Goal: Task Accomplishment & Management: Use online tool/utility

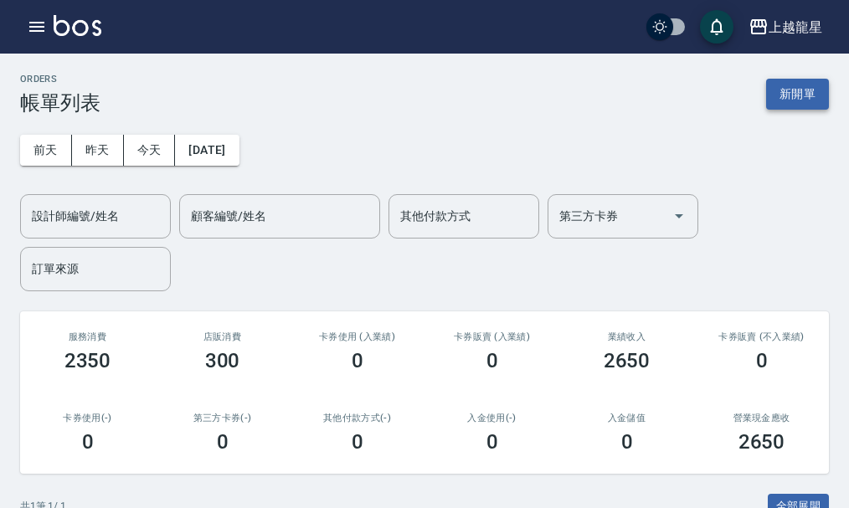
click at [800, 102] on button "新開單" at bounding box center [797, 94] width 63 height 31
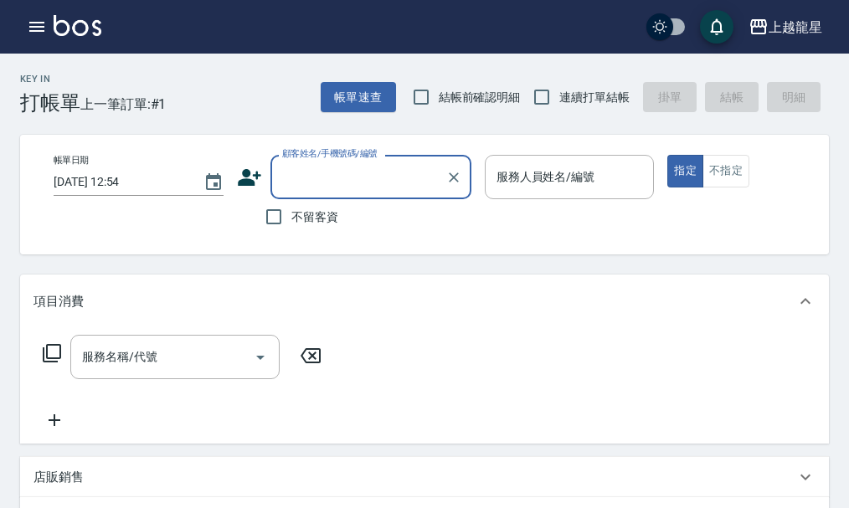
drag, startPoint x: 367, startPoint y: 179, endPoint x: 334, endPoint y: 149, distance: 44.4
click at [339, 155] on div "顧客姓名/手機號碼/編號 顧客姓名/手機號碼/編號" at bounding box center [370, 177] width 201 height 44
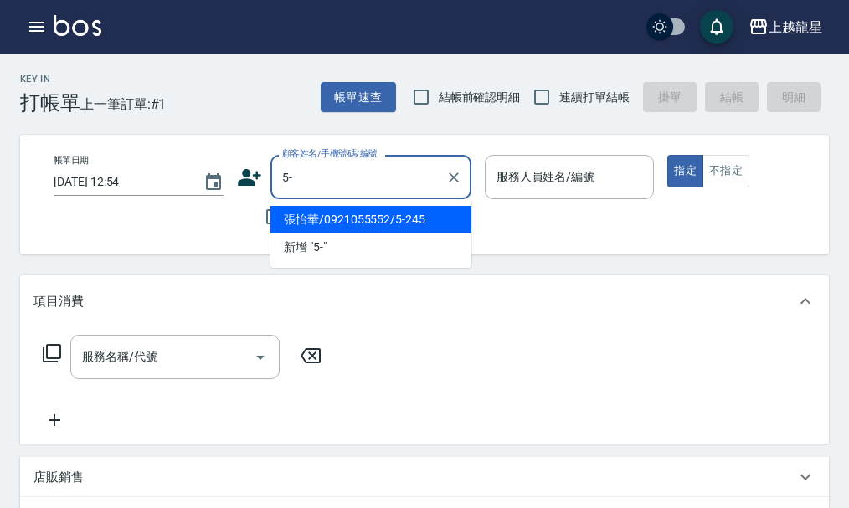
type input "5"
type input "央"
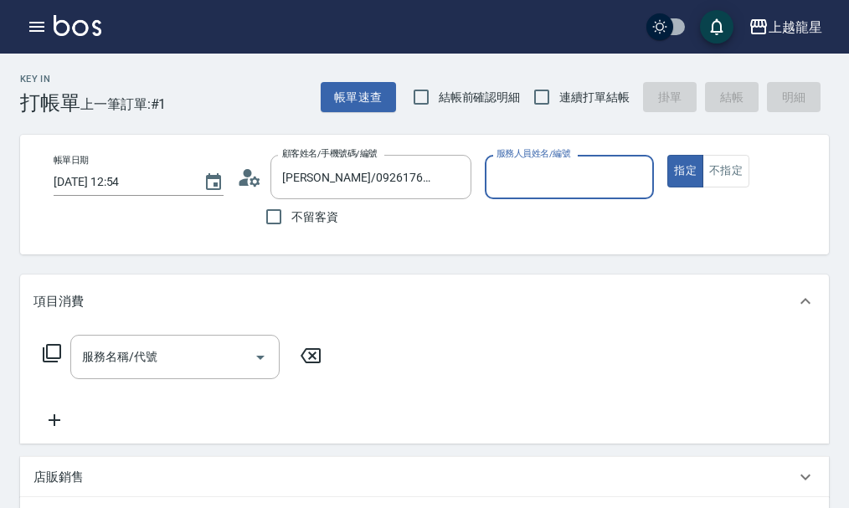
type input "[PERSON_NAME]/0928666614/10-17"
type input "Alisa-10"
click at [456, 183] on icon "Clear" at bounding box center [453, 177] width 17 height 17
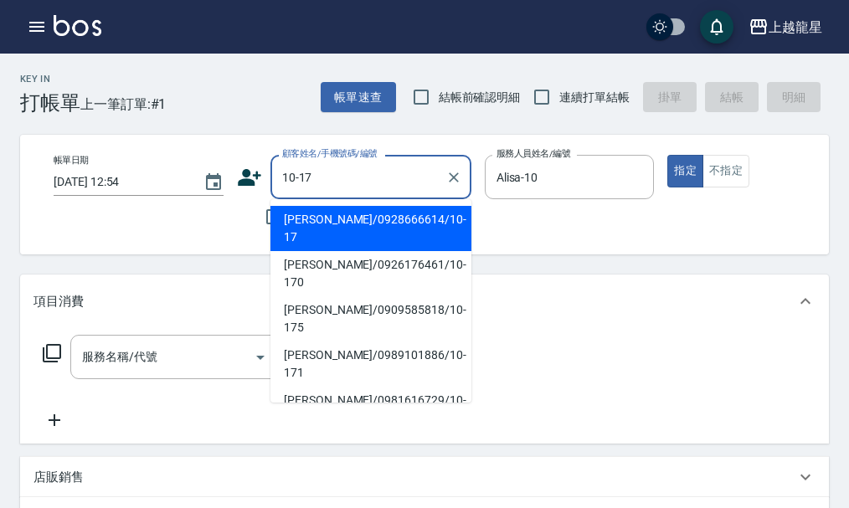
click at [311, 222] on li "[PERSON_NAME]/0928666614/10-17" at bounding box center [370, 228] width 201 height 45
type input "[PERSON_NAME]/0928666614/10-17"
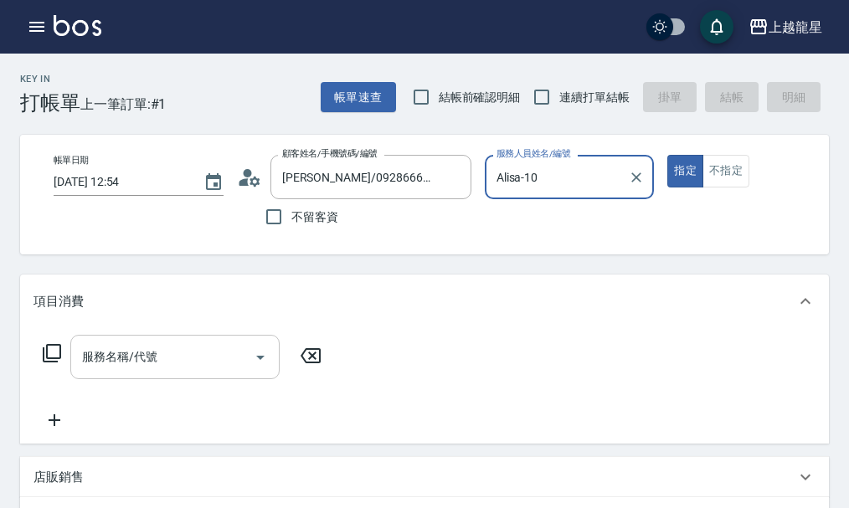
click at [176, 359] on input "服務名稱/代號" at bounding box center [162, 356] width 169 height 29
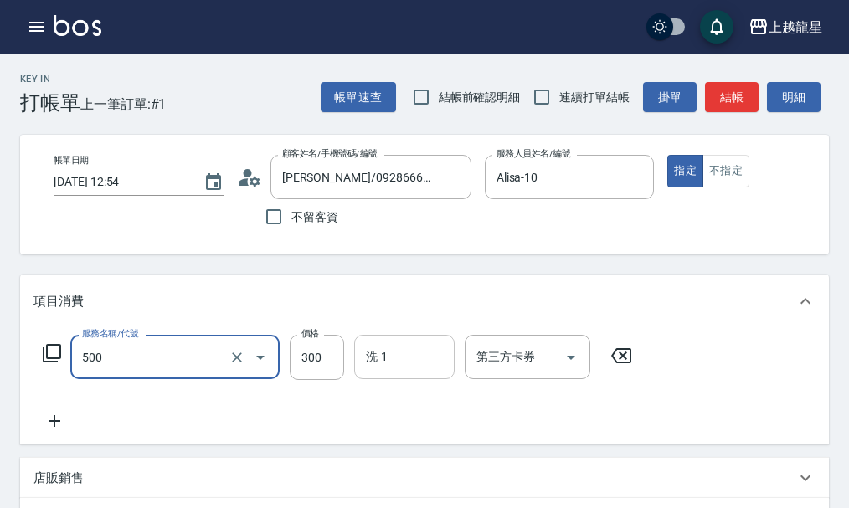
type input "一般洗髮(500)"
click at [407, 372] on input "洗-1" at bounding box center [404, 356] width 85 height 29
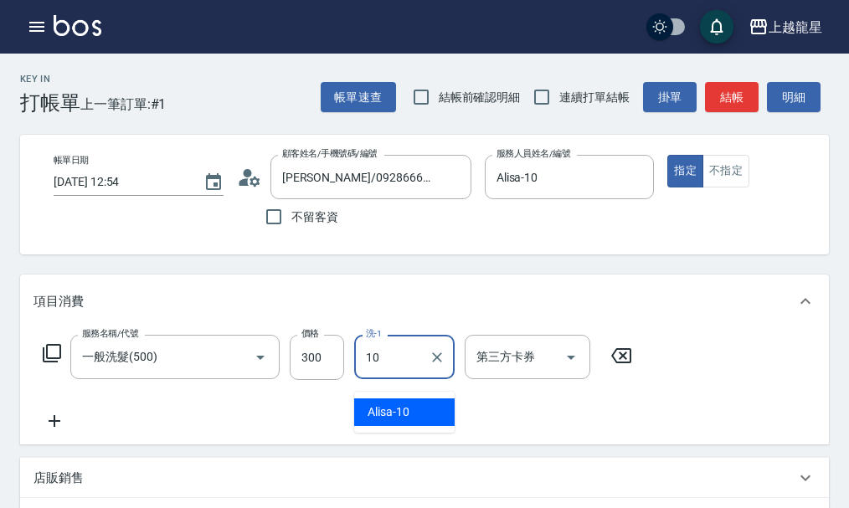
type input "Alisa-10"
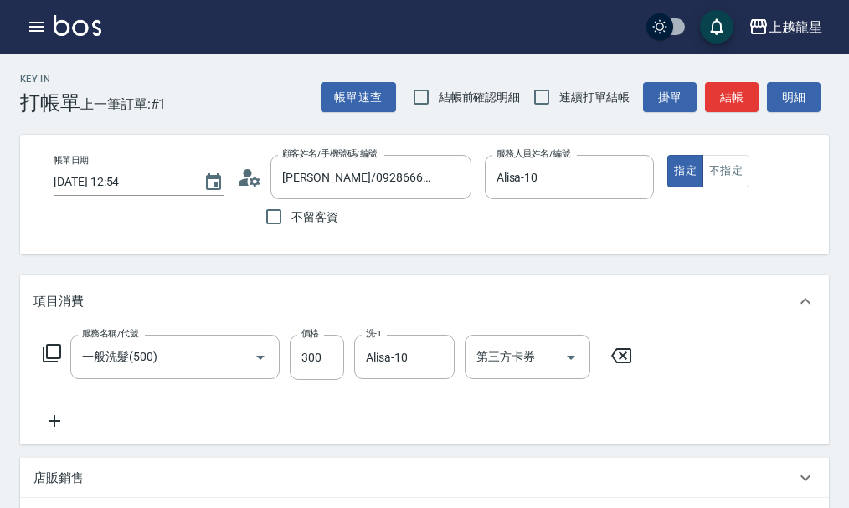
click at [57, 427] on icon at bounding box center [55, 421] width 12 height 12
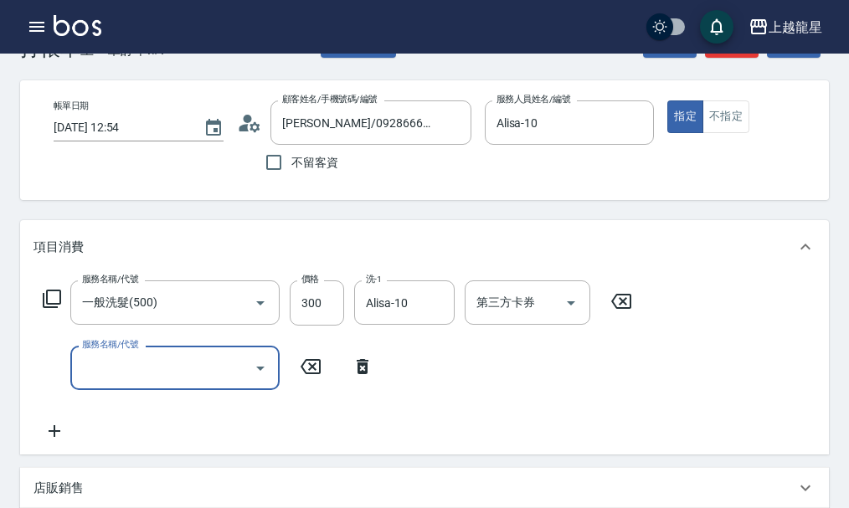
scroll to position [84, 0]
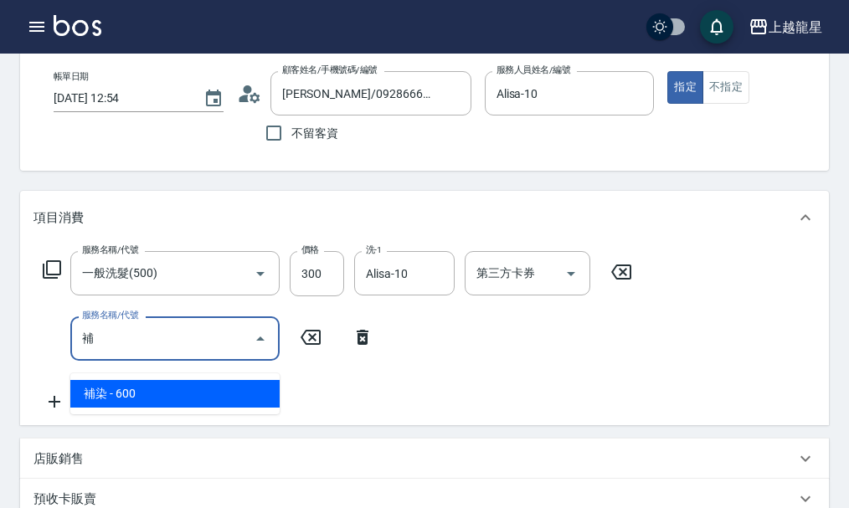
click at [244, 389] on span "補染 - 600" at bounding box center [174, 394] width 209 height 28
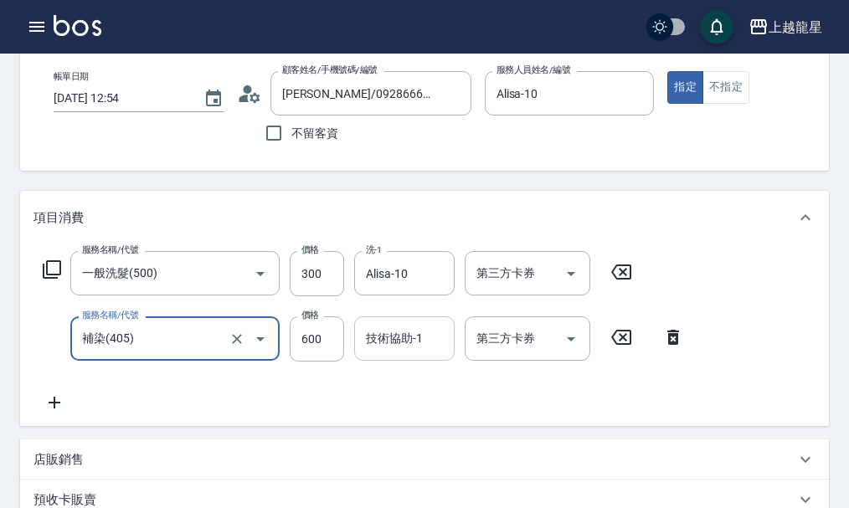
type input "補染(405)"
click at [399, 358] on div "技術協助-1 技術協助-1" at bounding box center [404, 338] width 100 height 44
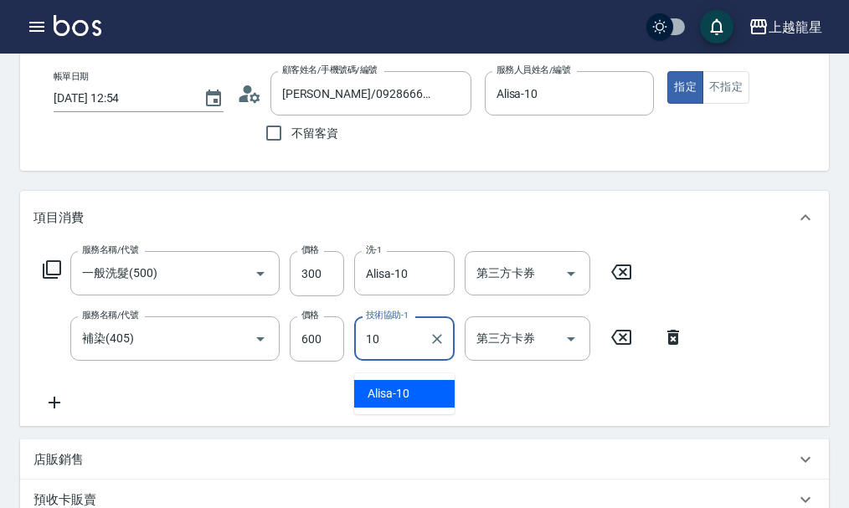
type input "Alisa-10"
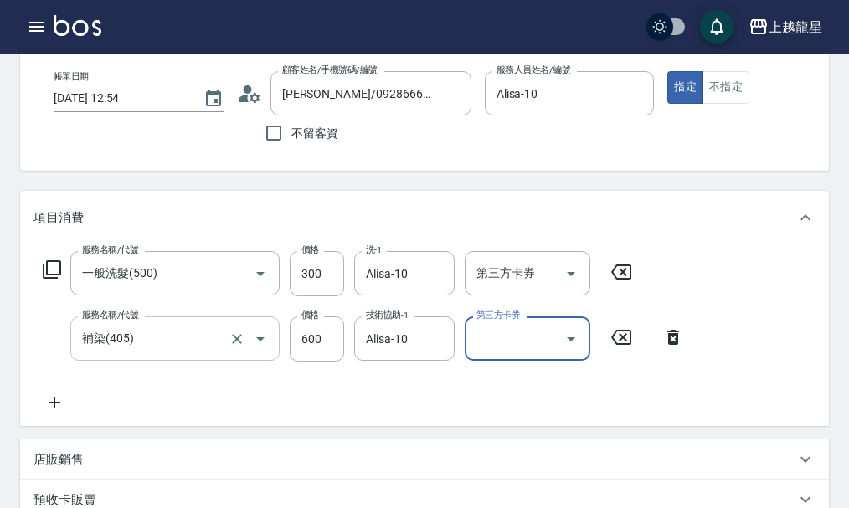
click at [193, 347] on input "補染(405)" at bounding box center [151, 338] width 147 height 29
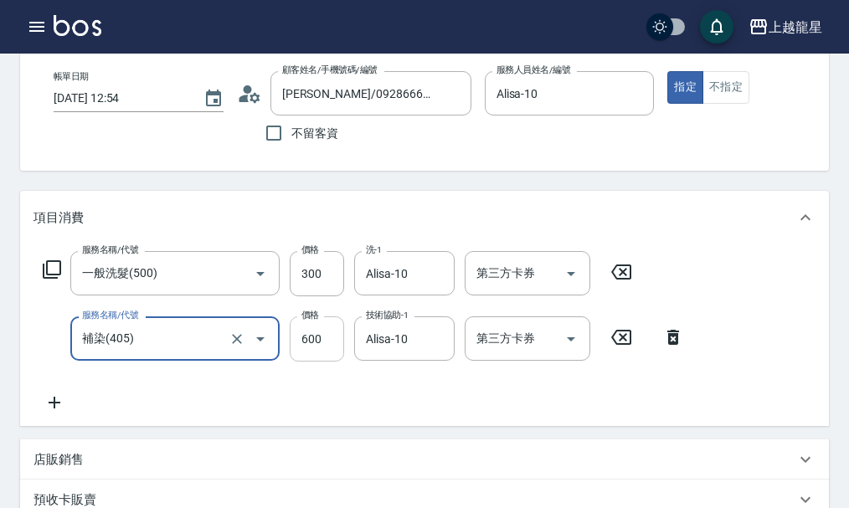
click at [312, 352] on input "600" at bounding box center [317, 338] width 54 height 45
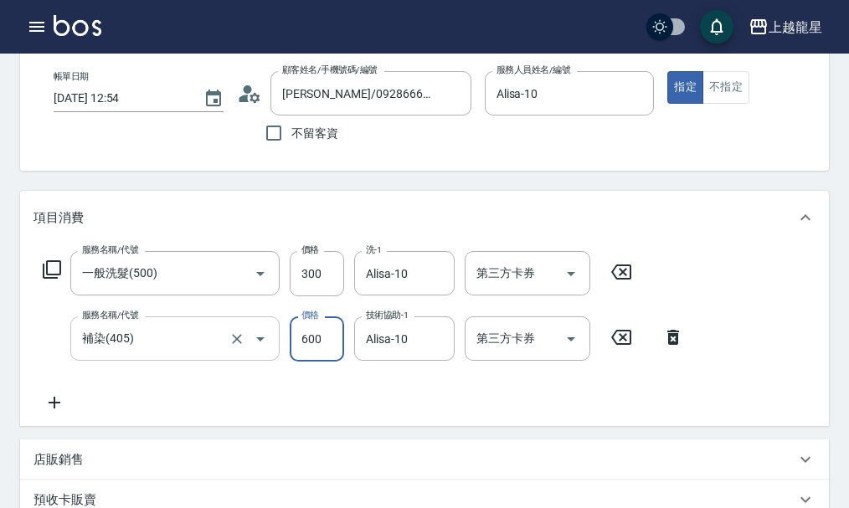
click at [216, 353] on input "補染(405)" at bounding box center [151, 338] width 147 height 29
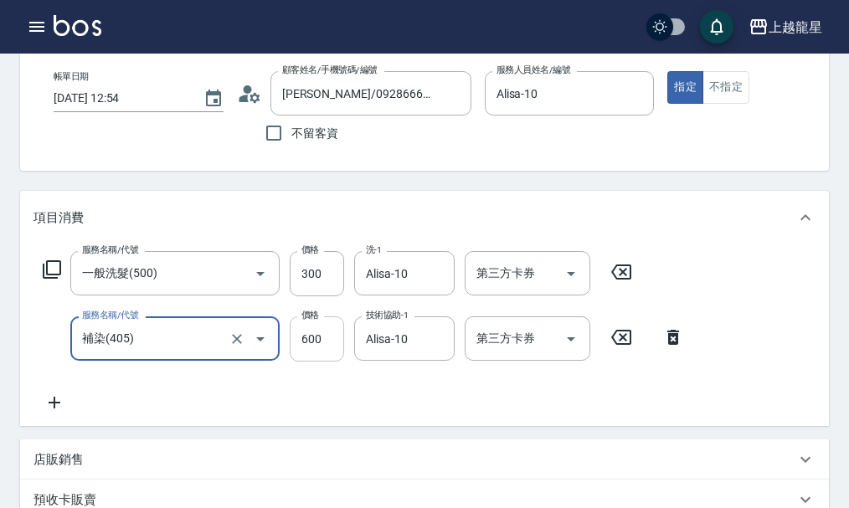
click at [330, 352] on input "600" at bounding box center [317, 338] width 54 height 45
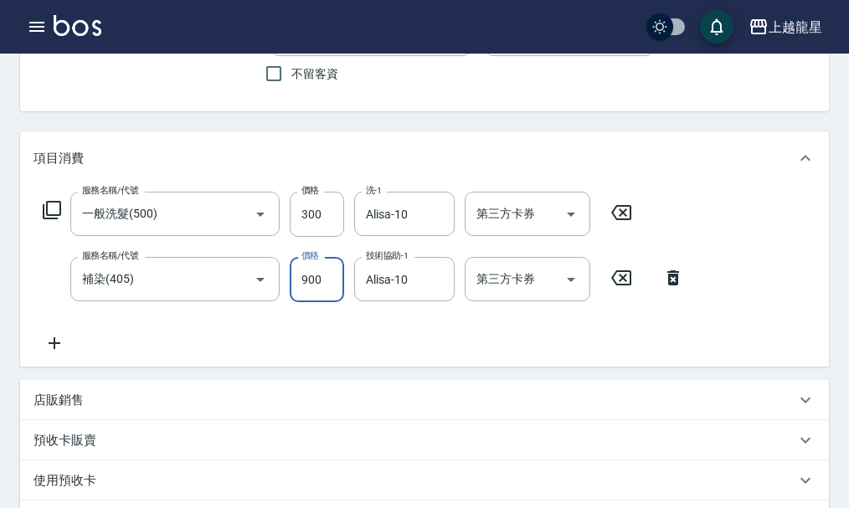
scroll to position [167, 0]
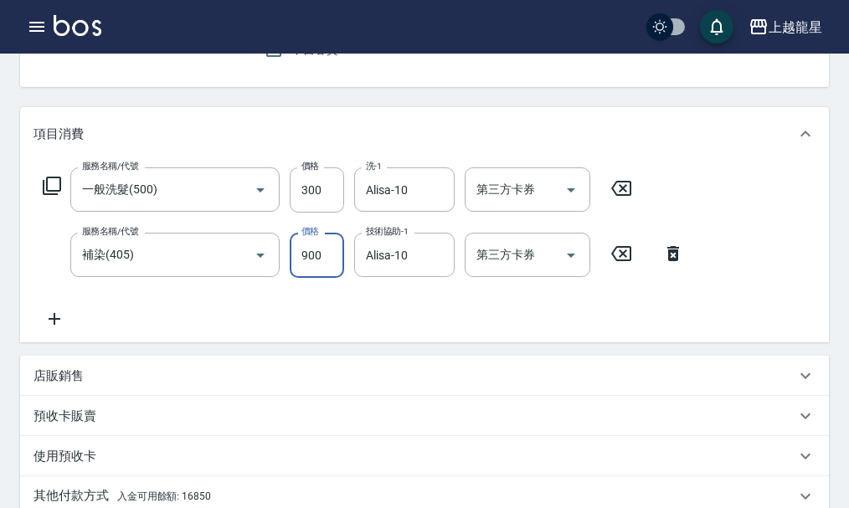
click at [325, 266] on input "900" at bounding box center [317, 255] width 54 height 45
type input "950"
click at [104, 385] on div "店販銷售" at bounding box center [414, 377] width 762 height 18
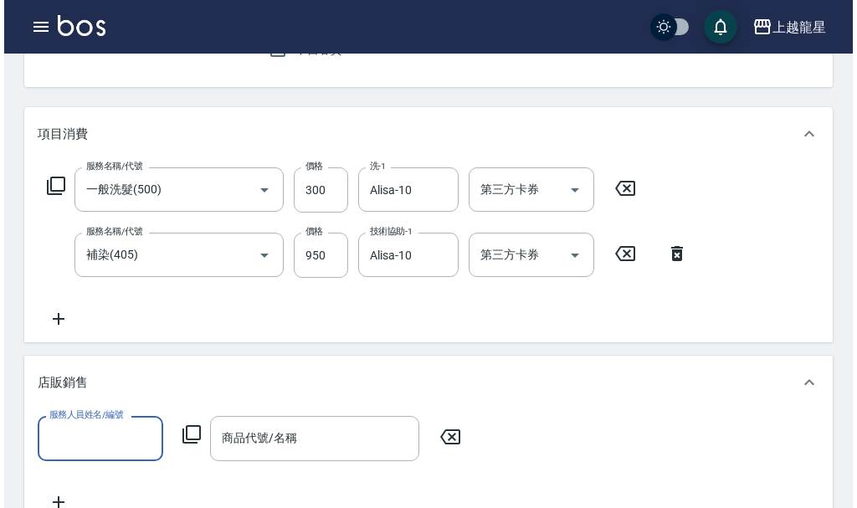
scroll to position [0, 0]
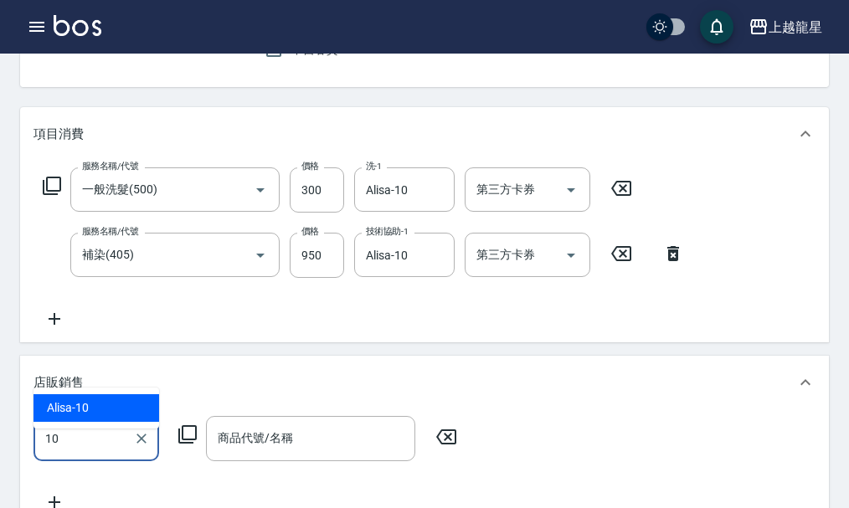
type input "Alisa-10"
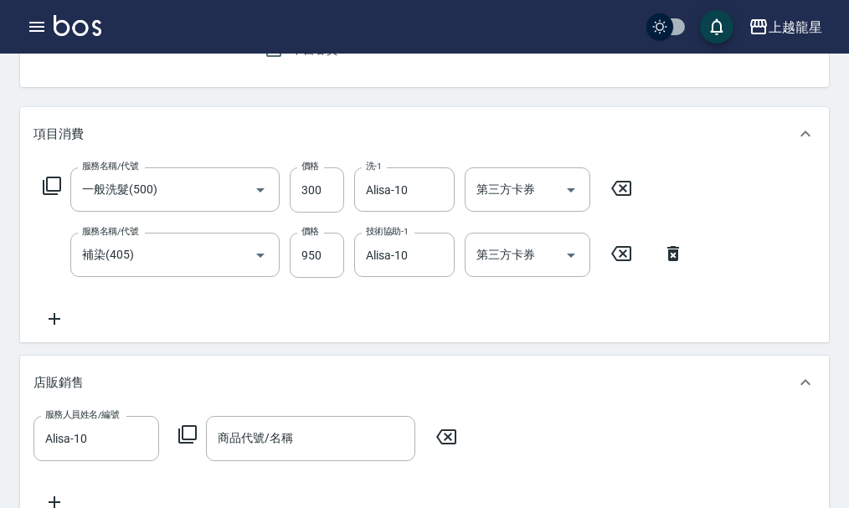
click at [183, 444] on icon at bounding box center [187, 434] width 18 height 18
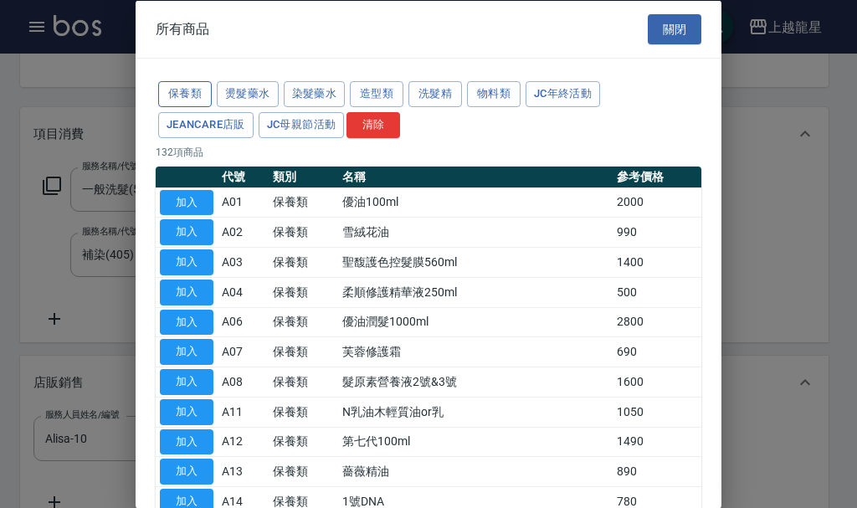
click at [197, 99] on button "保養類" at bounding box center [185, 94] width 54 height 26
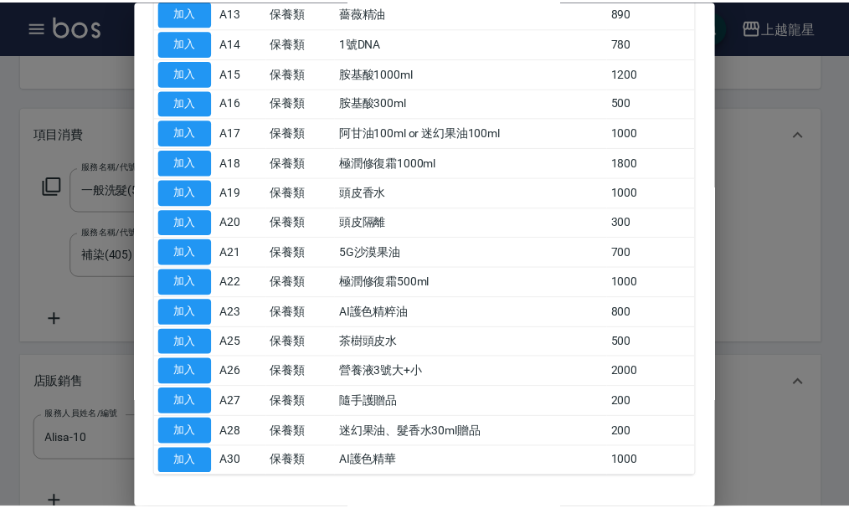
scroll to position [419, 0]
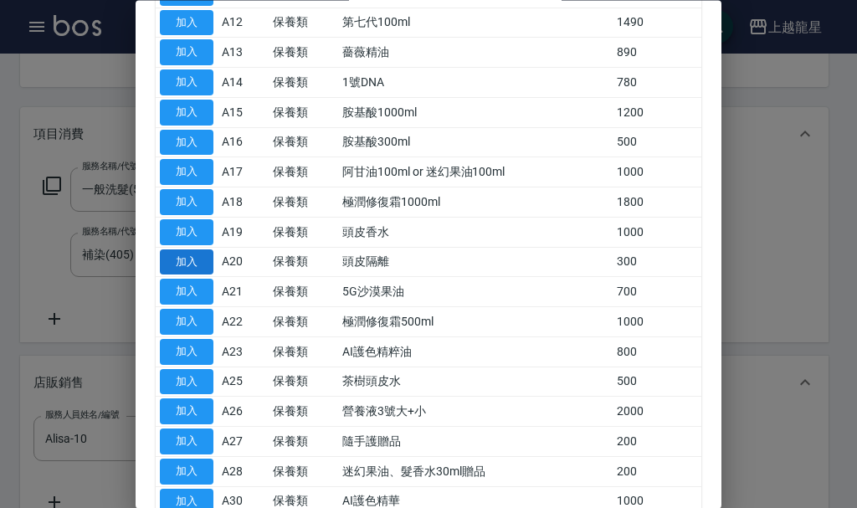
click at [175, 255] on button "加入" at bounding box center [187, 262] width 54 height 26
type input "頭皮隔離"
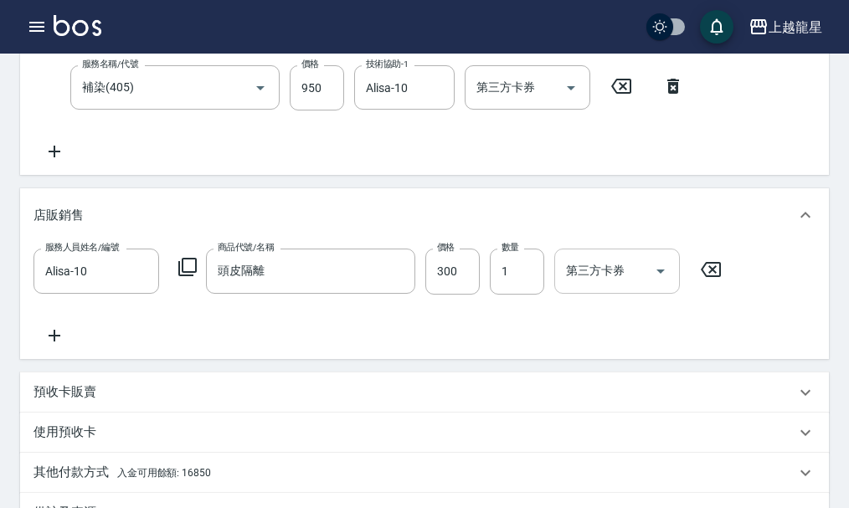
scroll to position [651, 0]
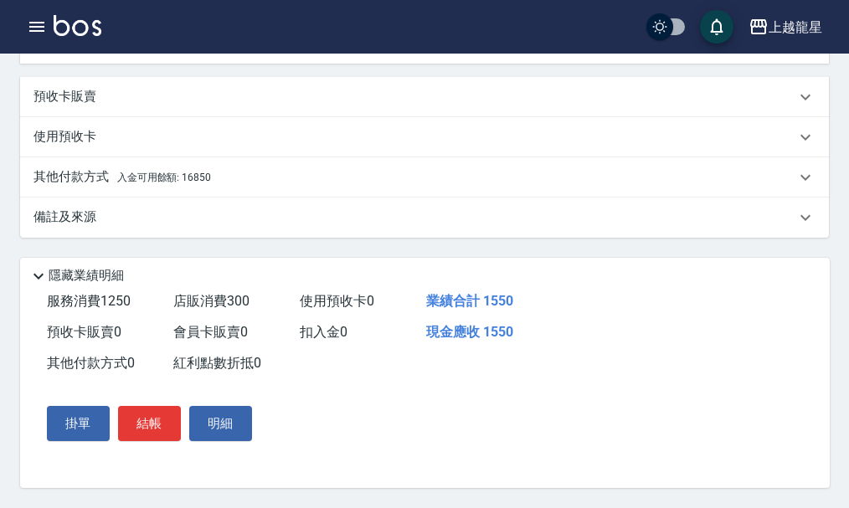
click at [232, 179] on div "其他付款方式 入金可用餘額: 16850" at bounding box center [424, 177] width 809 height 40
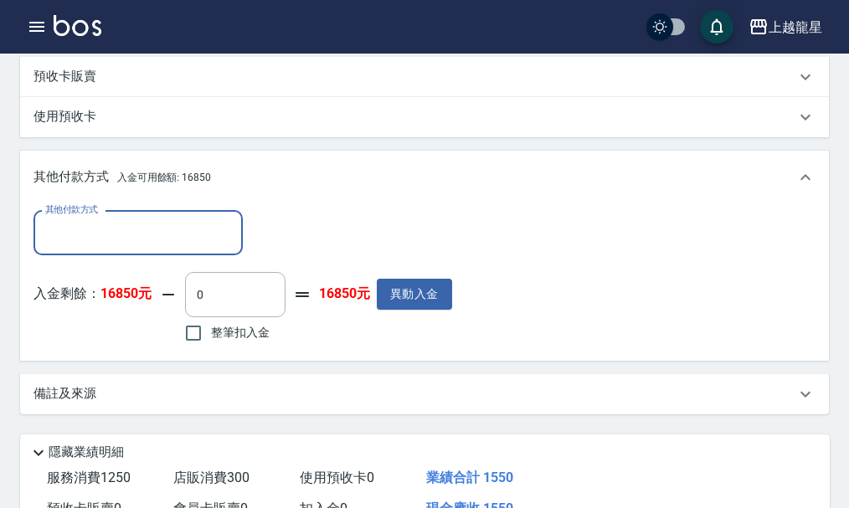
scroll to position [0, 0]
click at [227, 311] on input "0" at bounding box center [235, 294] width 100 height 45
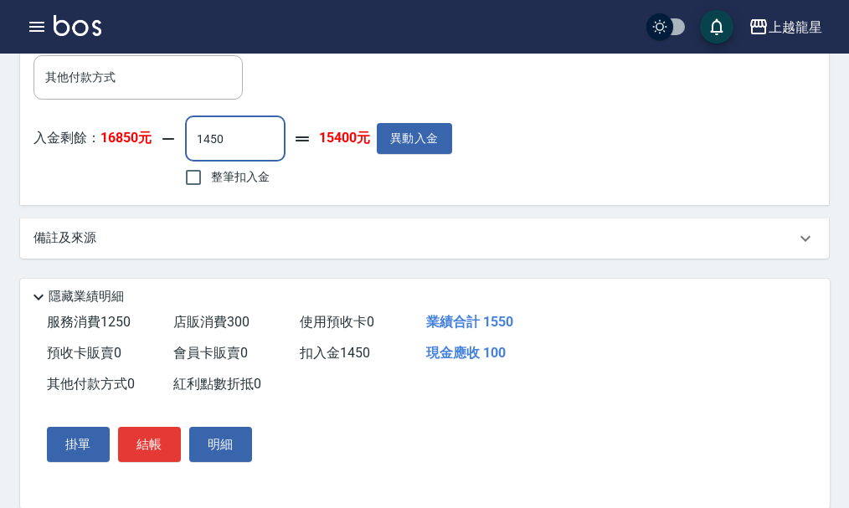
scroll to position [847, 0]
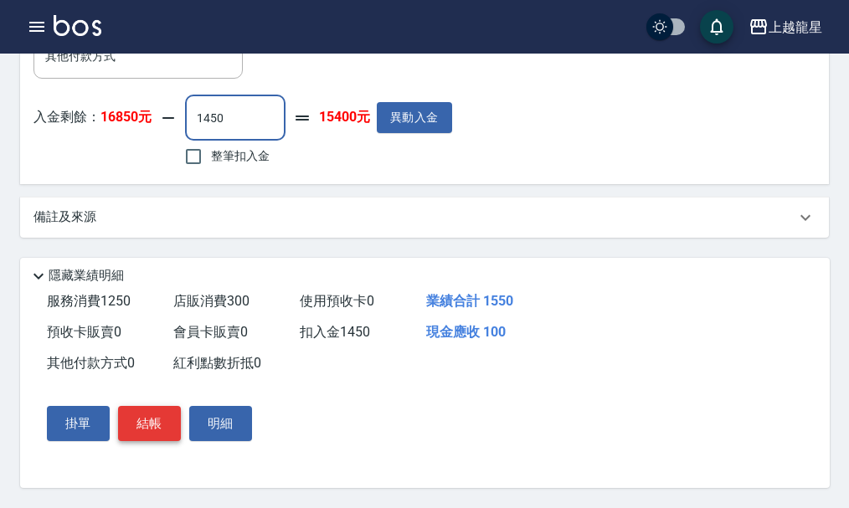
type input "1450"
click at [162, 414] on button "結帳" at bounding box center [149, 423] width 63 height 35
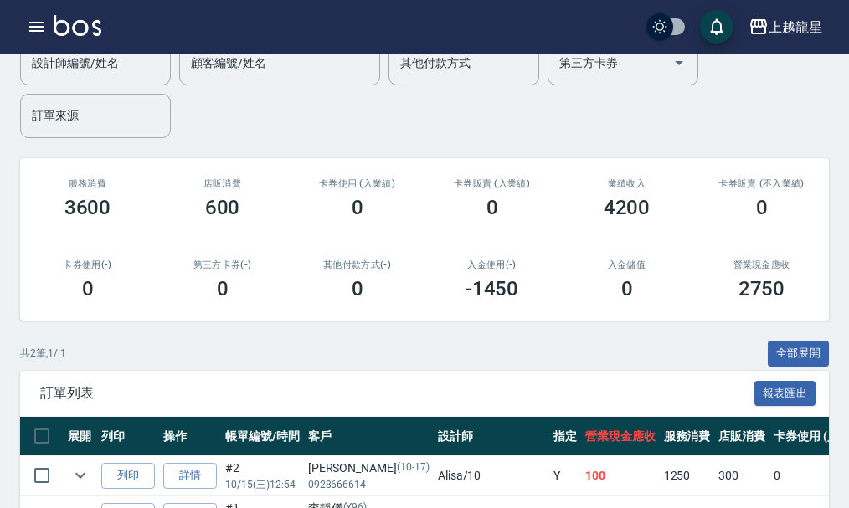
scroll to position [260, 0]
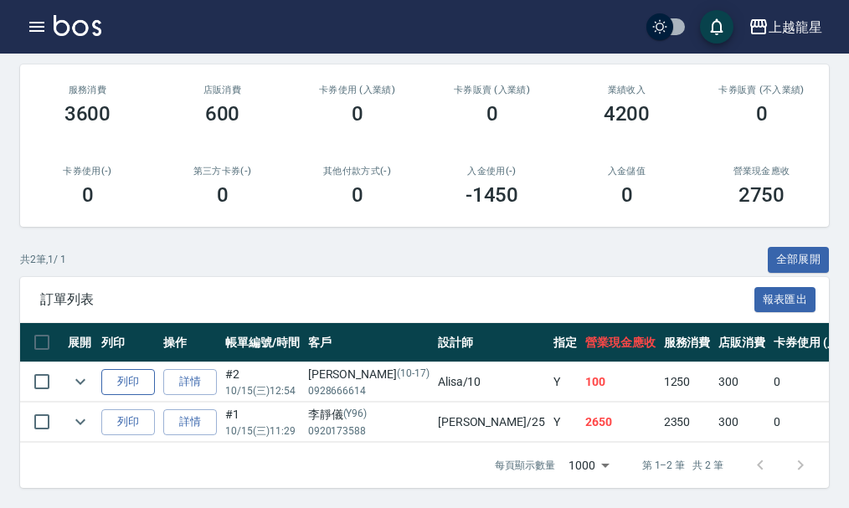
click at [142, 369] on button "列印" at bounding box center [128, 382] width 54 height 26
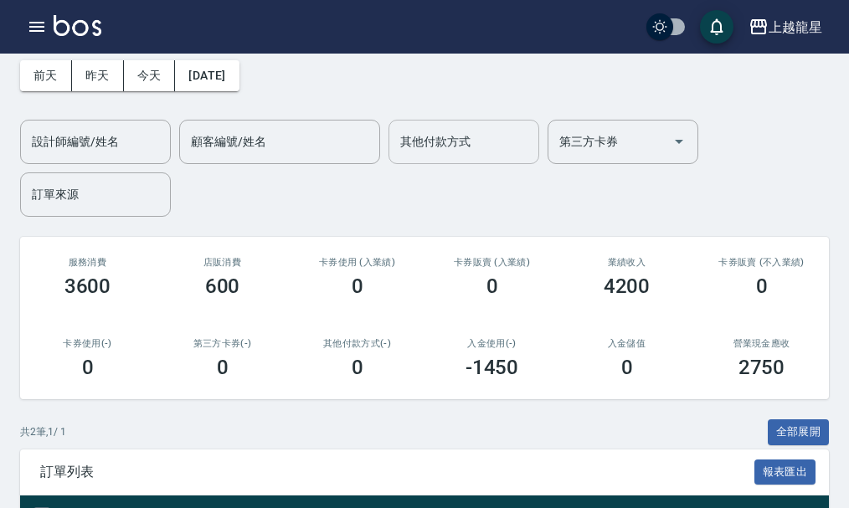
scroll to position [0, 0]
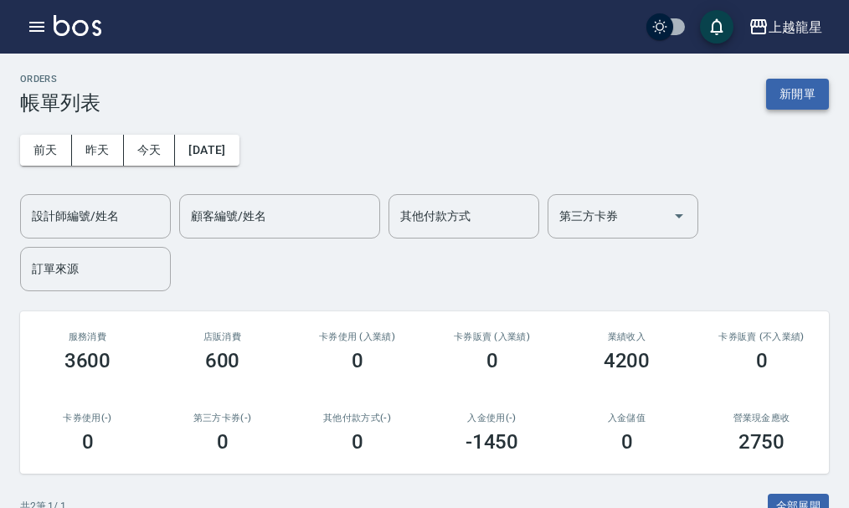
click at [793, 97] on button "新開單" at bounding box center [797, 94] width 63 height 31
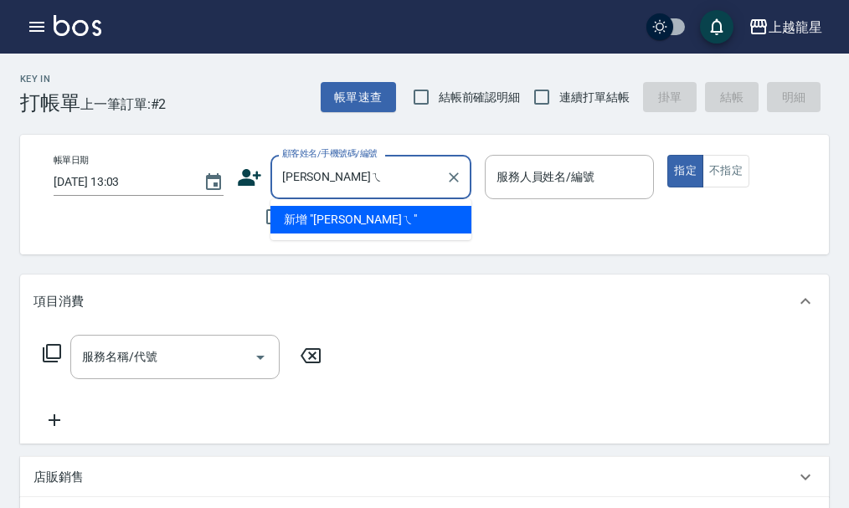
type input "[PERSON_NAME]"
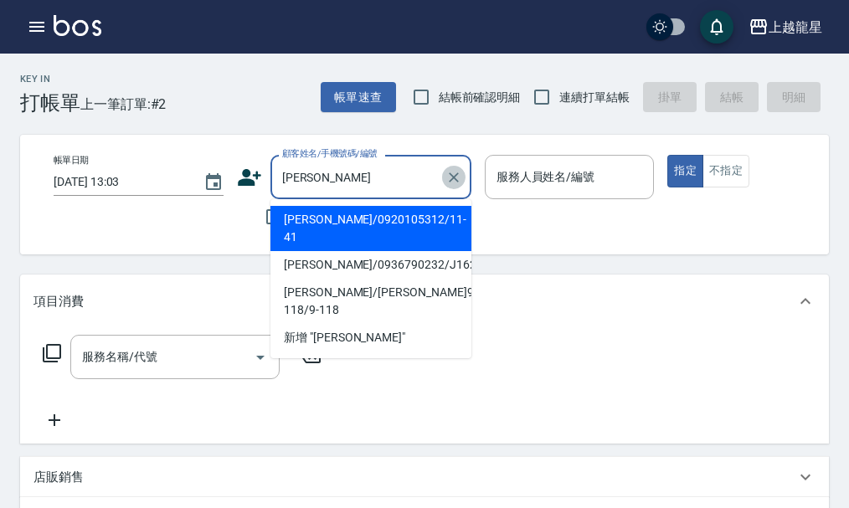
click at [449, 180] on icon "Clear" at bounding box center [453, 177] width 17 height 17
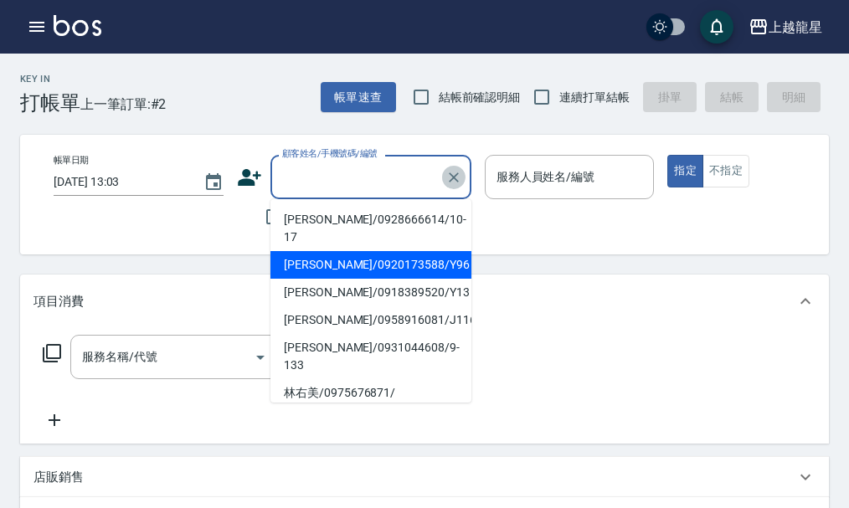
click at [448, 179] on icon "Clear" at bounding box center [453, 177] width 17 height 17
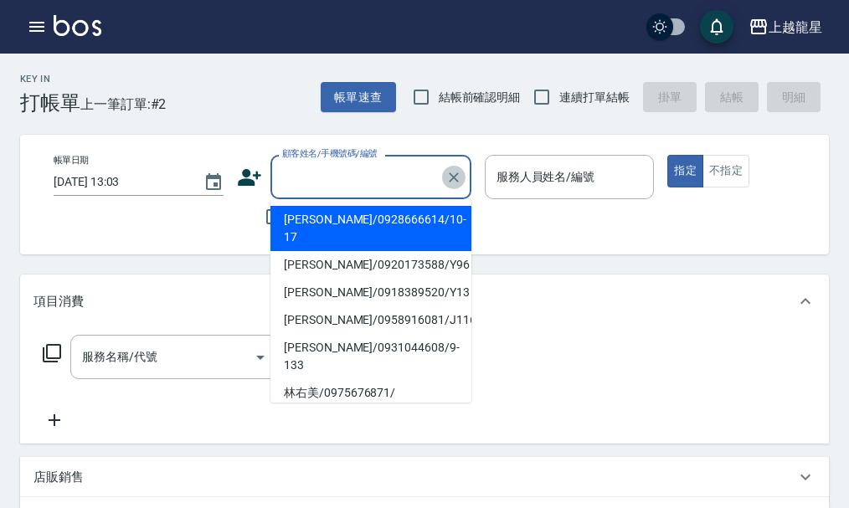
click at [465, 176] on button "Clear" at bounding box center [453, 177] width 23 height 23
click at [459, 179] on icon "Clear" at bounding box center [453, 177] width 17 height 17
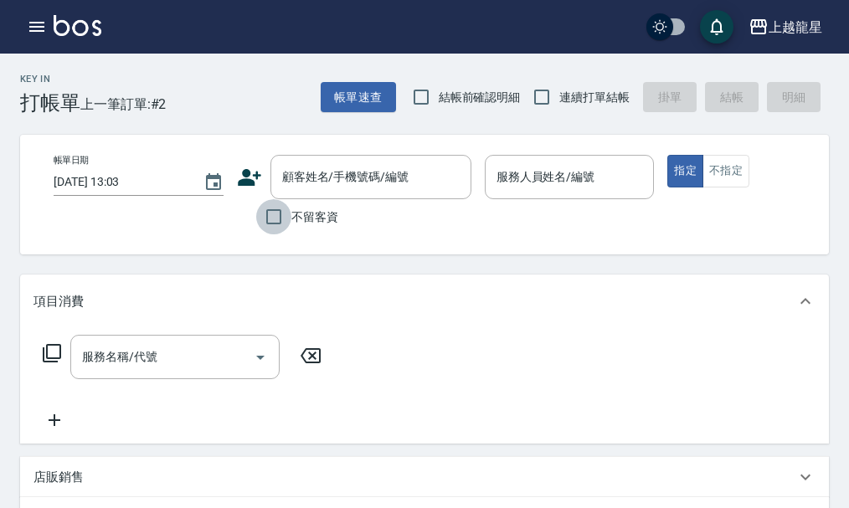
click at [265, 217] on input "不留客資" at bounding box center [273, 216] width 35 height 35
checkbox input "true"
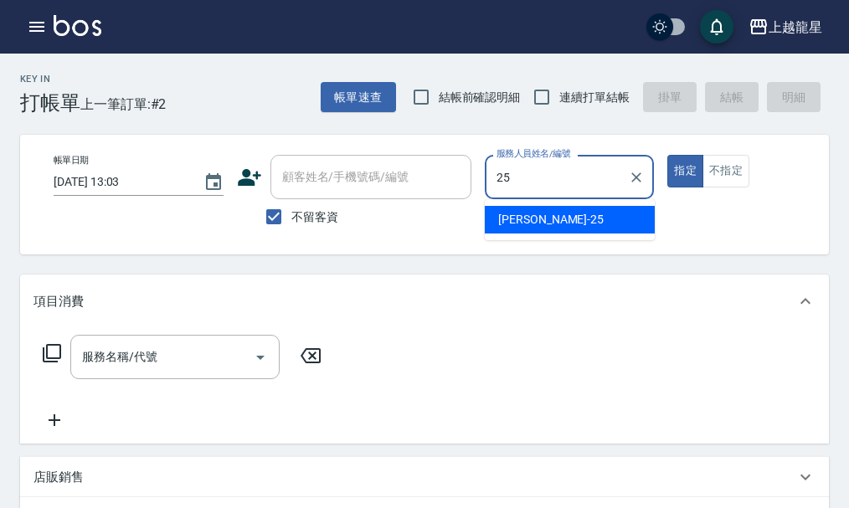
click at [579, 223] on div "淑雲 -25" at bounding box center [570, 220] width 170 height 28
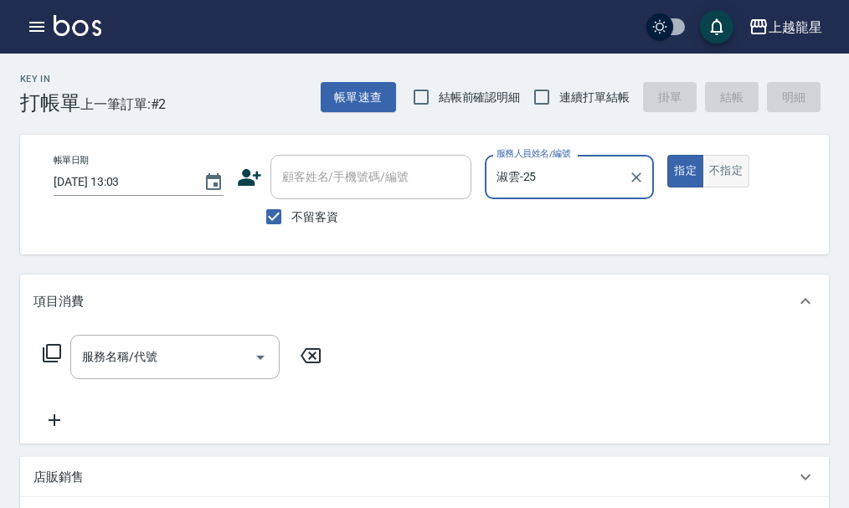
type input "淑雲-25"
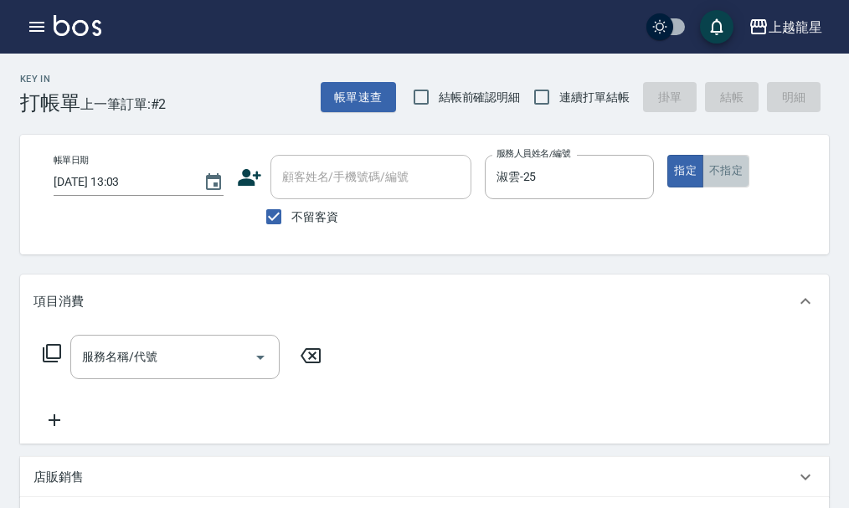
click at [729, 181] on button "不指定" at bounding box center [725, 171] width 47 height 33
click at [241, 371] on input "服務名稱/代號" at bounding box center [162, 356] width 169 height 29
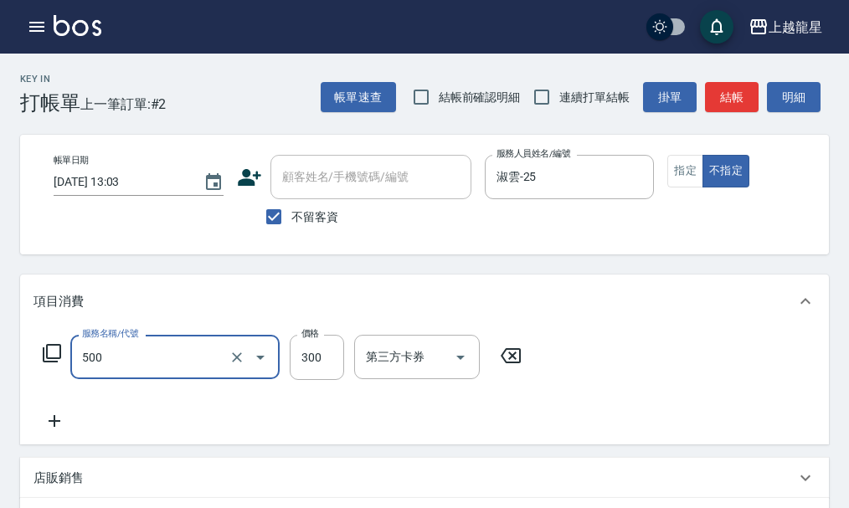
type input "一般洗髮(500)"
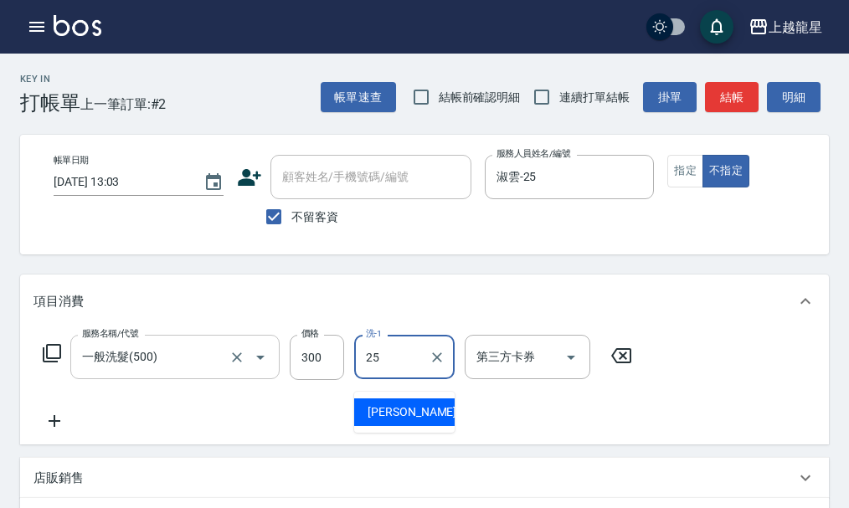
type input "淑雲-25"
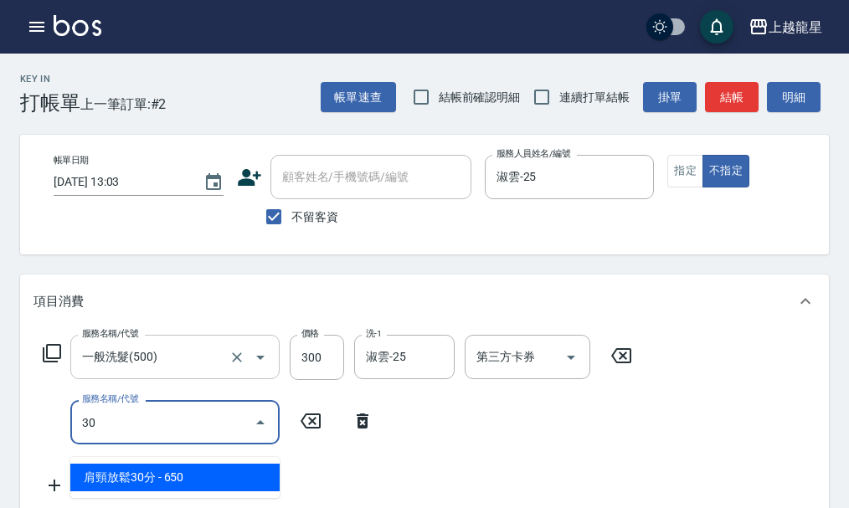
type input "307"
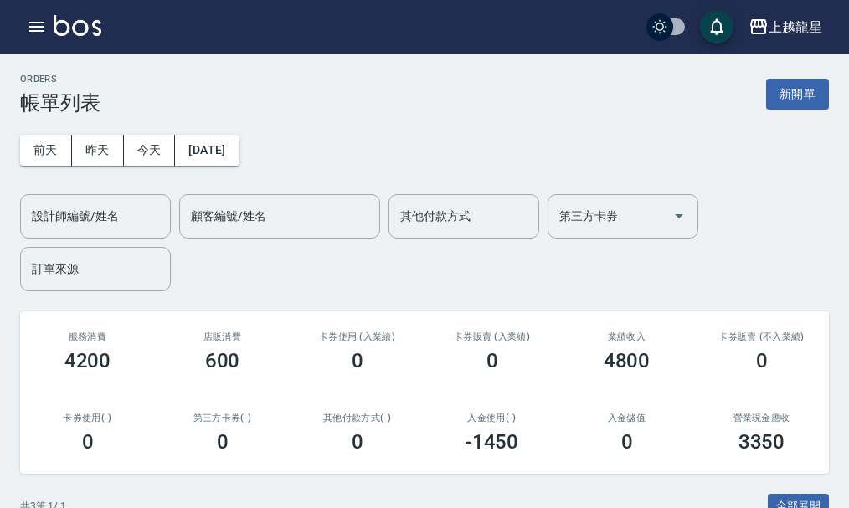
click at [795, 99] on button "新開單" at bounding box center [797, 94] width 63 height 31
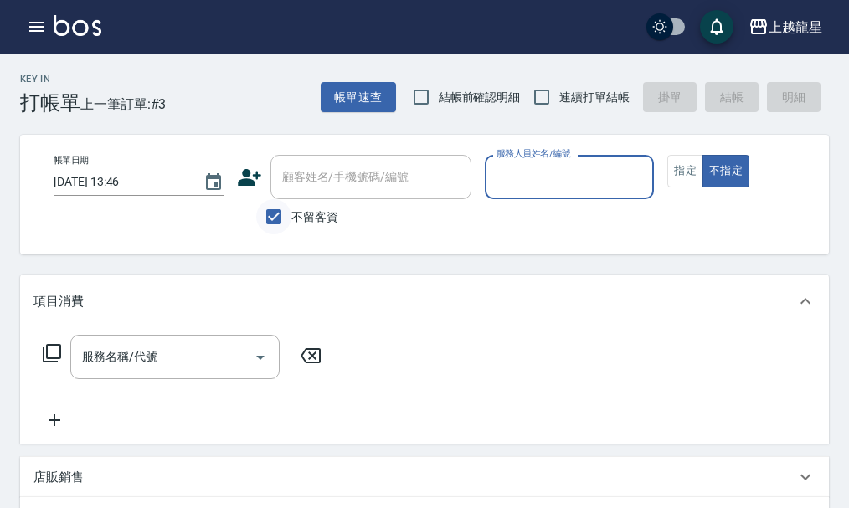
click at [263, 211] on input "不留客資" at bounding box center [273, 216] width 35 height 35
checkbox input "false"
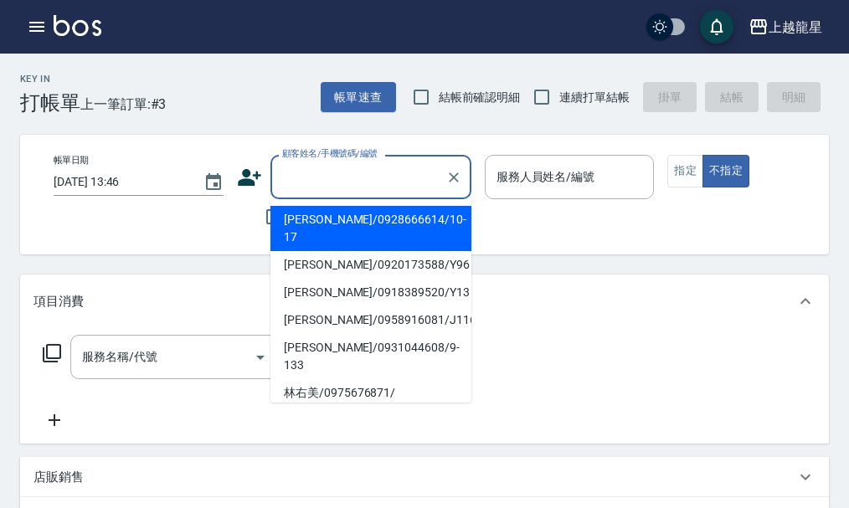
click at [313, 166] on input "顧客姓名/手機號碼/編號" at bounding box center [358, 176] width 161 height 29
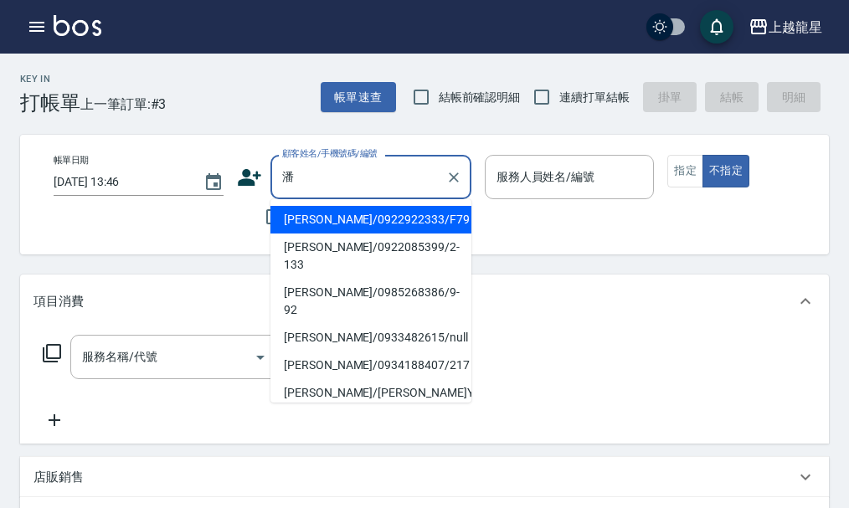
click at [352, 213] on li "[PERSON_NAME]/0922922333/F79" at bounding box center [370, 220] width 201 height 28
type input "[PERSON_NAME]/0922922333/F79"
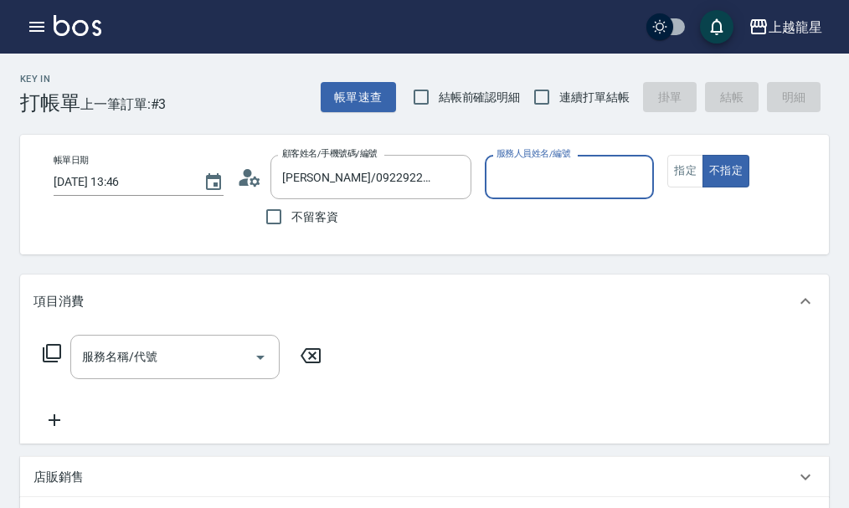
type input "馨華-6"
click at [692, 171] on button "指定" at bounding box center [685, 171] width 36 height 33
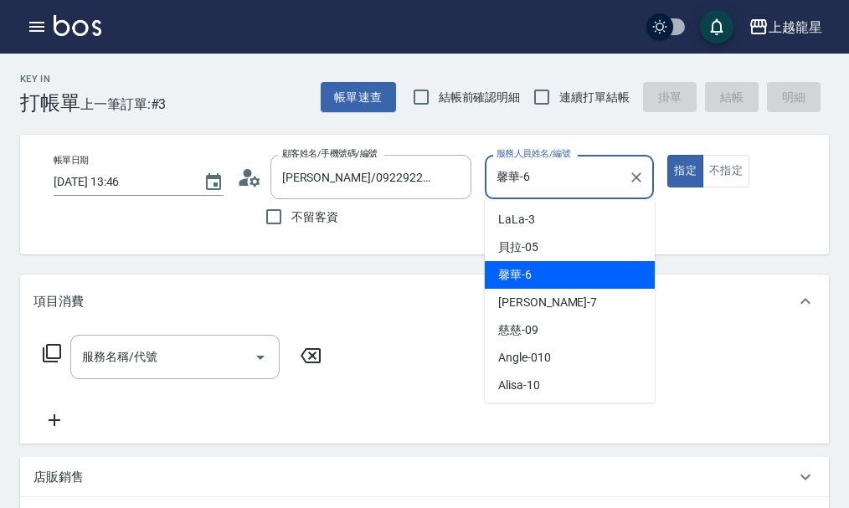
click at [503, 185] on input "馨華-6" at bounding box center [557, 176] width 130 height 29
click at [630, 173] on icon "Clear" at bounding box center [636, 177] width 17 height 17
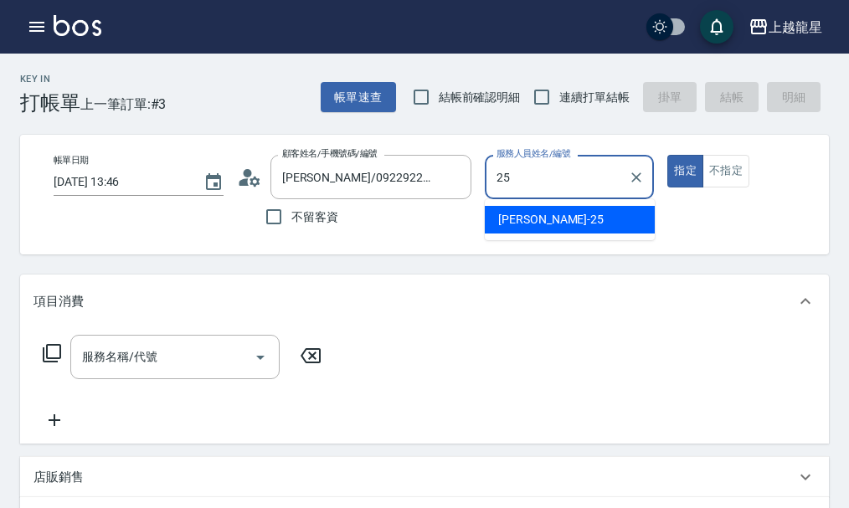
click at [499, 210] on div "淑雲 -25" at bounding box center [570, 220] width 170 height 28
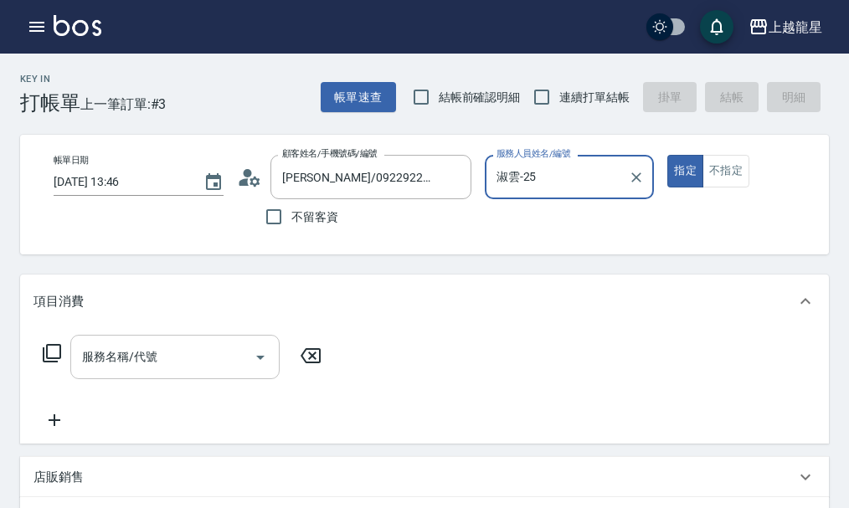
type input "淑雲-25"
click at [119, 372] on input "服務名稱/代號" at bounding box center [162, 356] width 169 height 29
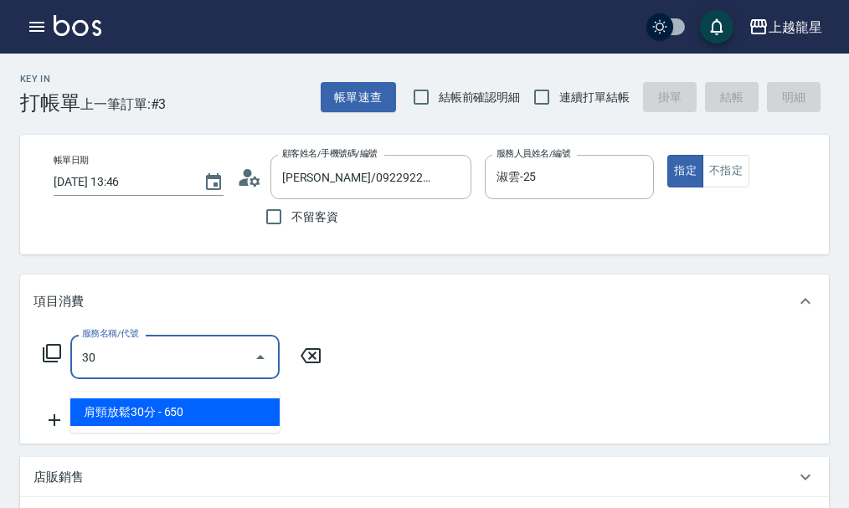
type input "302"
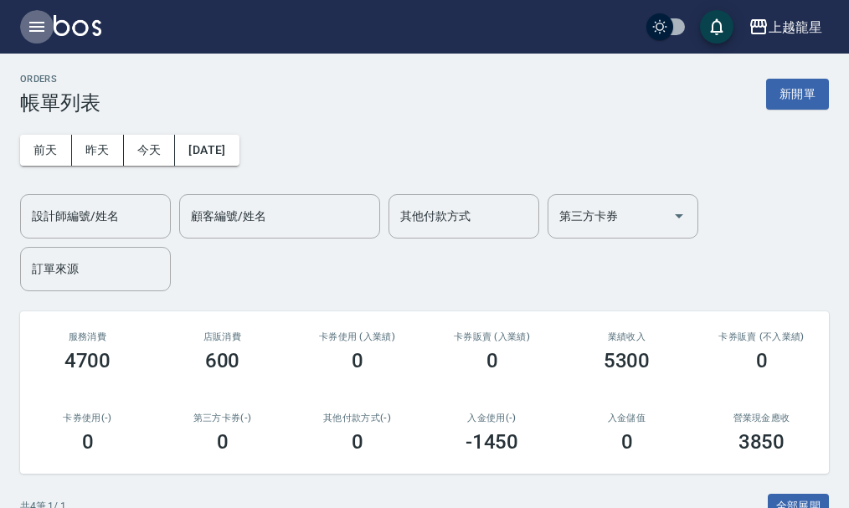
click at [46, 19] on icon "button" at bounding box center [37, 27] width 20 height 20
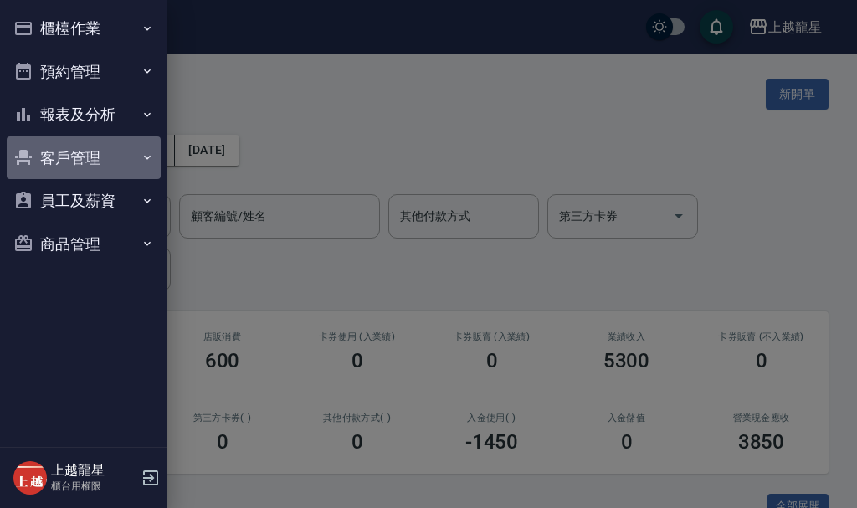
click at [122, 147] on button "客戶管理" at bounding box center [84, 158] width 154 height 44
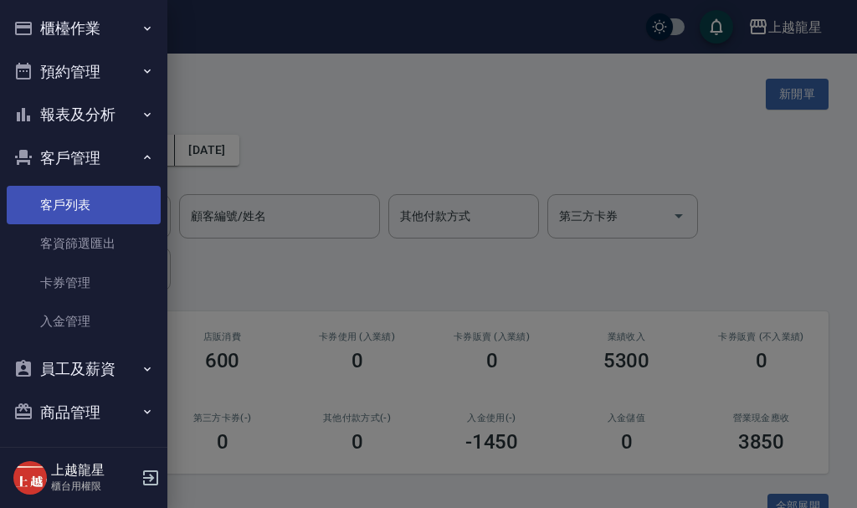
click at [122, 207] on link "客戶列表" at bounding box center [84, 205] width 154 height 39
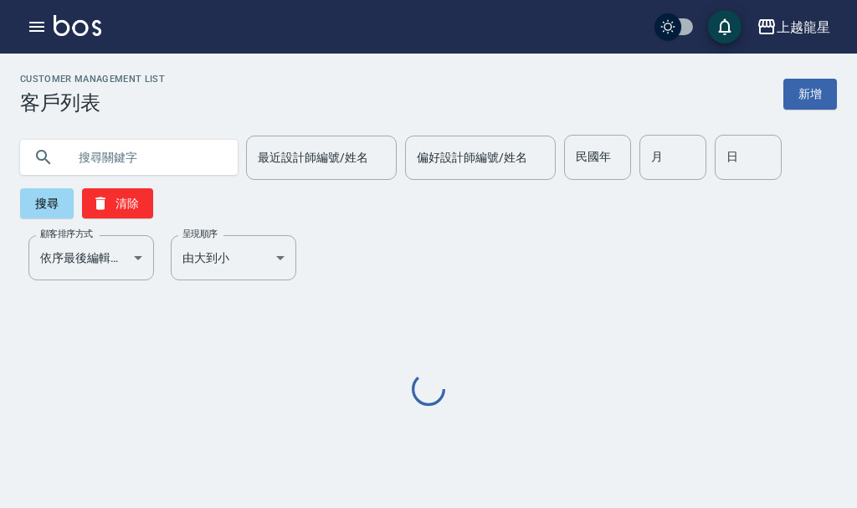
click at [150, 153] on input "text" at bounding box center [145, 157] width 157 height 45
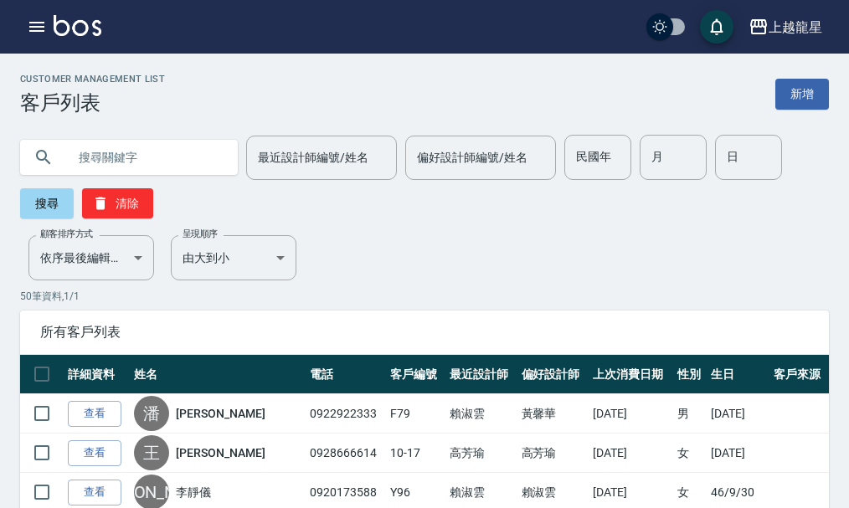
type input "ㄑ"
type input "f79"
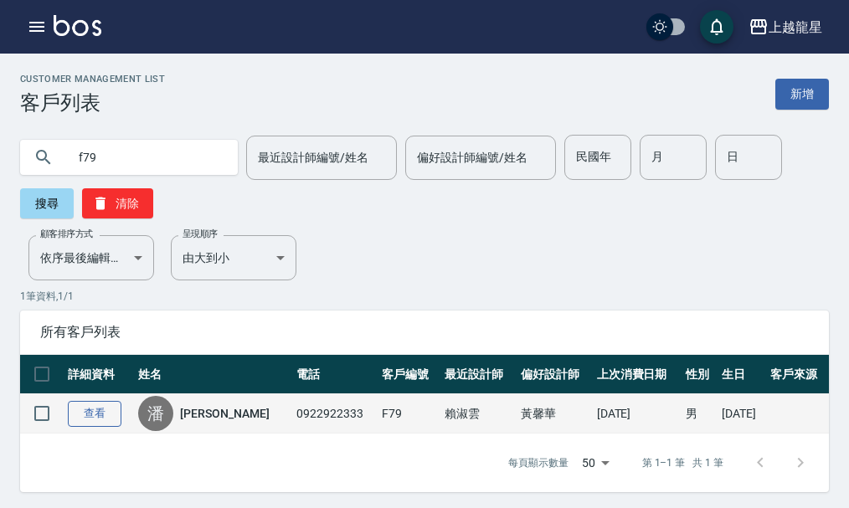
click at [104, 420] on link "查看" at bounding box center [95, 414] width 54 height 26
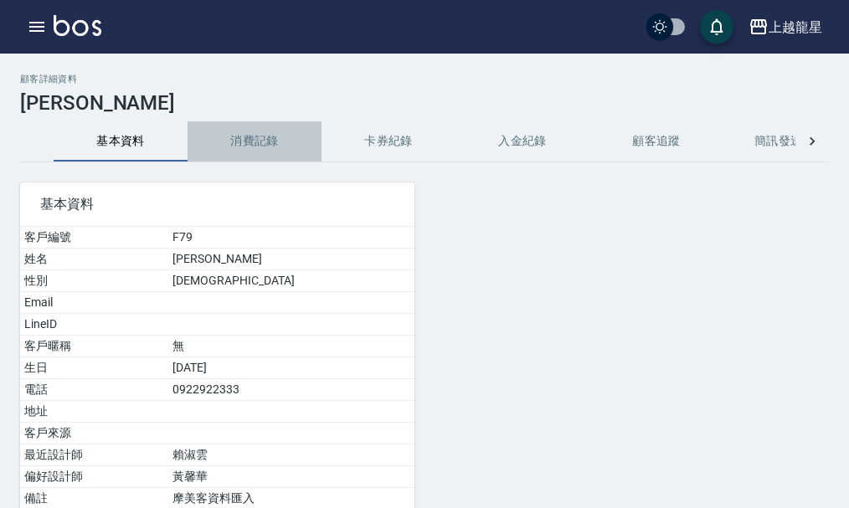
click at [275, 131] on button "消費記錄" at bounding box center [255, 141] width 134 height 40
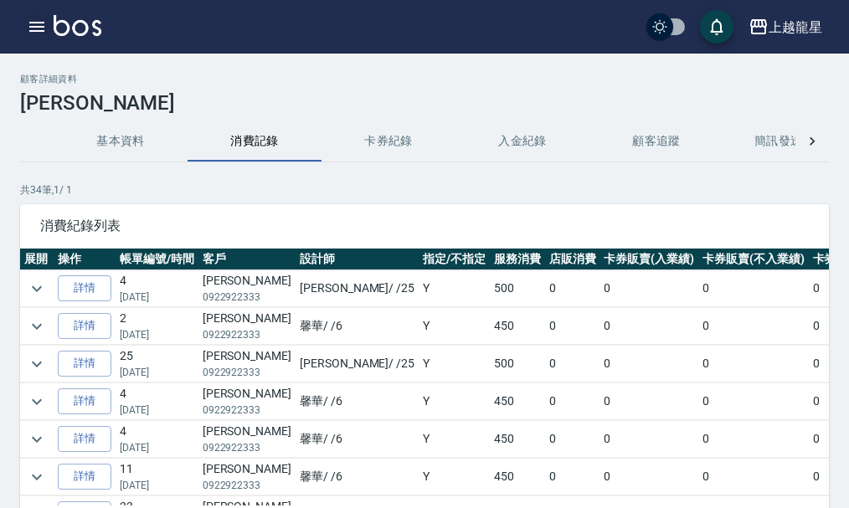
click at [39, 22] on icon "button" at bounding box center [36, 27] width 15 height 10
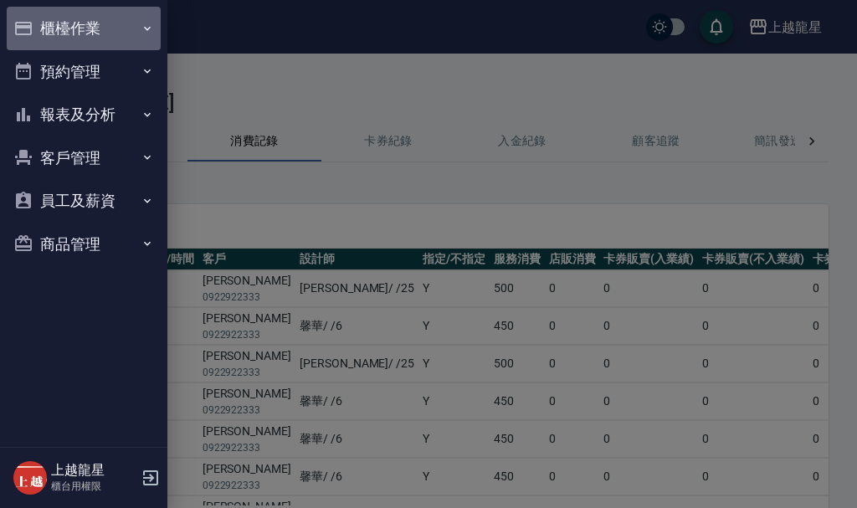
click at [64, 31] on button "櫃檯作業" at bounding box center [84, 29] width 154 height 44
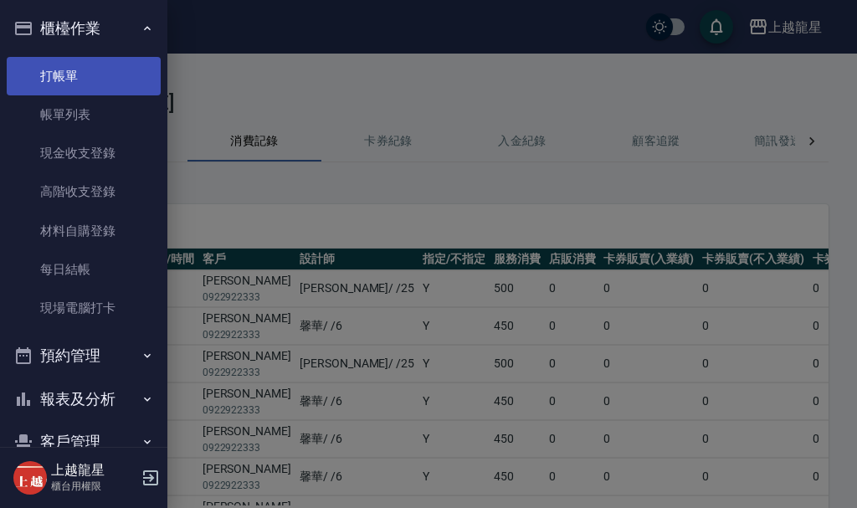
click at [83, 80] on link "打帳單" at bounding box center [84, 76] width 154 height 39
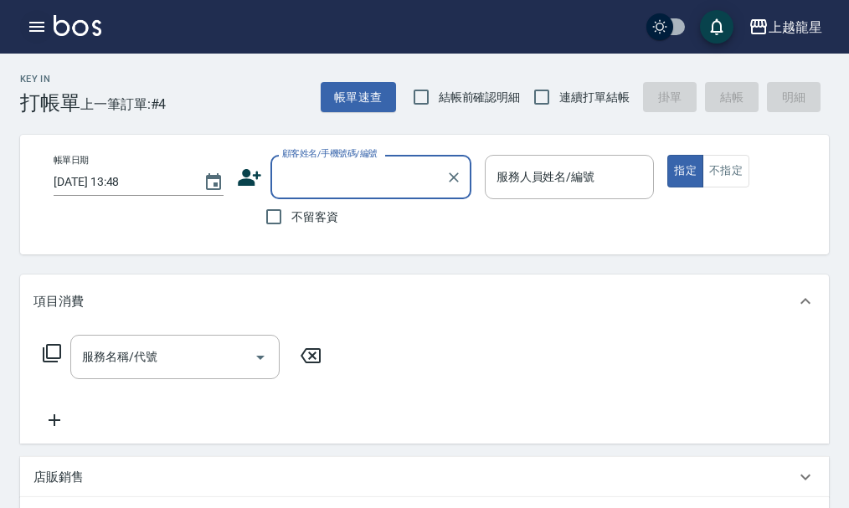
click at [45, 29] on icon "button" at bounding box center [37, 27] width 20 height 20
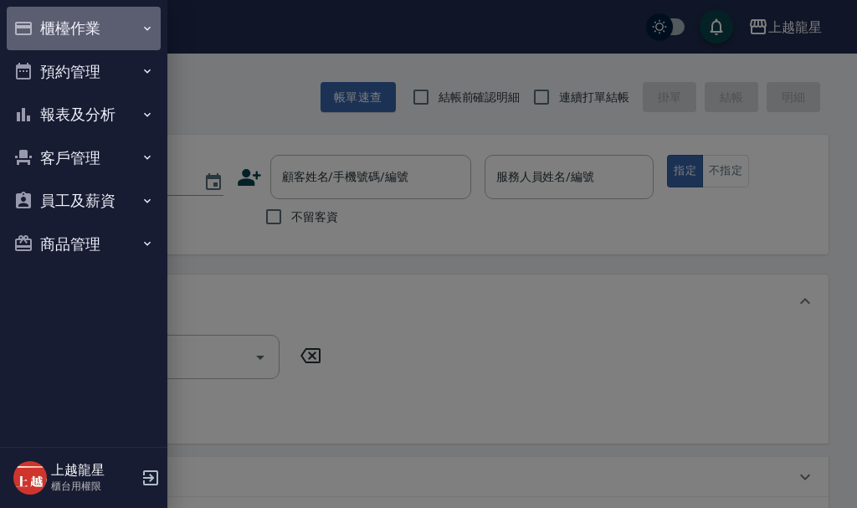
click at [90, 25] on button "櫃檯作業" at bounding box center [84, 29] width 154 height 44
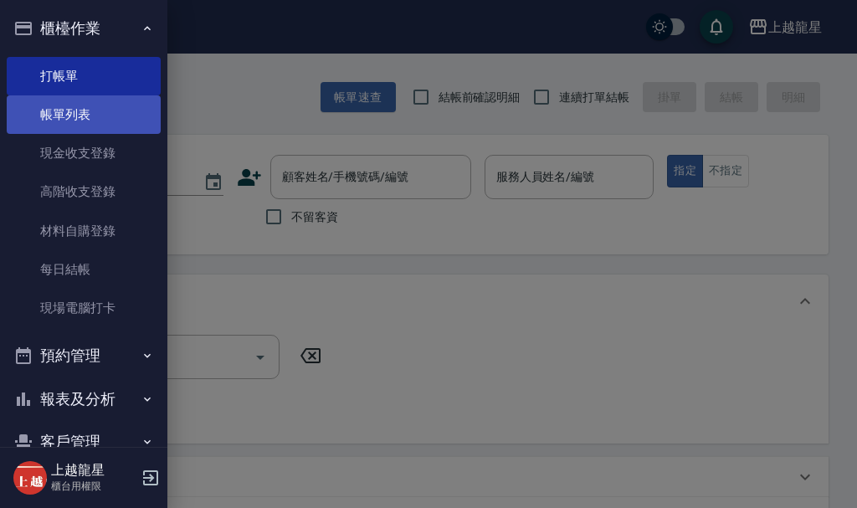
click at [112, 111] on link "帳單列表" at bounding box center [84, 114] width 154 height 39
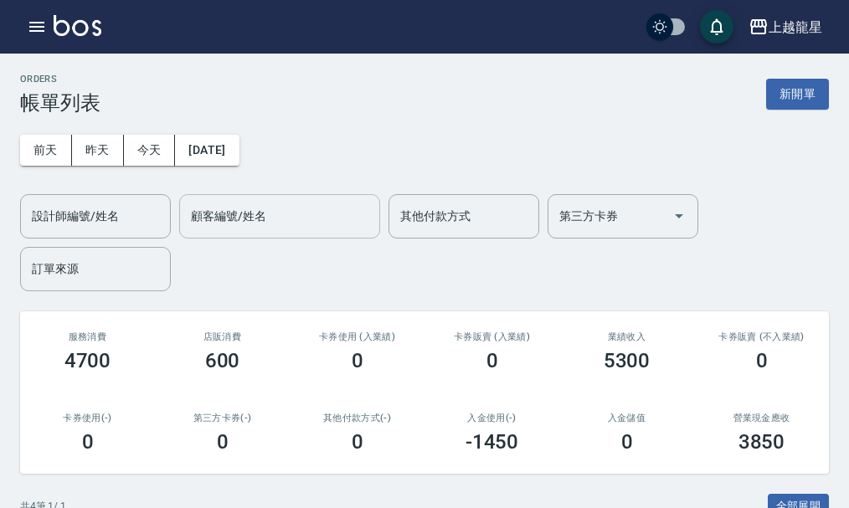
scroll to position [340, 0]
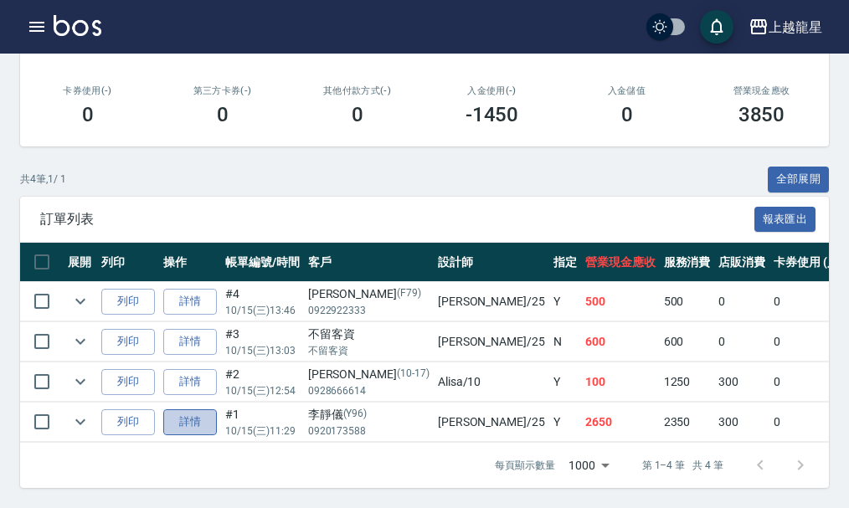
click at [209, 409] on link "詳情" at bounding box center [190, 422] width 54 height 26
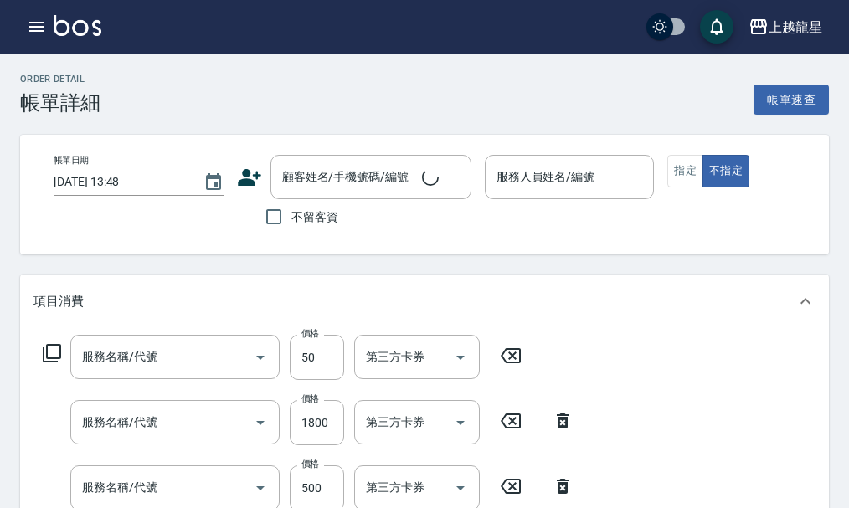
type input "[DATE] 11:29"
type input "淑雲-25"
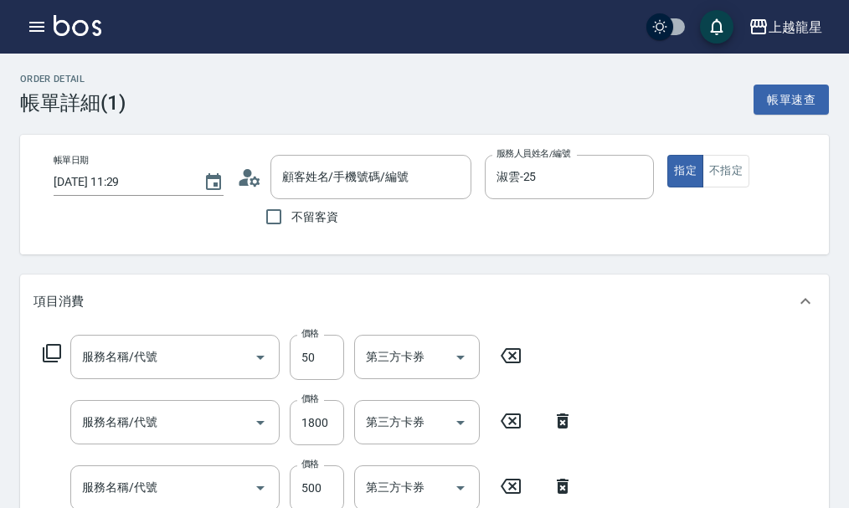
type input "吹捲.造型.包頭(708)"
type input "染髮根3公分內(401)"
type input "茶素/後護髮(602)"
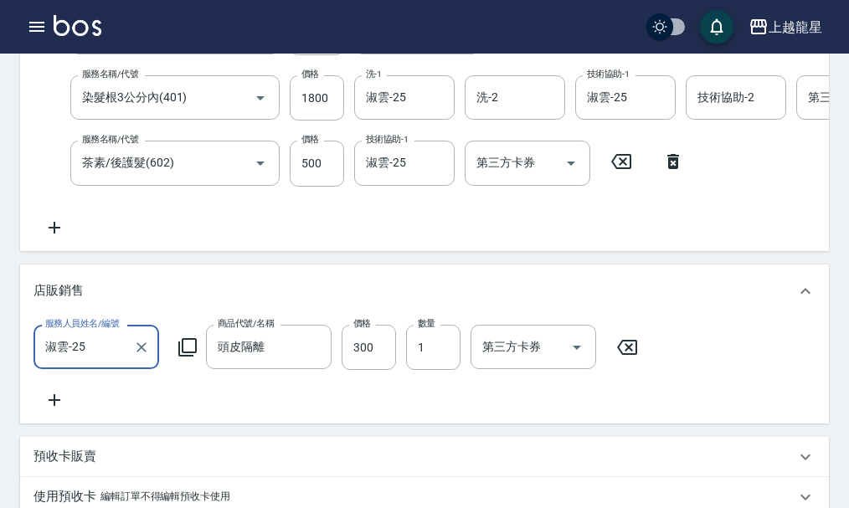
type input "[PERSON_NAME]/0920173588/Y96"
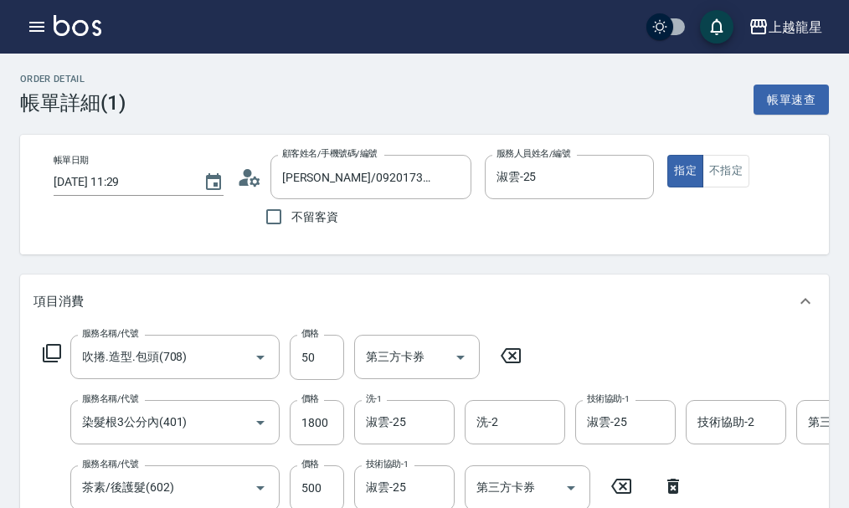
click at [514, 362] on icon at bounding box center [511, 355] width 20 height 15
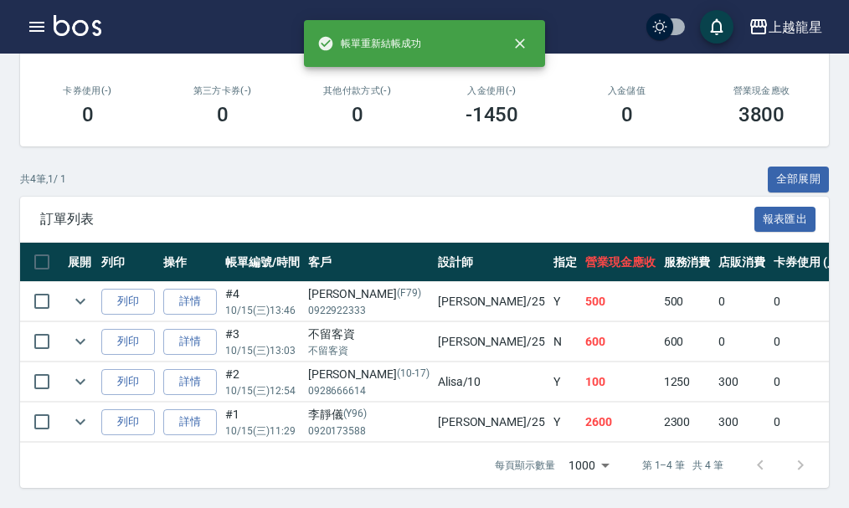
scroll to position [340, 0]
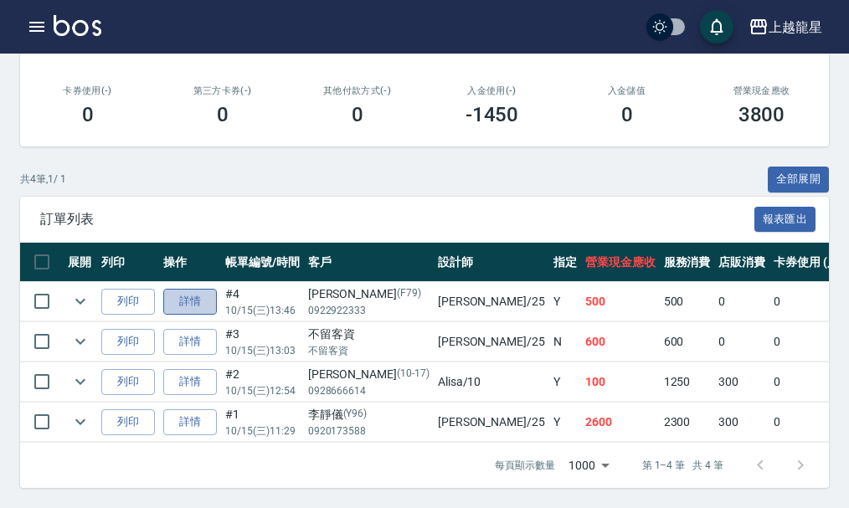
click at [190, 289] on link "詳情" at bounding box center [190, 302] width 54 height 26
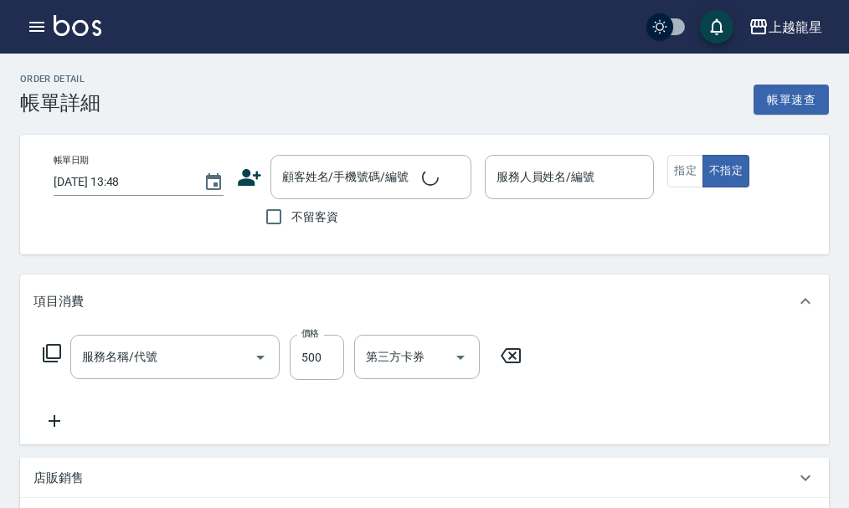
type input "[DATE] 13:46"
type input "淑雲-25"
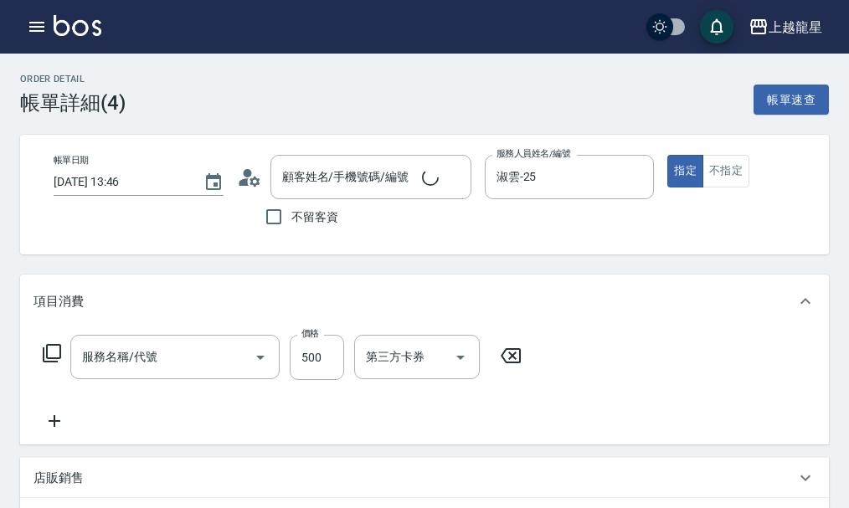
type input "[PERSON_NAME]/0922922333/F79"
type input "剪髮(302)"
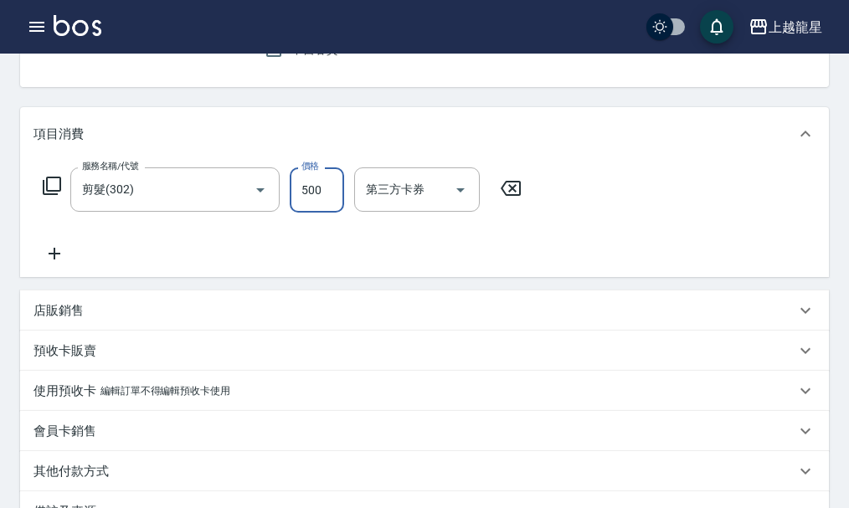
click at [311, 198] on input "500" at bounding box center [317, 189] width 54 height 45
type input "550"
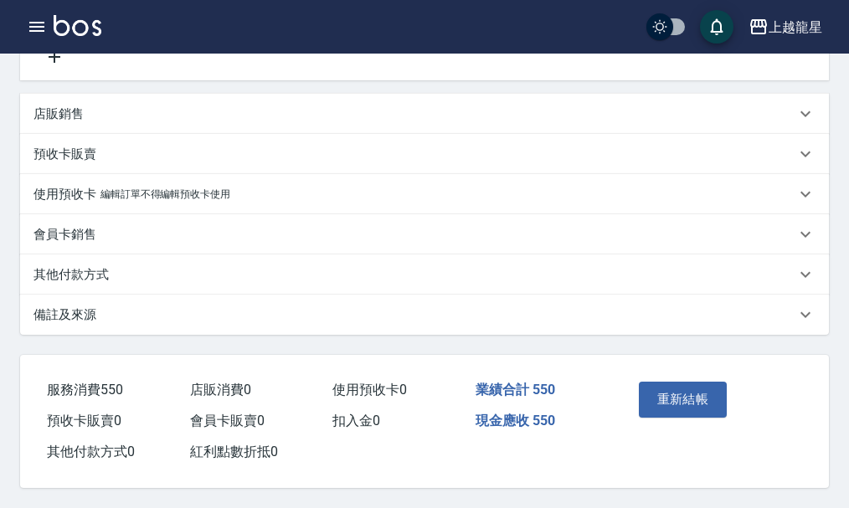
scroll to position [0, 0]
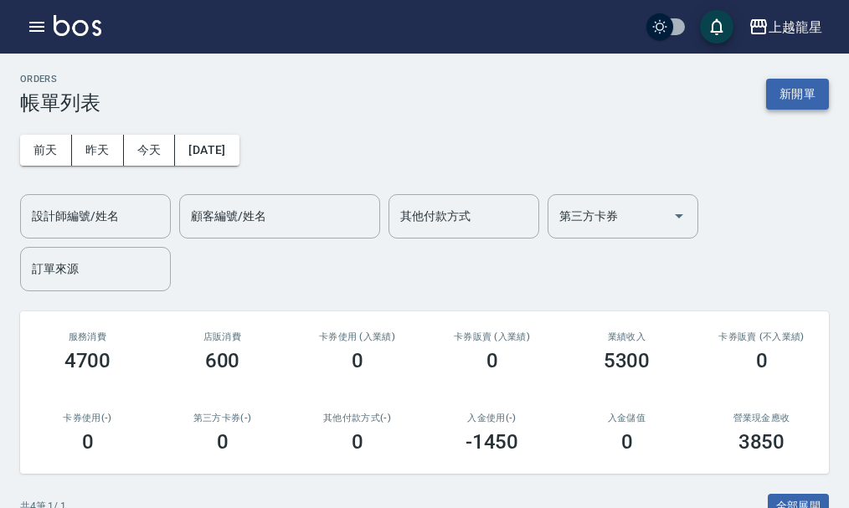
click at [781, 90] on button "新開單" at bounding box center [797, 94] width 63 height 31
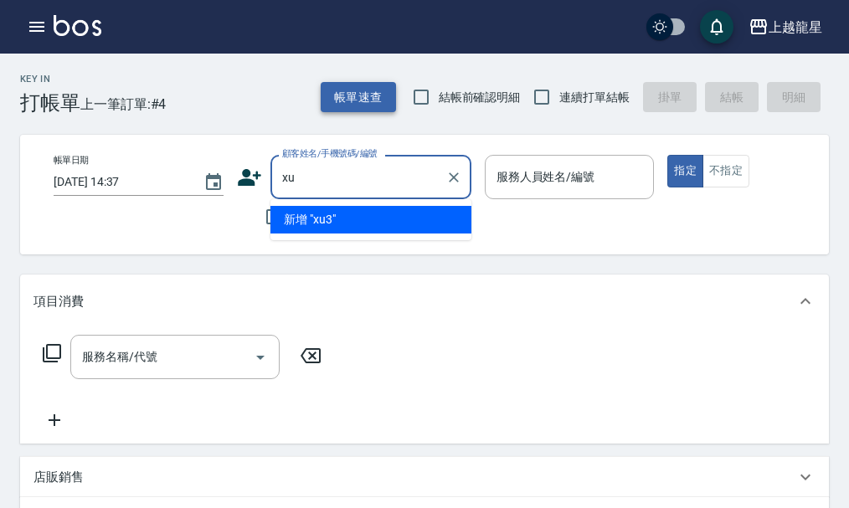
type input "x"
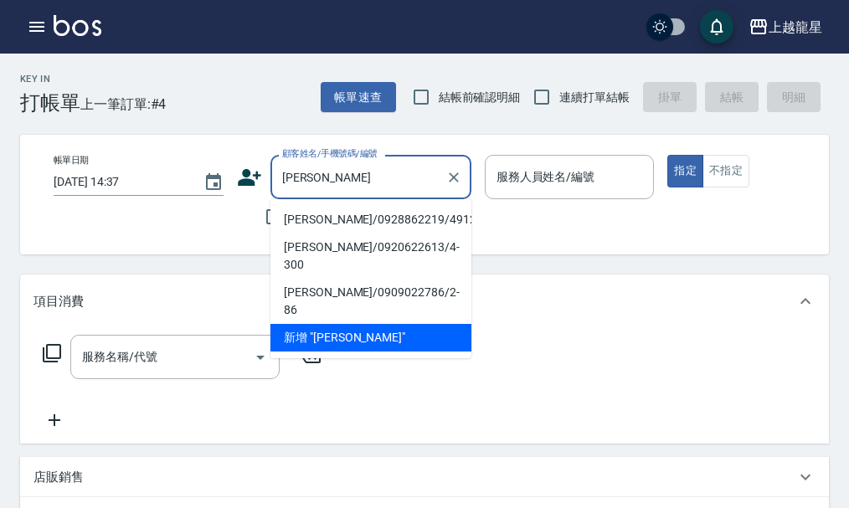
click at [335, 211] on li "[PERSON_NAME]/0928862219/491221" at bounding box center [370, 220] width 201 height 28
type input "[PERSON_NAME]/0928862219/491221"
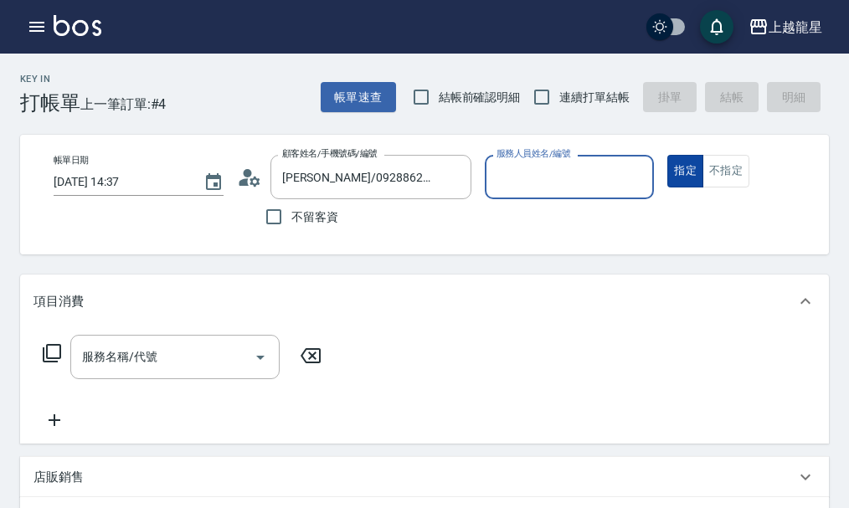
type input "雅君-7"
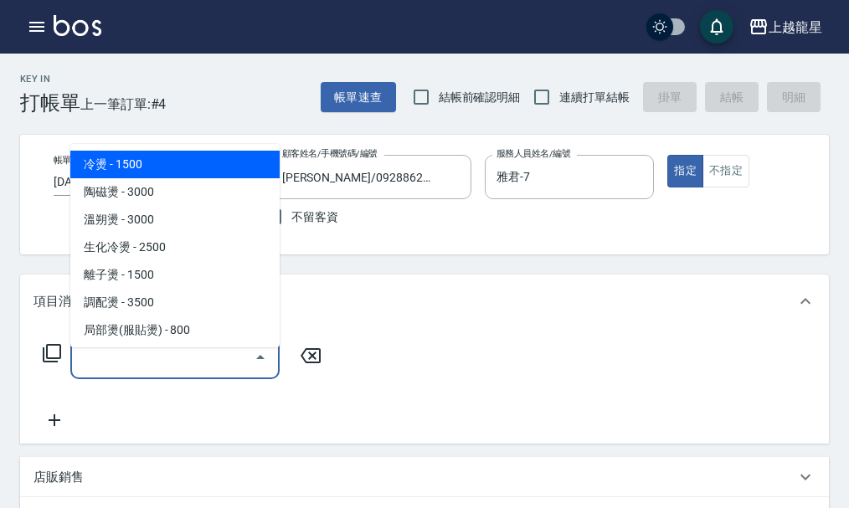
click at [120, 368] on input "服務名稱/代號" at bounding box center [162, 356] width 169 height 29
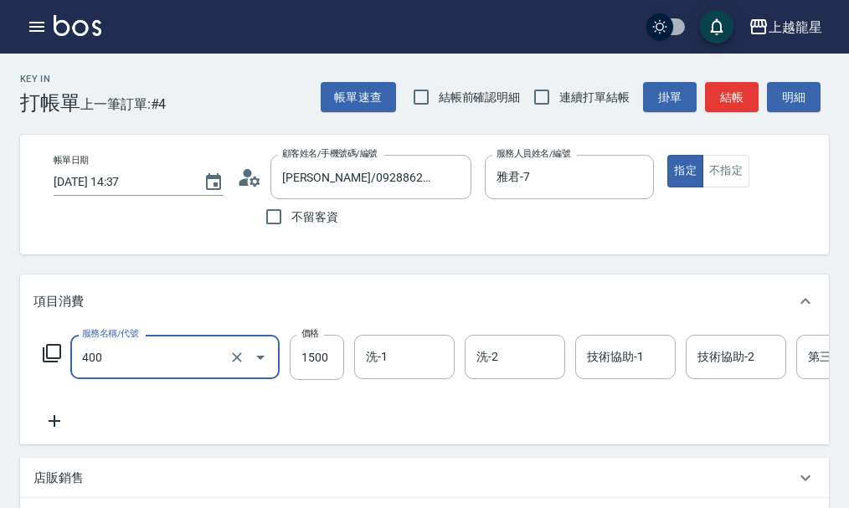
type input "染髮(400)"
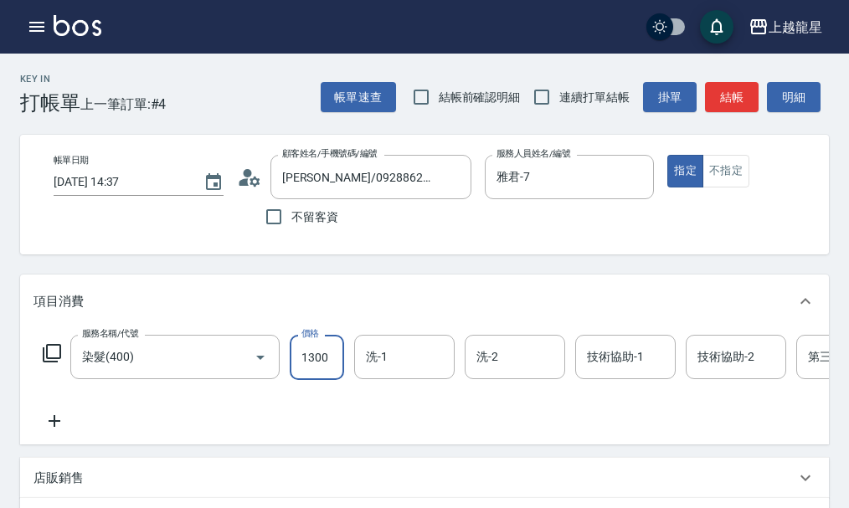
type input "1300"
type input "7"
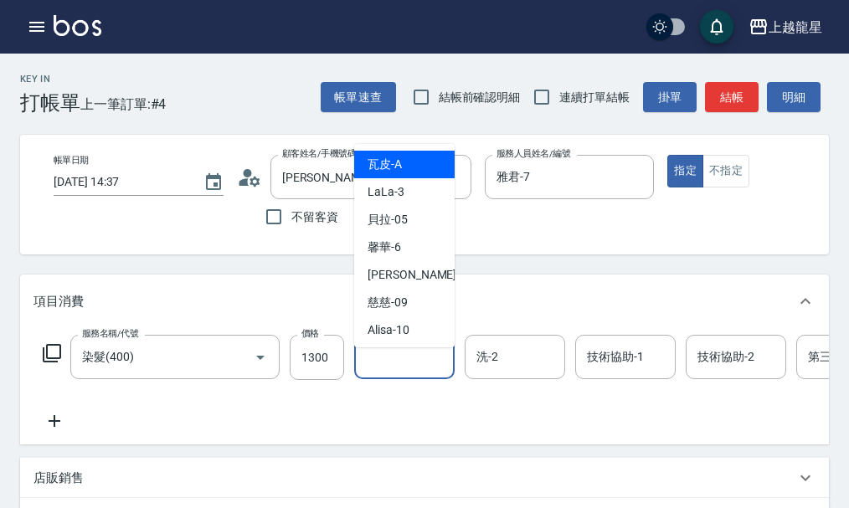
type input "瓦皮-A"
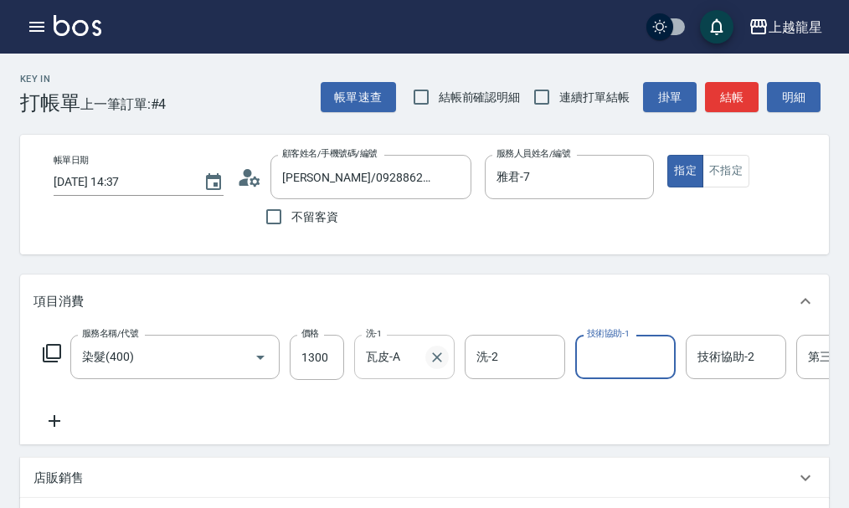
click at [438, 366] on icon "Clear" at bounding box center [437, 357] width 17 height 17
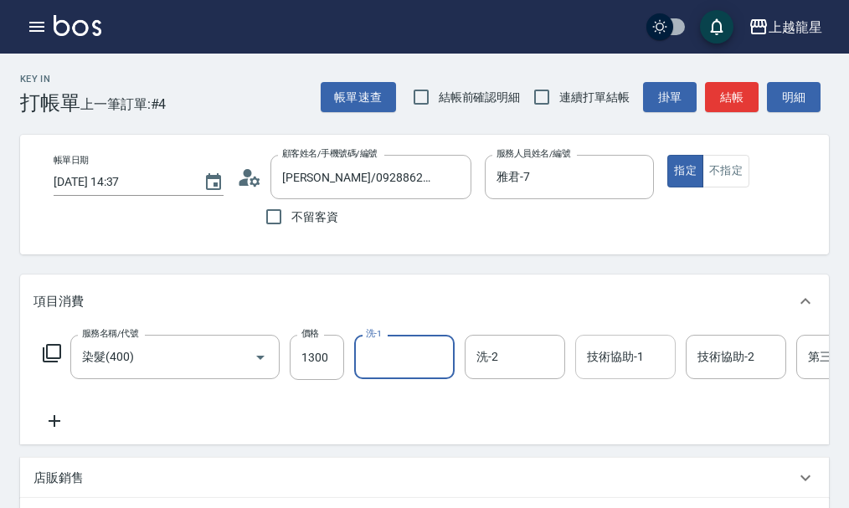
click at [621, 372] on input "技術協助-1" at bounding box center [625, 356] width 85 height 29
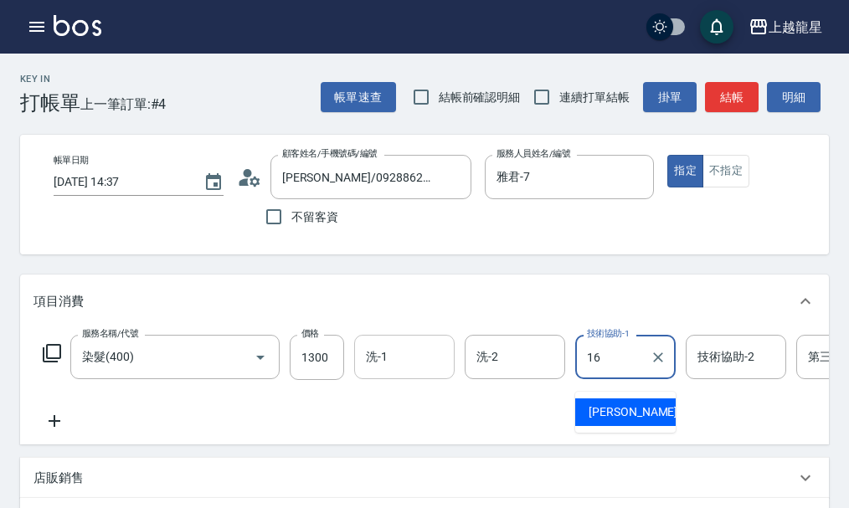
type input "義潔-16"
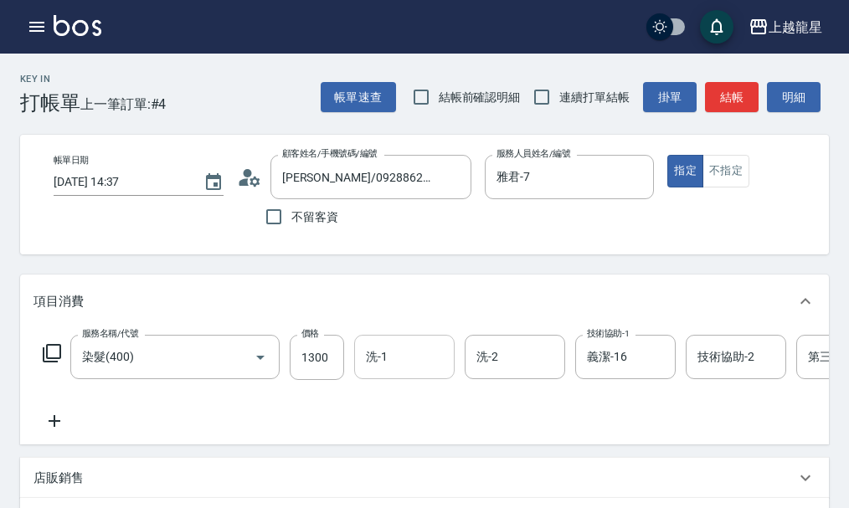
click at [58, 431] on icon at bounding box center [54, 421] width 42 height 20
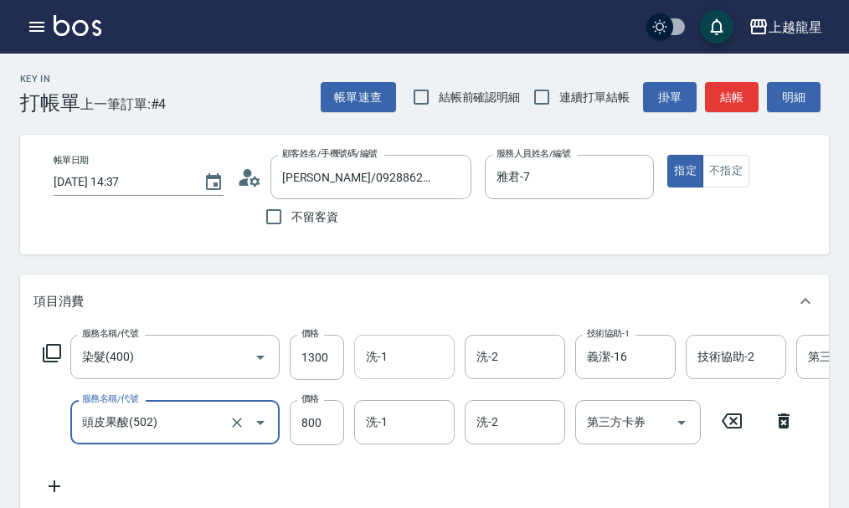
type input "頭皮果酸(502)"
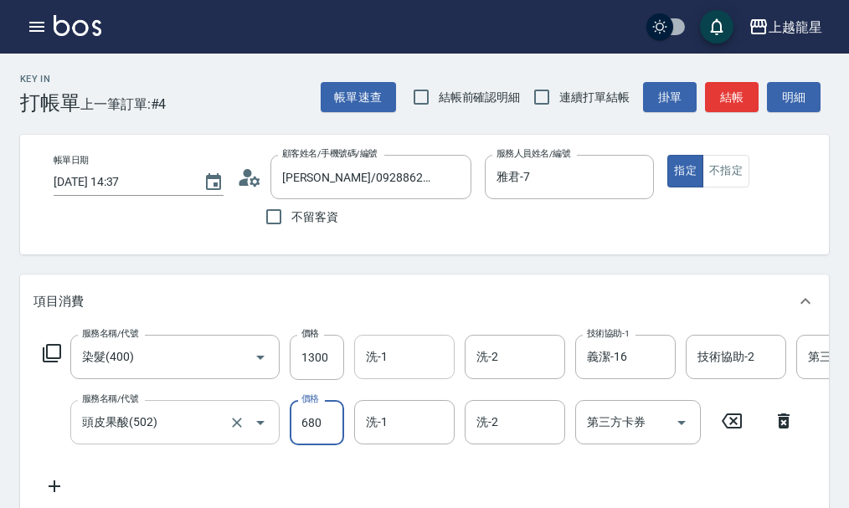
type input "680"
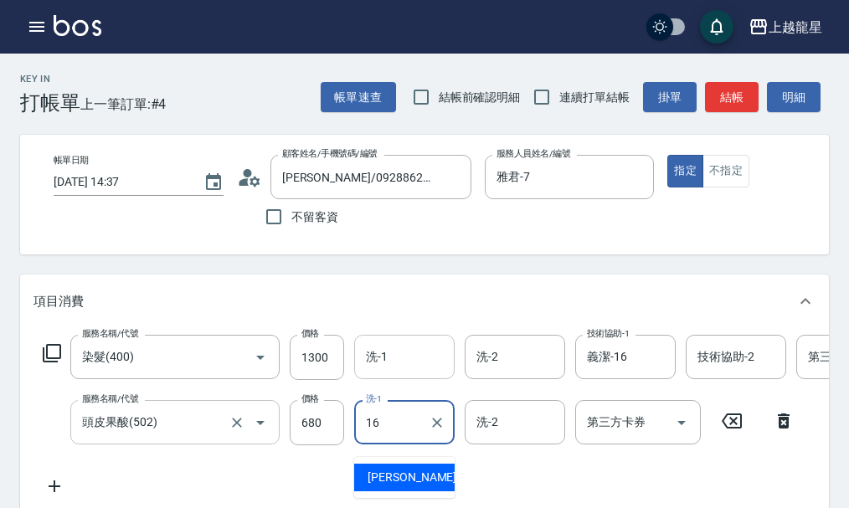
type input "義潔-16"
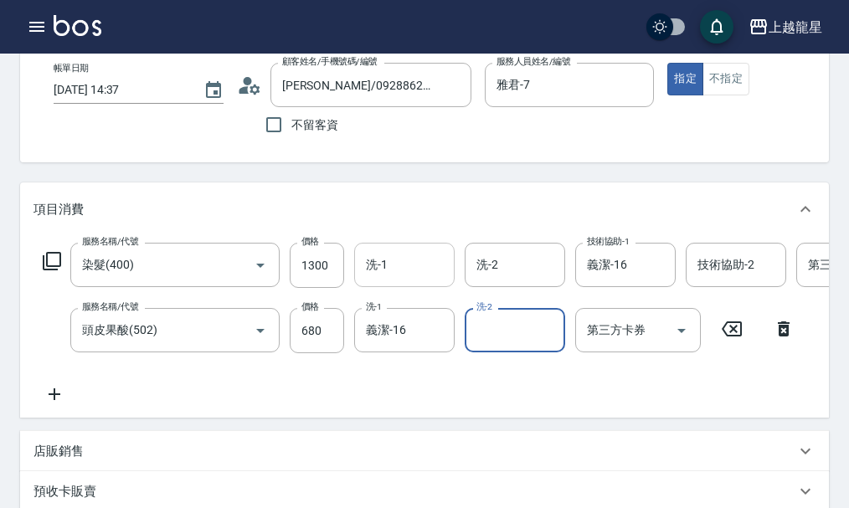
scroll to position [167, 0]
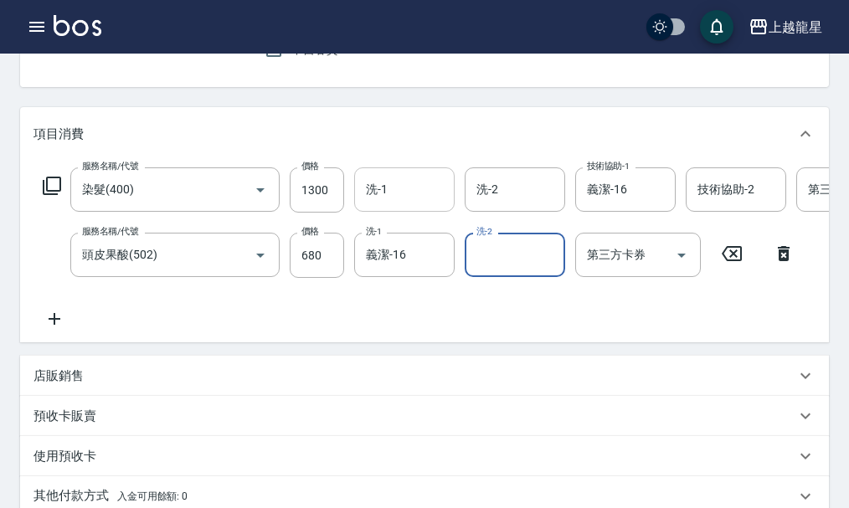
click at [46, 328] on icon at bounding box center [54, 319] width 42 height 20
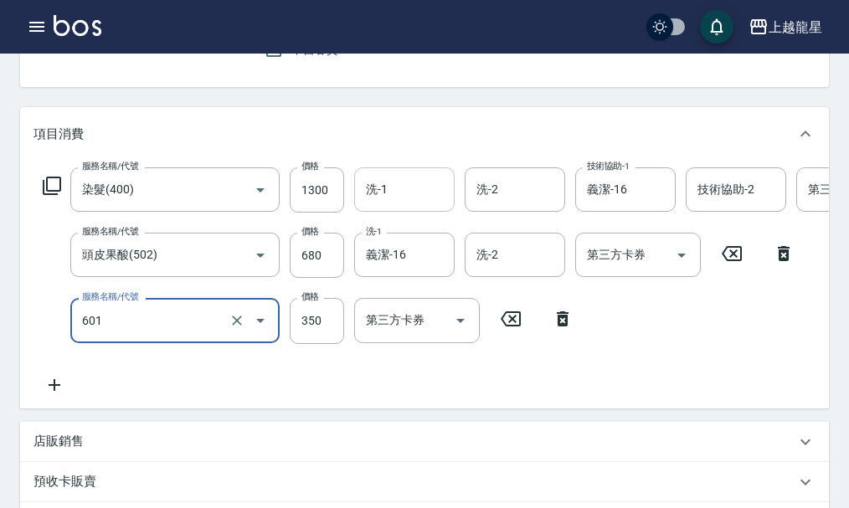
type input "自備護髮(601)"
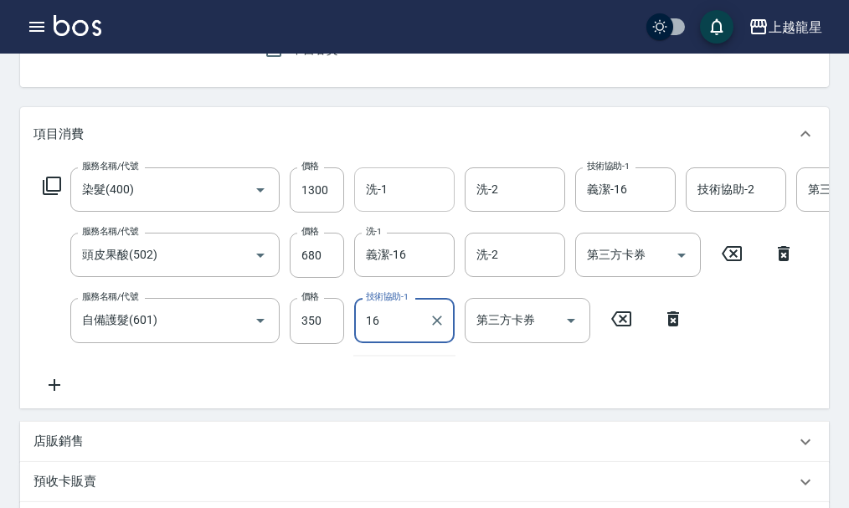
type input "義潔-16"
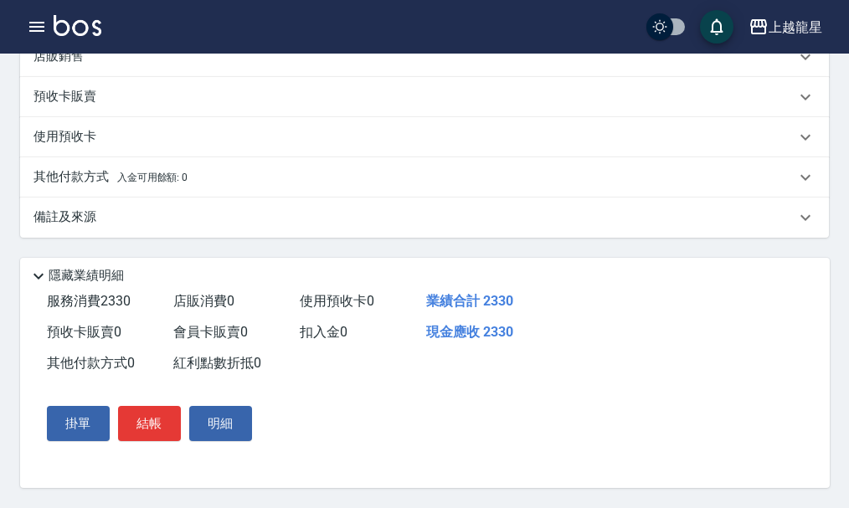
scroll to position [585, 0]
click at [135, 411] on button "結帳" at bounding box center [149, 423] width 63 height 35
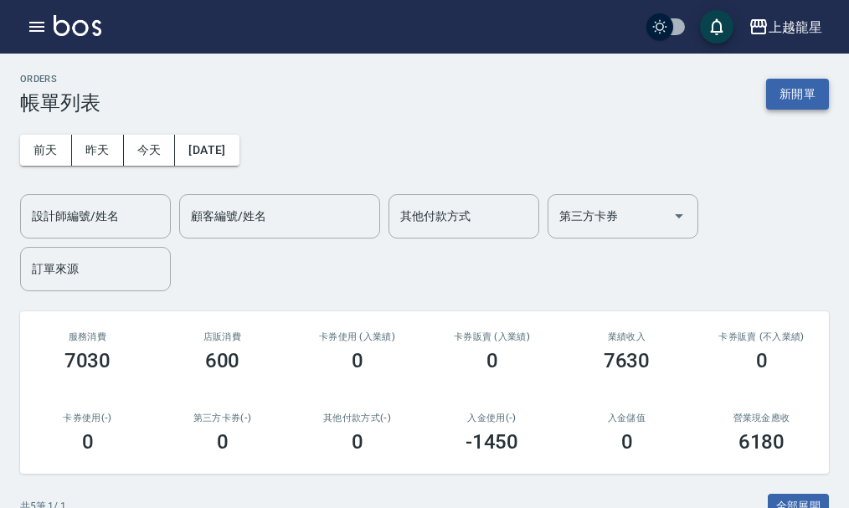
click at [810, 91] on button "新開單" at bounding box center [797, 94] width 63 height 31
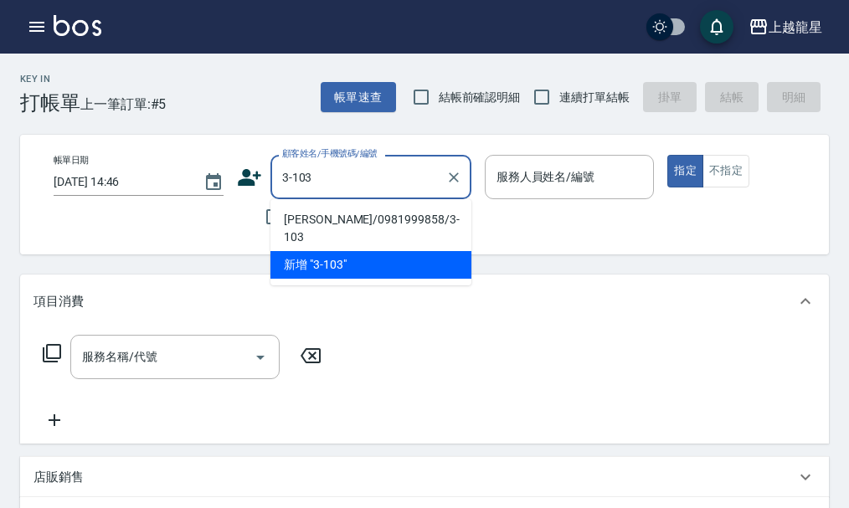
click at [307, 219] on li "[PERSON_NAME]/0981999858/3-103" at bounding box center [370, 228] width 201 height 45
type input "[PERSON_NAME]/0981999858/3-103"
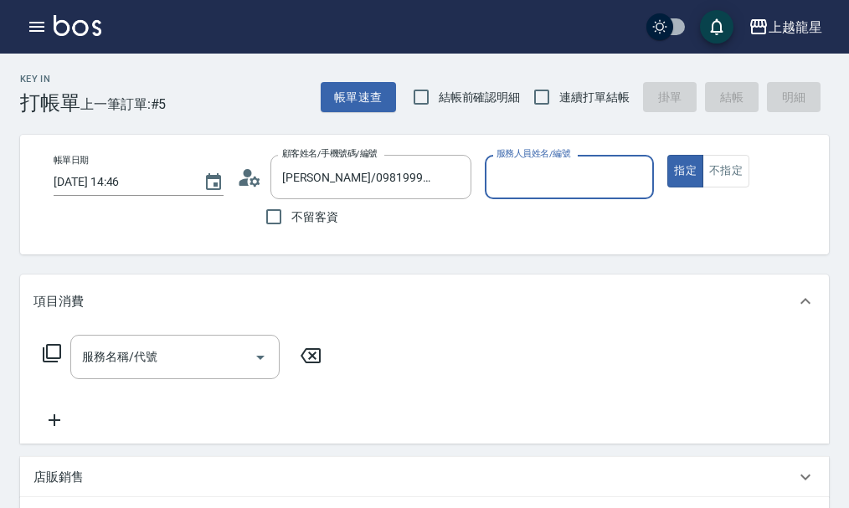
type input "雅君-7"
click at [270, 173] on div "[PERSON_NAME]/0981999858/3-103 顧客姓名/手機號碼/編號" at bounding box center [370, 177] width 201 height 44
click at [259, 175] on icon at bounding box center [249, 177] width 25 height 25
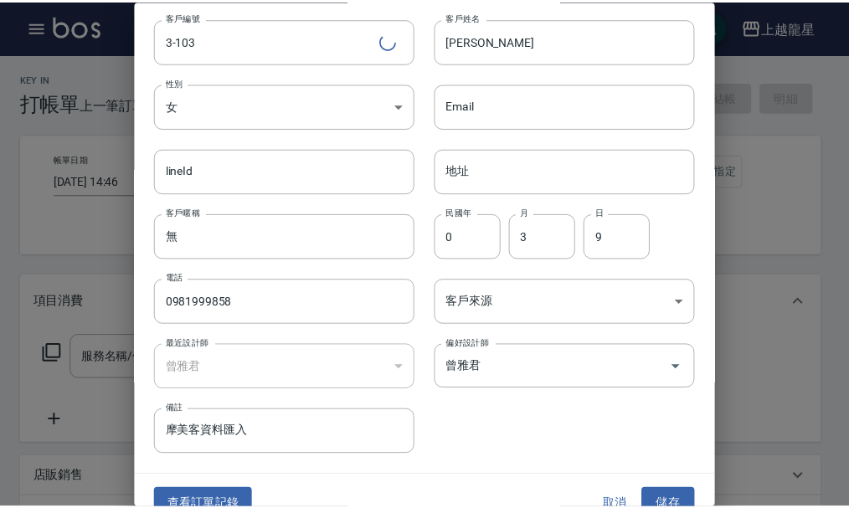
scroll to position [72, 0]
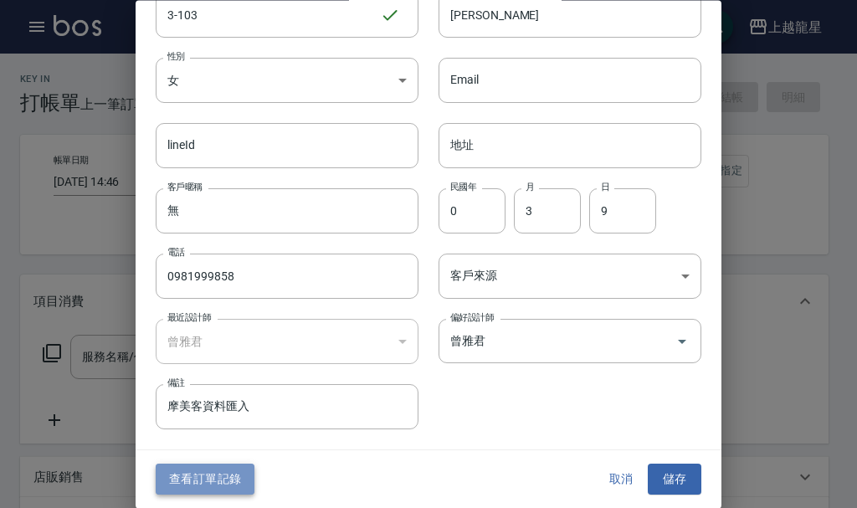
click at [198, 470] on button "查看訂單記錄" at bounding box center [205, 480] width 99 height 31
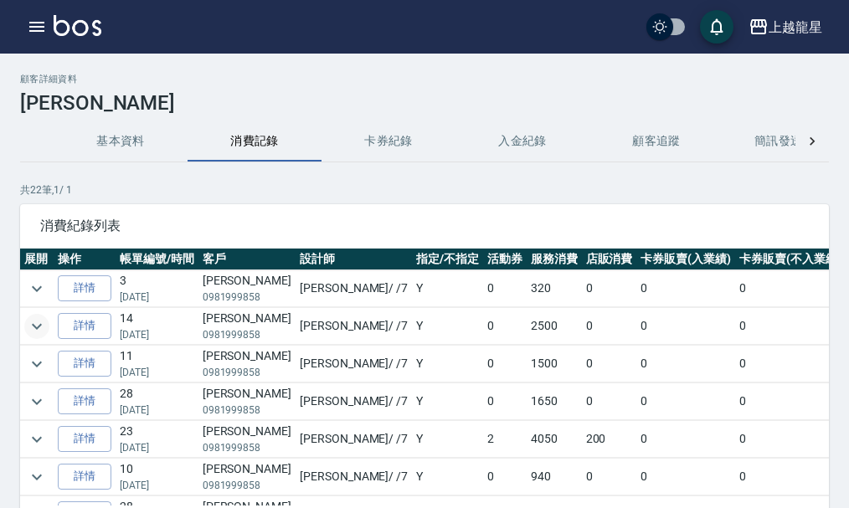
click at [41, 330] on icon "expand row" at bounding box center [37, 326] width 20 height 20
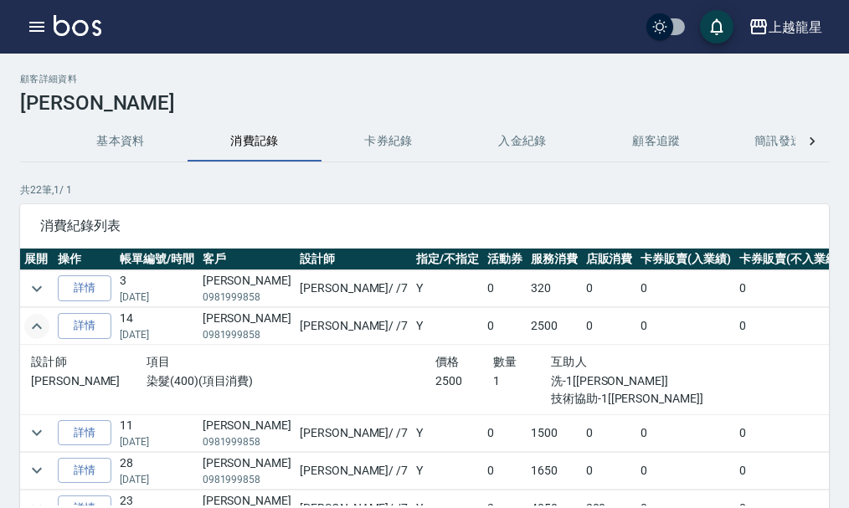
click at [41, 330] on icon "expand row" at bounding box center [37, 326] width 20 height 20
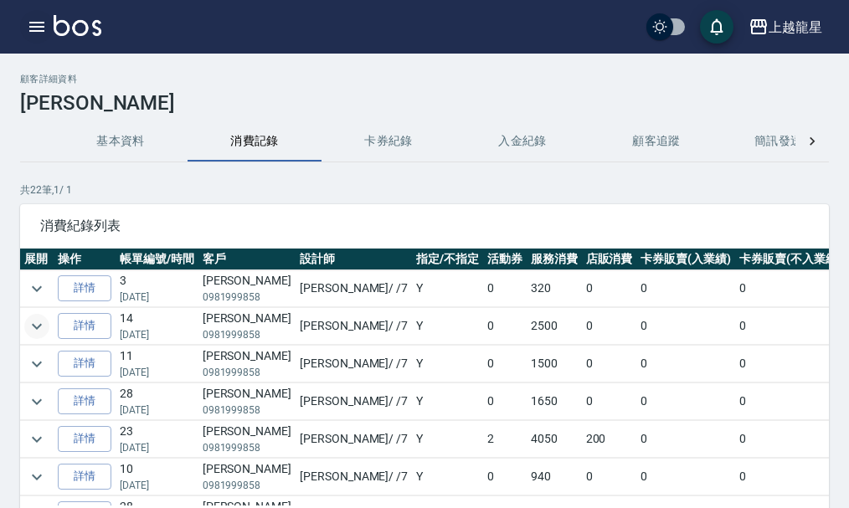
click at [27, 27] on icon "button" at bounding box center [37, 27] width 20 height 20
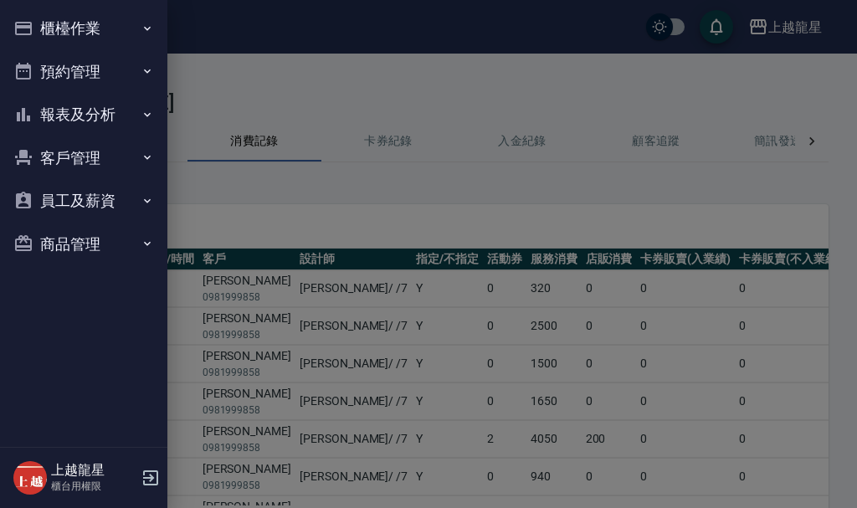
click at [78, 25] on button "櫃檯作業" at bounding box center [84, 29] width 154 height 44
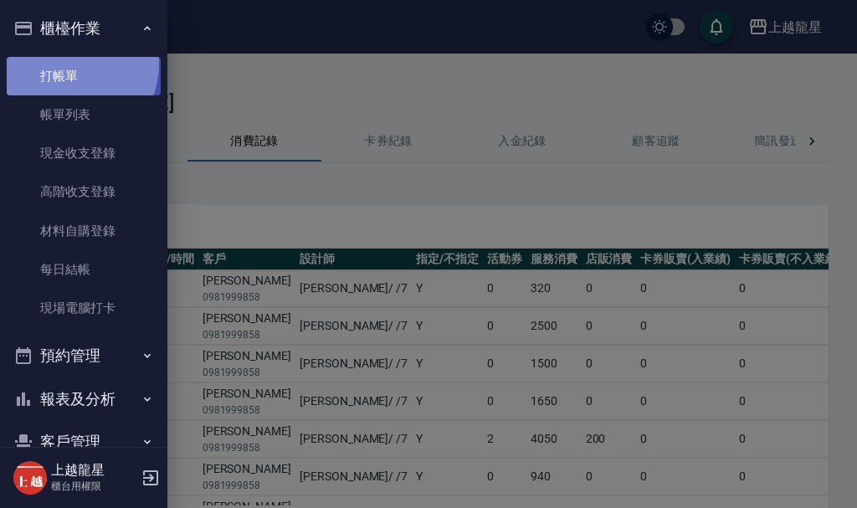
click at [65, 64] on link "打帳單" at bounding box center [84, 76] width 154 height 39
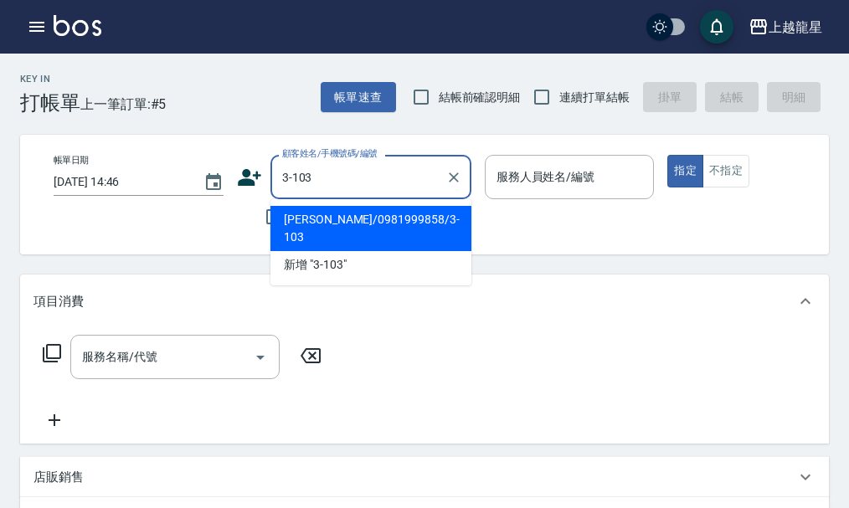
click at [307, 215] on li "[PERSON_NAME]/0981999858/3-103" at bounding box center [370, 228] width 201 height 45
type input "[PERSON_NAME]/0981999858/3-103"
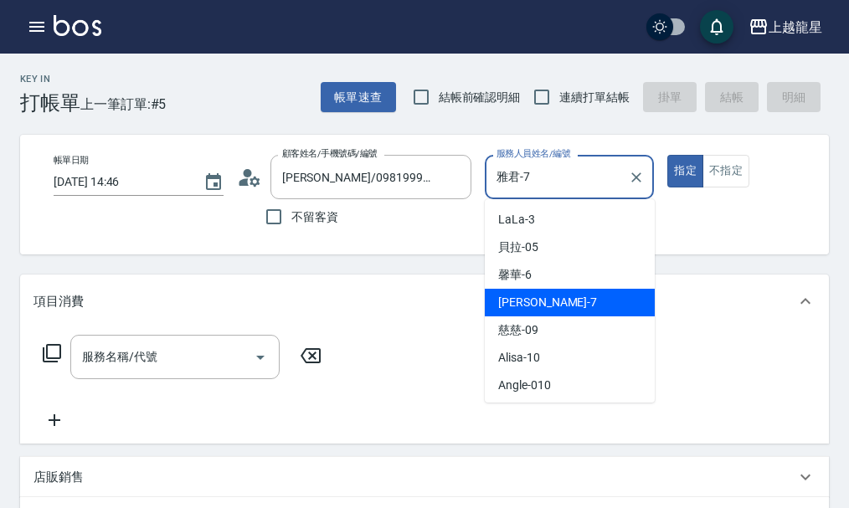
type input "雅君-7"
type button "true"
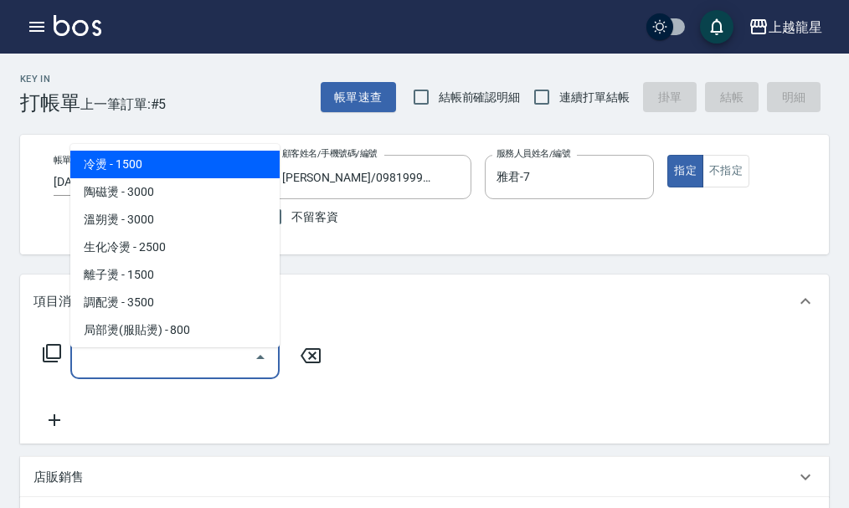
click at [142, 372] on input "服務名稱/代號" at bounding box center [162, 356] width 169 height 29
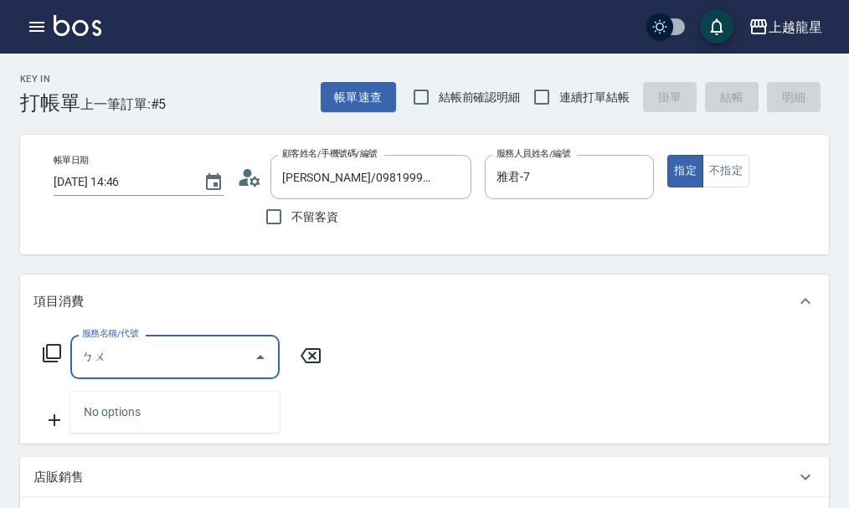
type input "補"
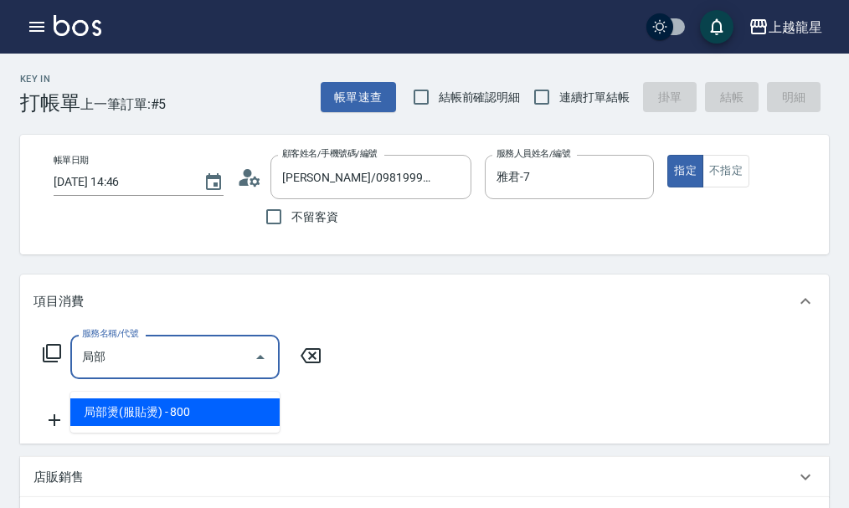
type input "局部"
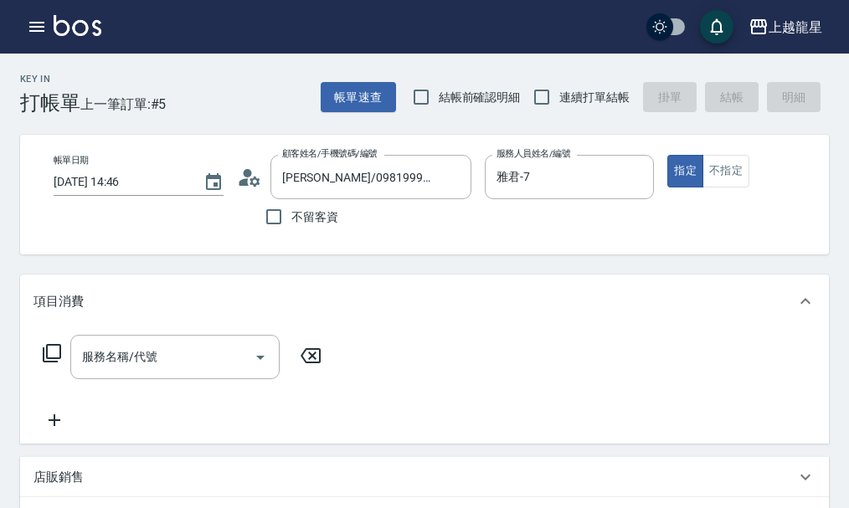
click at [305, 366] on icon at bounding box center [311, 356] width 42 height 20
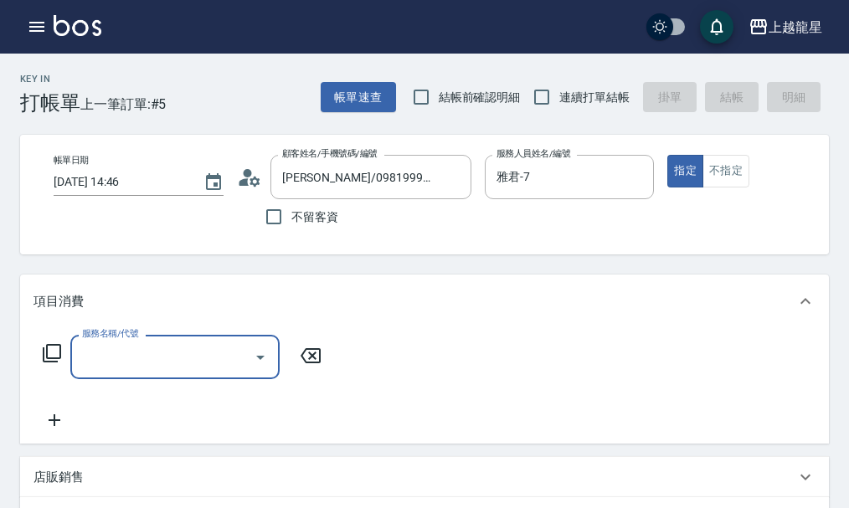
click at [107, 372] on input "服務名稱/代號" at bounding box center [162, 356] width 169 height 29
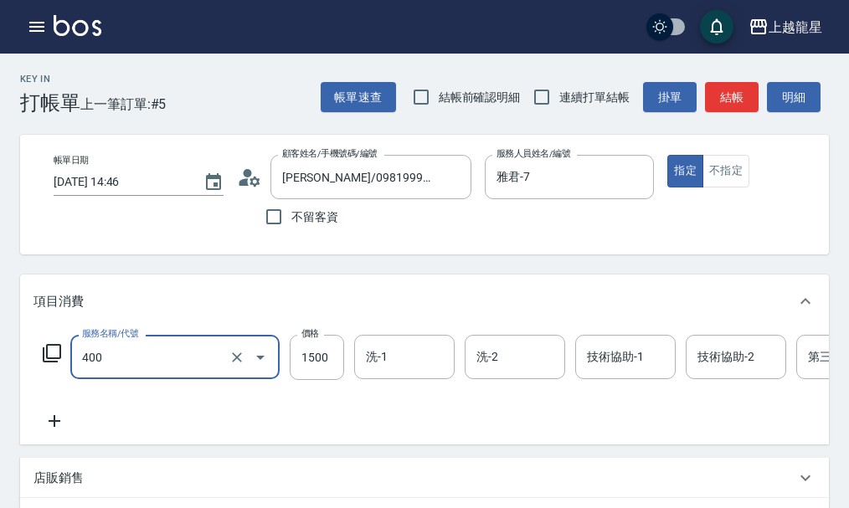
type input "染髮(400)"
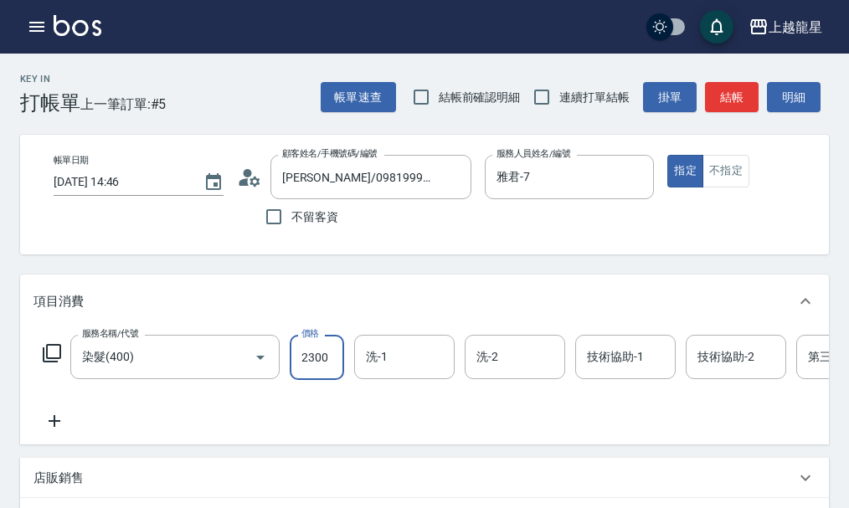
click at [308, 370] on input "2300" at bounding box center [317, 357] width 54 height 45
type input "2600"
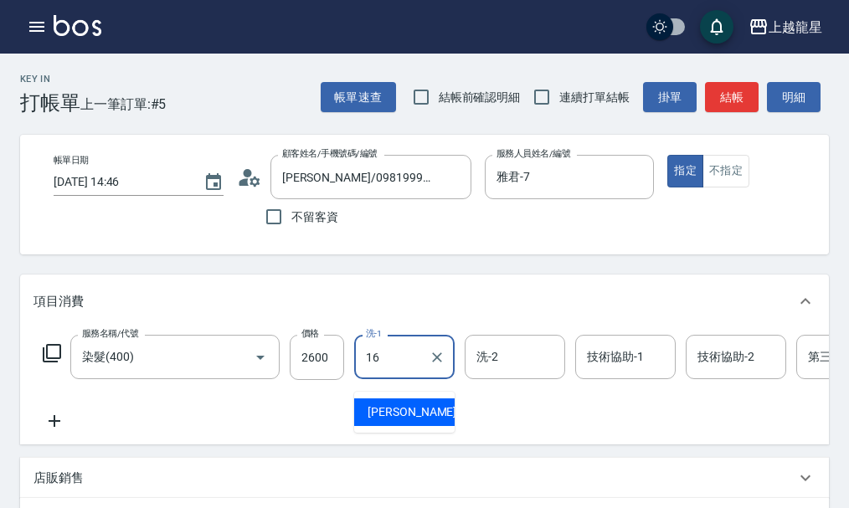
type input "義潔-16"
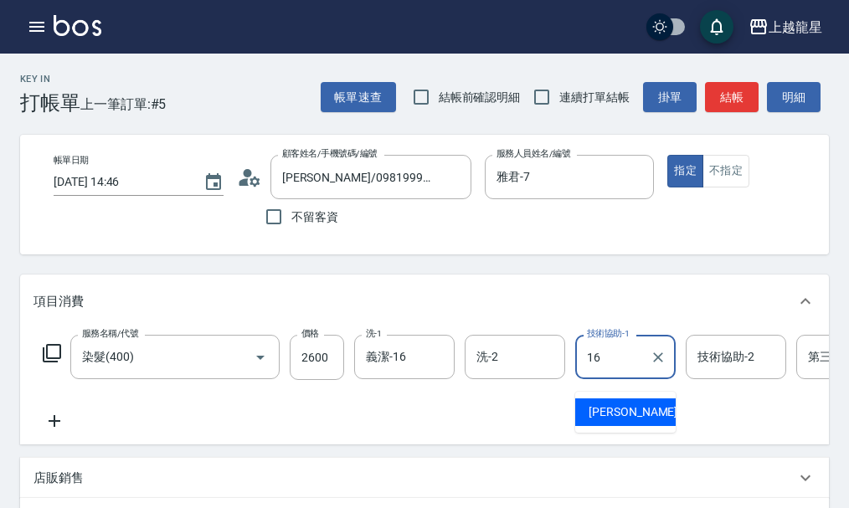
type input "義潔-16"
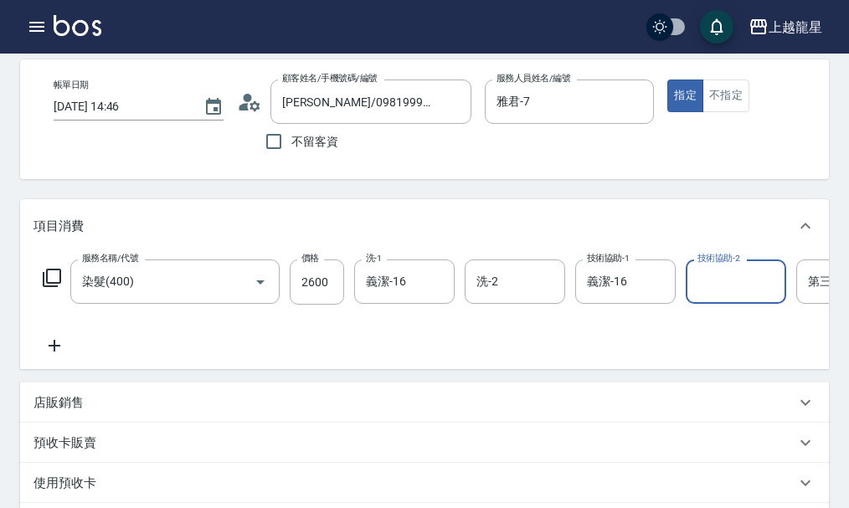
scroll to position [167, 0]
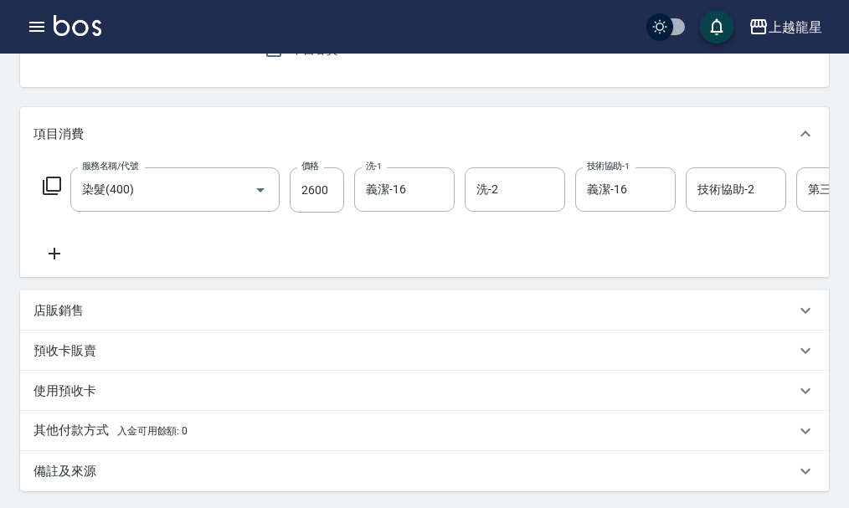
click at [78, 320] on p "店販銷售" at bounding box center [58, 311] width 50 height 18
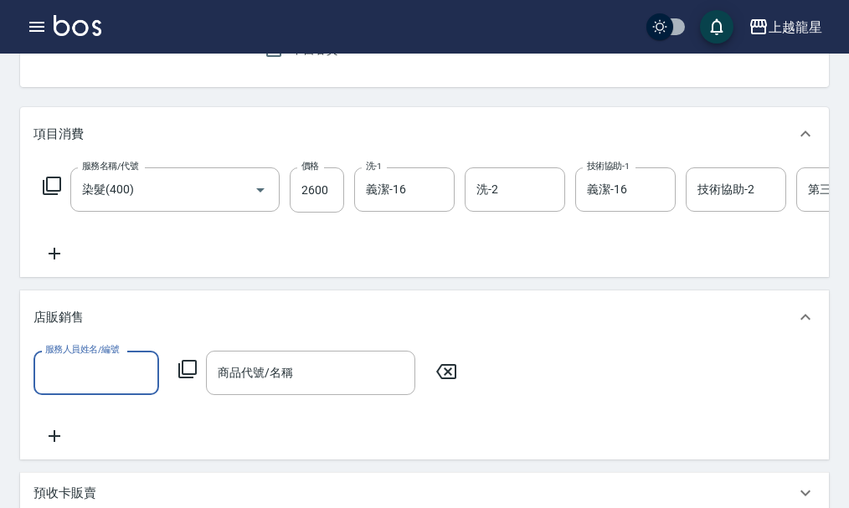
scroll to position [0, 0]
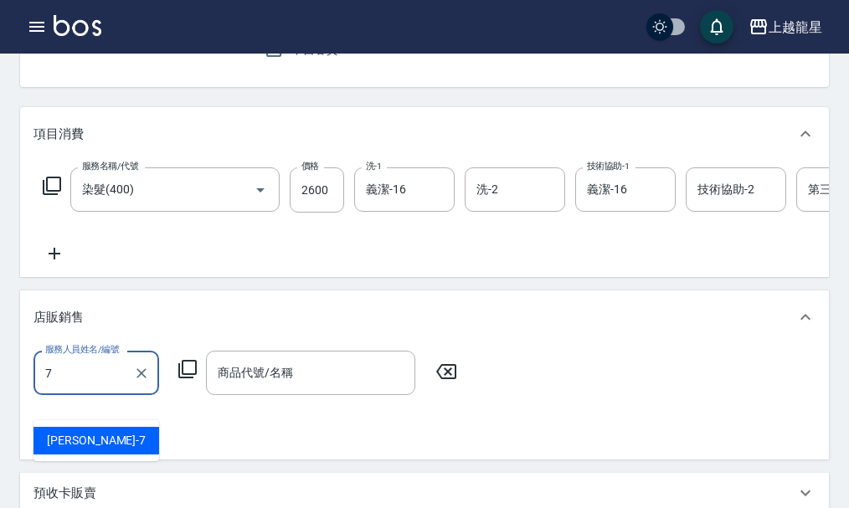
type input "雅君-7"
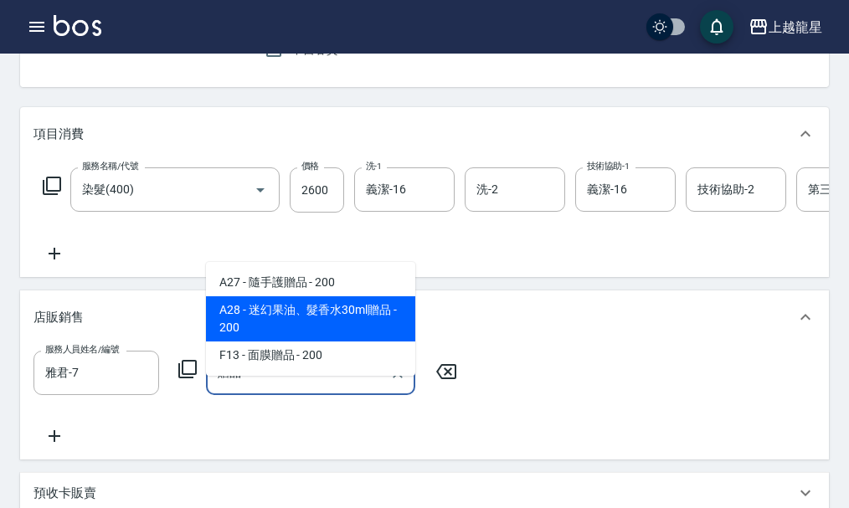
click at [319, 324] on span "A28 - 迷幻果油、髮香水30ml贈品 - 200" at bounding box center [310, 318] width 209 height 45
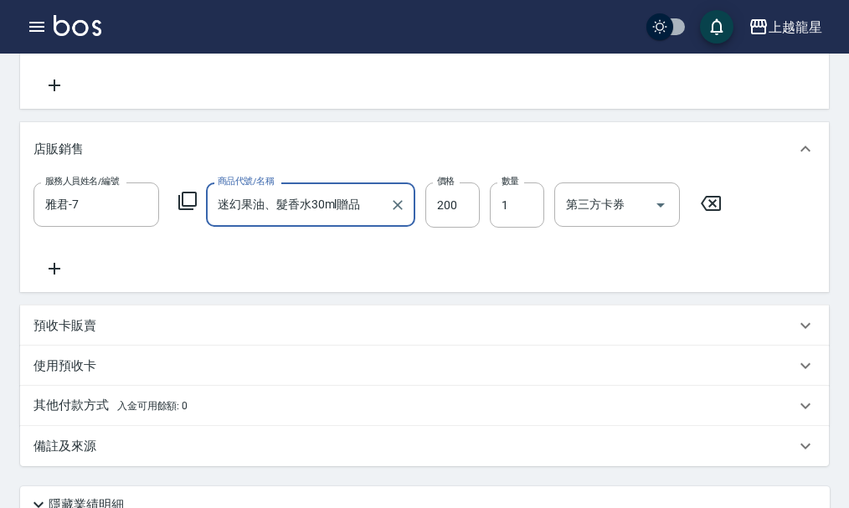
scroll to position [586, 0]
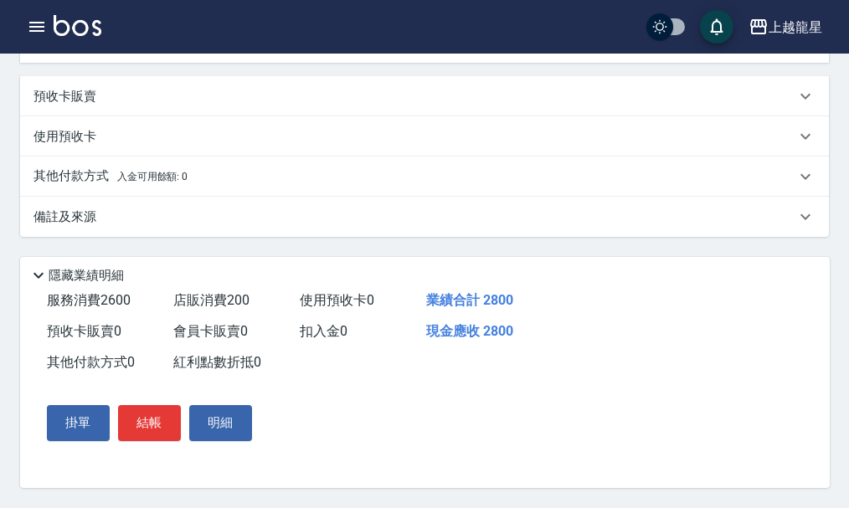
type input "迷幻果油、髮香水30ml贈品"
click at [114, 224] on div "備註及來源" at bounding box center [414, 217] width 762 height 18
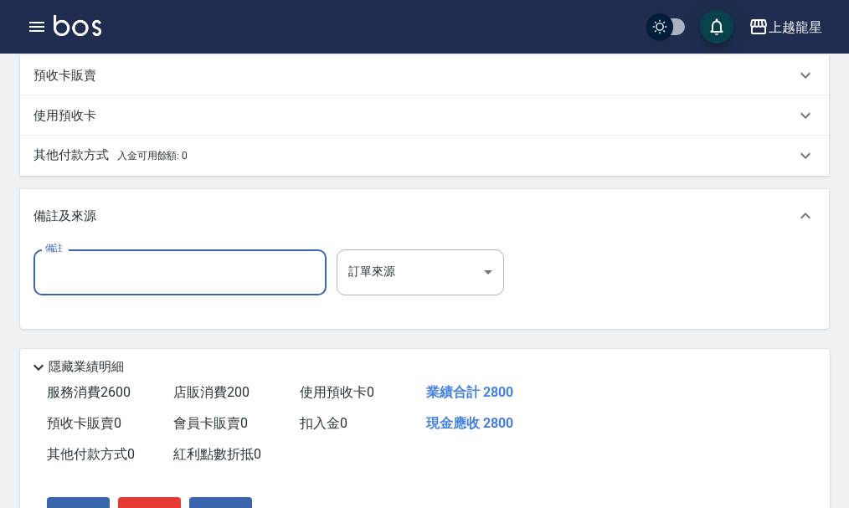
drag, startPoint x: 90, startPoint y: 304, endPoint x: 39, endPoint y: 268, distance: 62.5
click at [91, 295] on input "備註" at bounding box center [179, 271] width 293 height 45
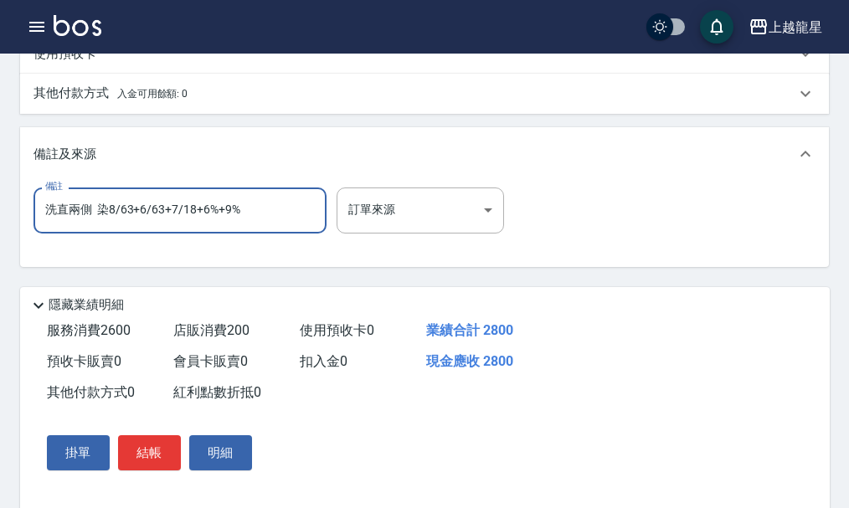
scroll to position [710, 0]
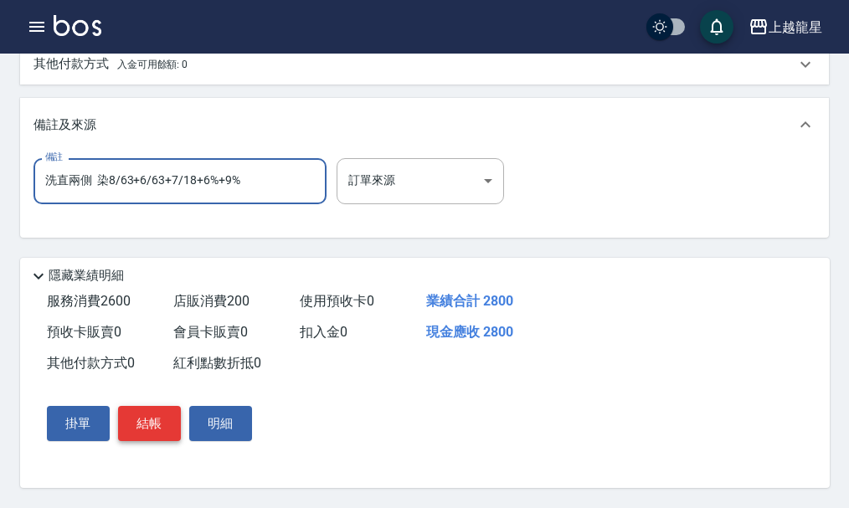
type input "洗直兩側 染8/63+6/63+7/18+6%+9%"
click at [155, 421] on button "結帳" at bounding box center [149, 423] width 63 height 35
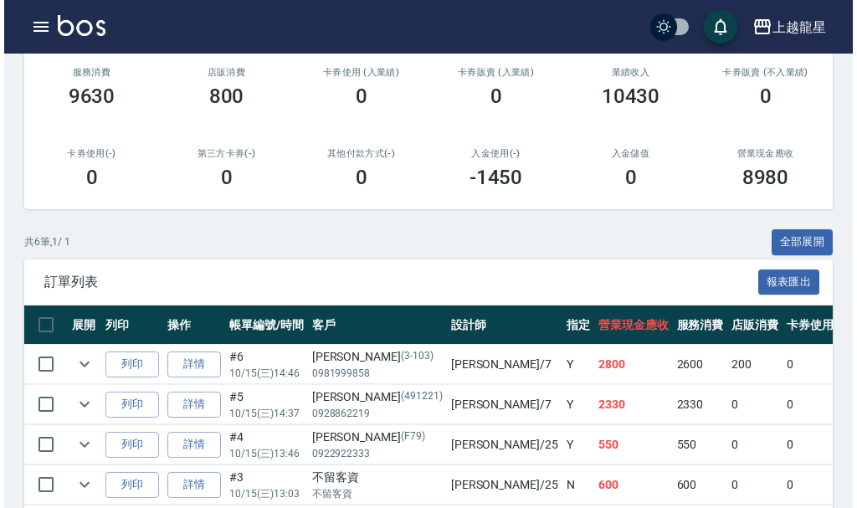
scroll to position [419, 0]
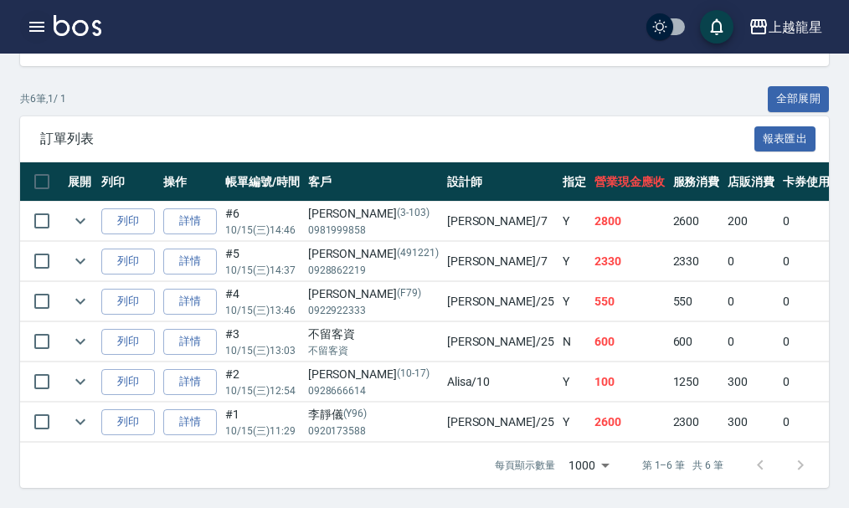
click at [39, 20] on icon "button" at bounding box center [37, 27] width 20 height 20
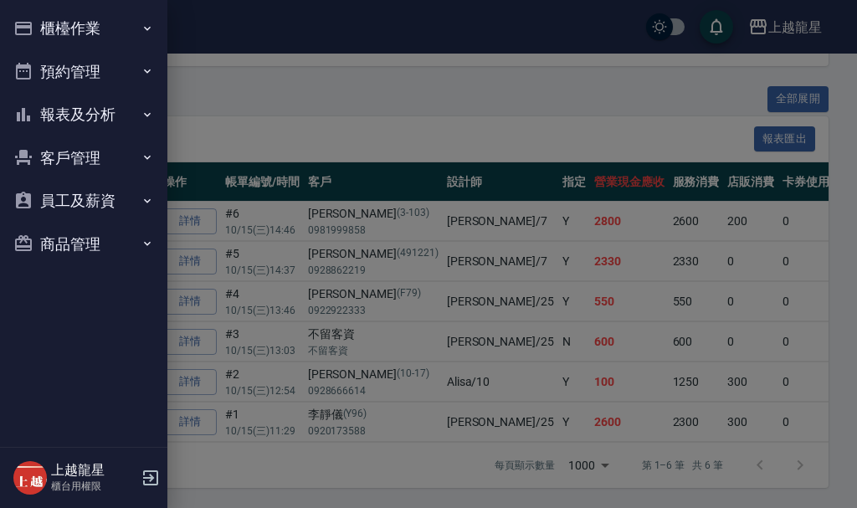
click at [40, 18] on button "櫃檯作業" at bounding box center [84, 29] width 154 height 44
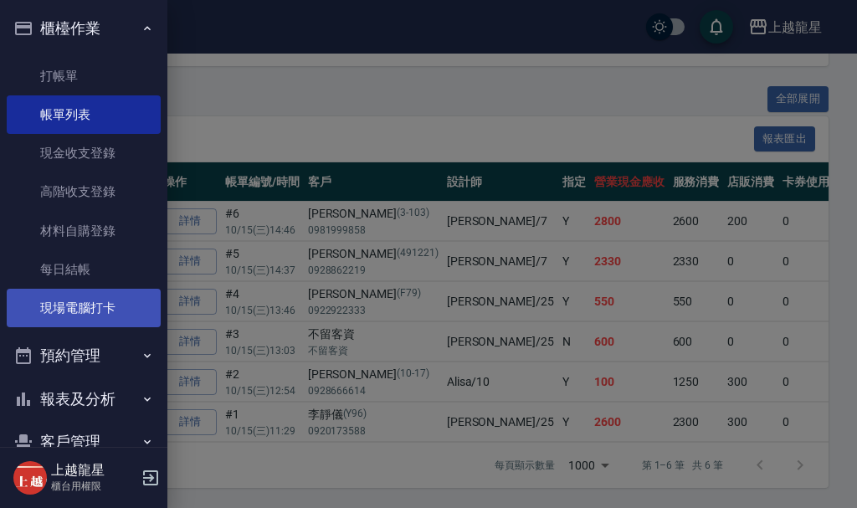
click at [70, 301] on link "現場電腦打卡" at bounding box center [84, 308] width 154 height 39
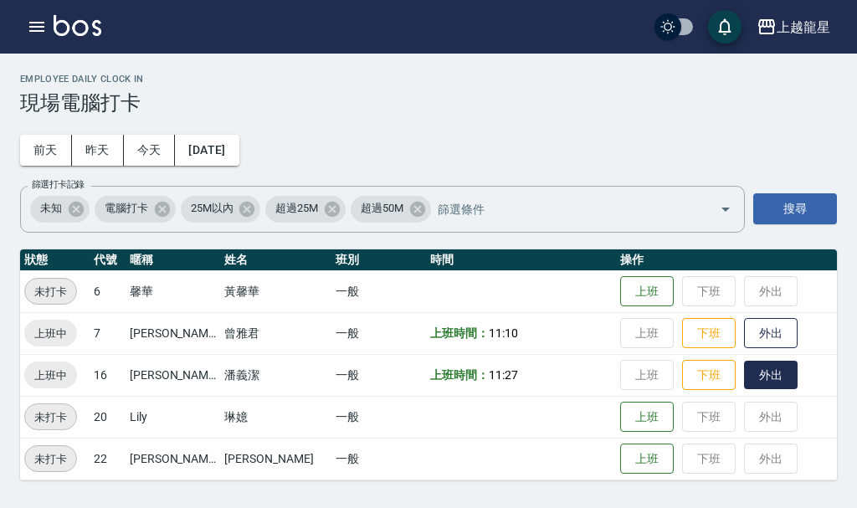
click at [747, 385] on button "外出" at bounding box center [771, 375] width 54 height 29
click at [745, 381] on button "歸來" at bounding box center [771, 375] width 54 height 29
click at [42, 34] on icon "button" at bounding box center [37, 27] width 20 height 20
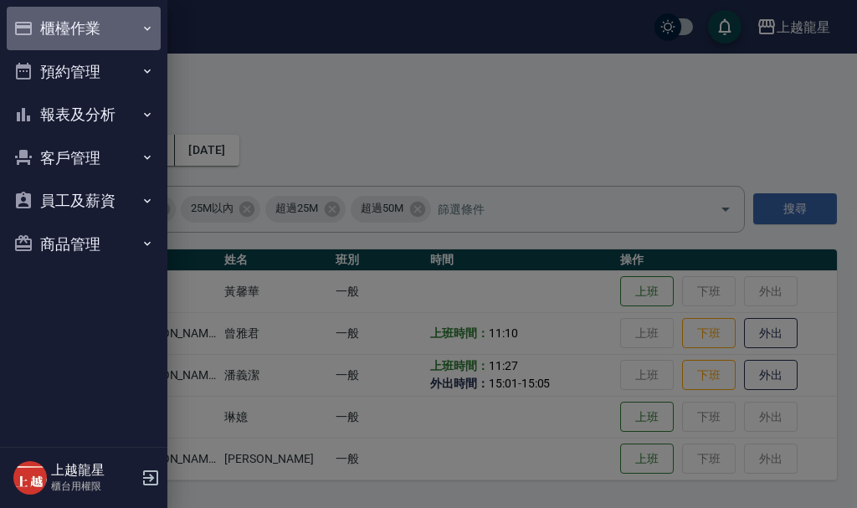
click at [56, 28] on button "櫃檯作業" at bounding box center [84, 29] width 154 height 44
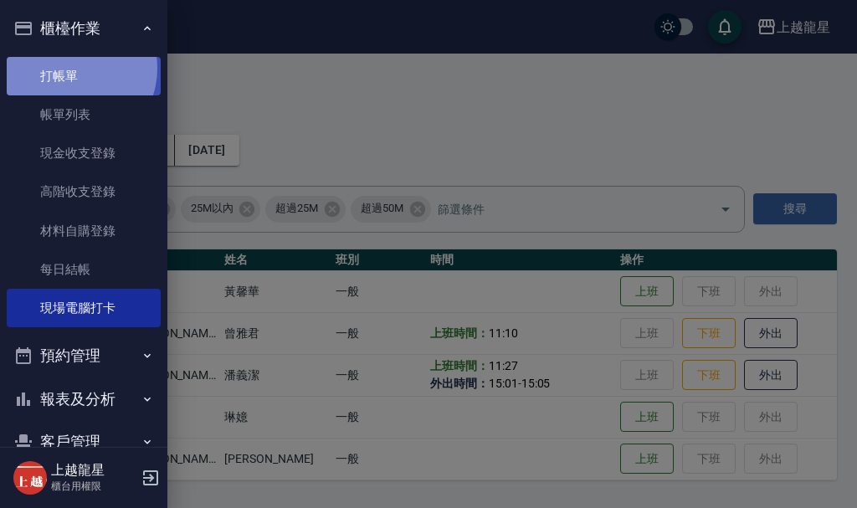
click at [71, 68] on link "打帳單" at bounding box center [84, 76] width 154 height 39
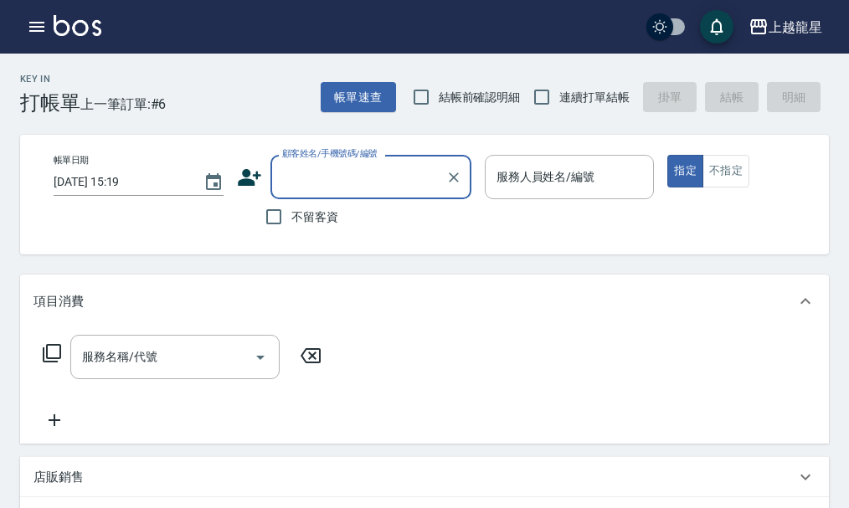
click at [357, 161] on div "顧客姓名/手機號碼/編號" at bounding box center [370, 177] width 201 height 44
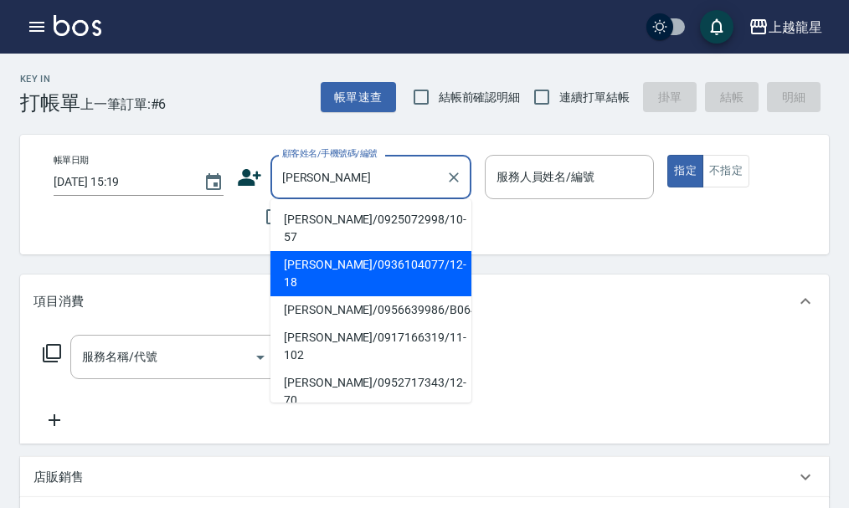
type input "[PERSON_NAME]"
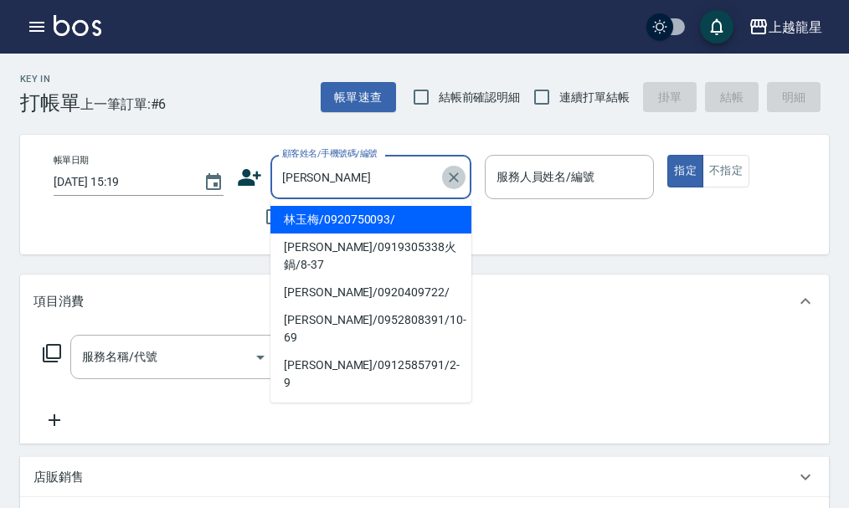
click at [459, 169] on icon "Clear" at bounding box center [453, 177] width 17 height 17
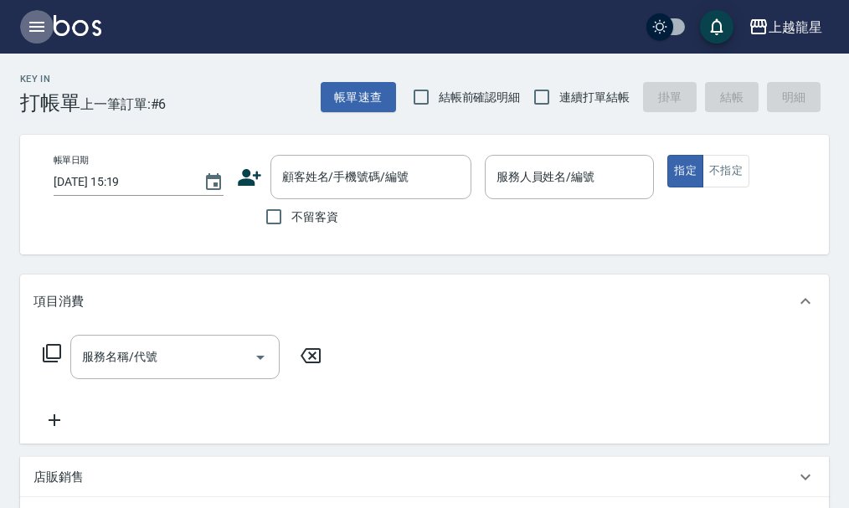
click at [31, 30] on icon "button" at bounding box center [36, 27] width 15 height 10
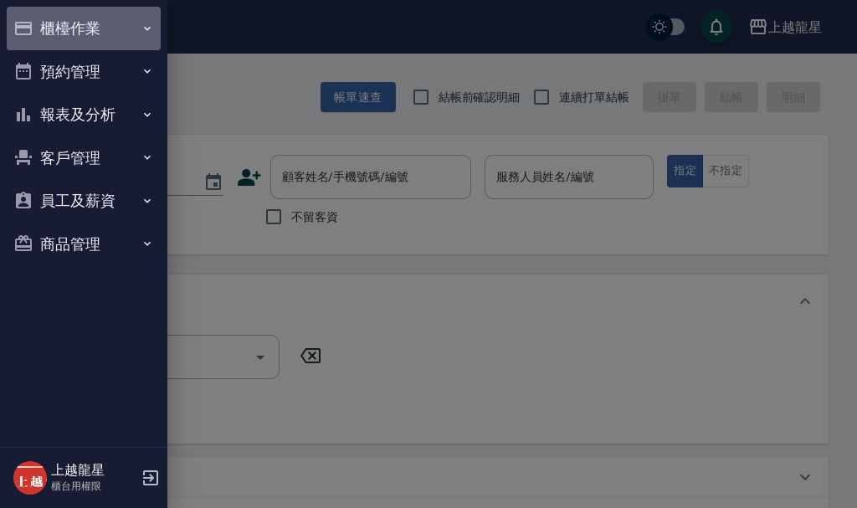
click at [91, 24] on button "櫃檯作業" at bounding box center [84, 29] width 154 height 44
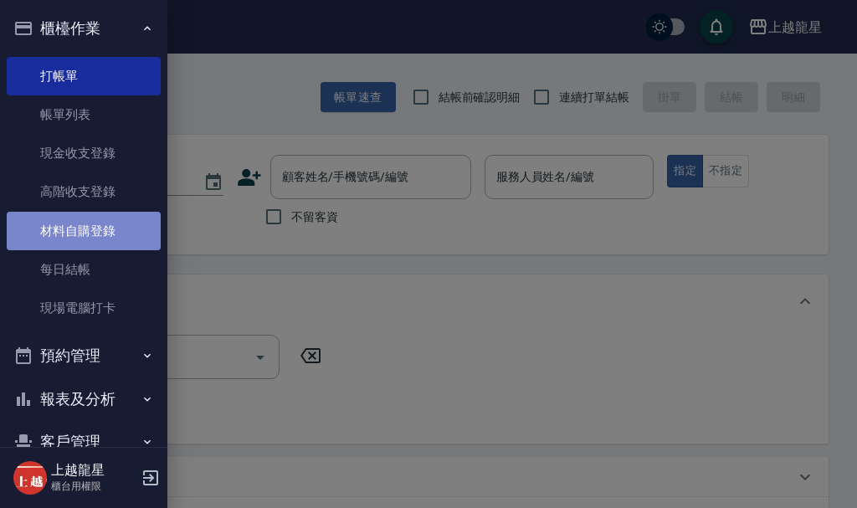
click at [122, 227] on link "材料自購登錄" at bounding box center [84, 231] width 154 height 39
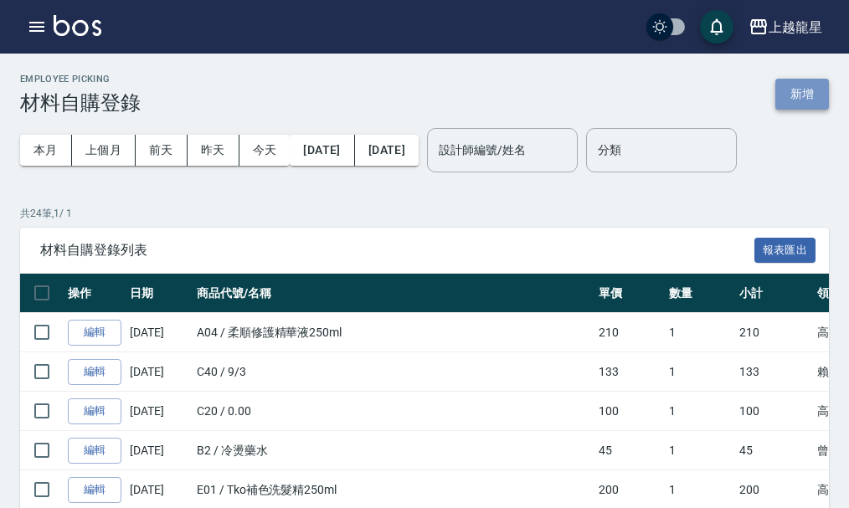
click at [827, 91] on button "新增" at bounding box center [802, 94] width 54 height 31
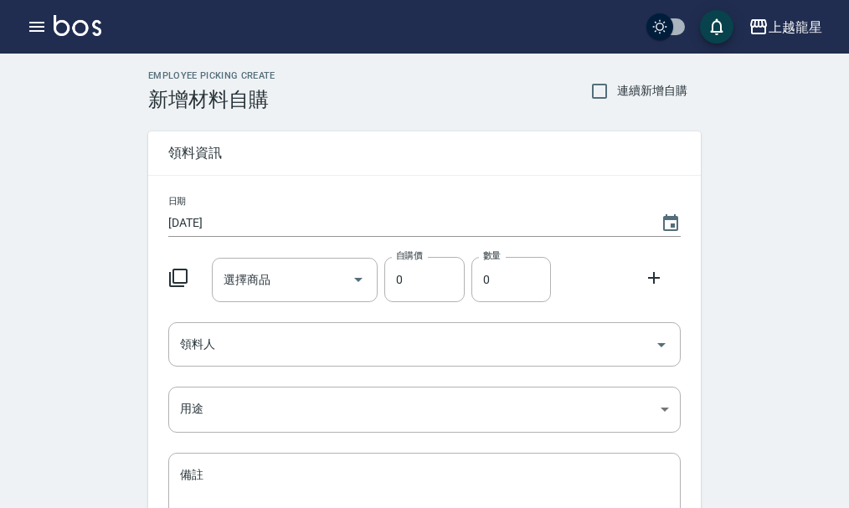
click at [180, 270] on icon at bounding box center [178, 278] width 18 height 18
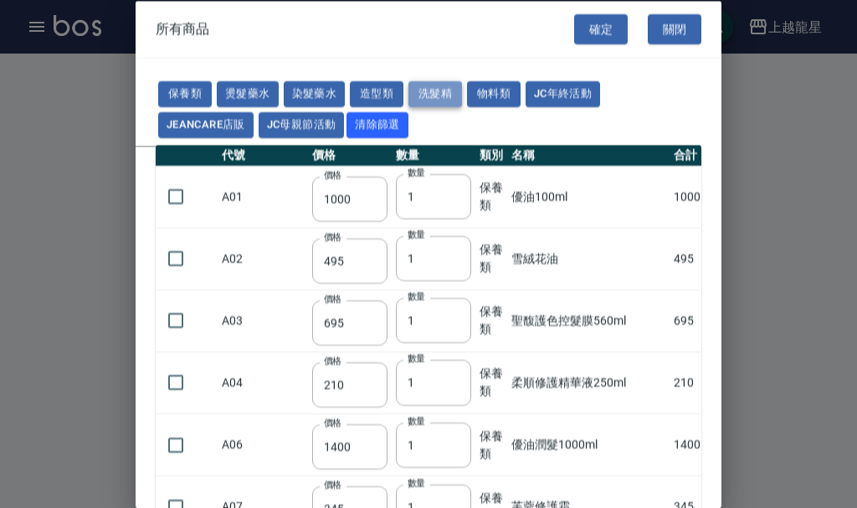
click at [441, 89] on button "洗髮精" at bounding box center [436, 94] width 54 height 26
type input "200"
type input "420"
type input "450"
type input "300"
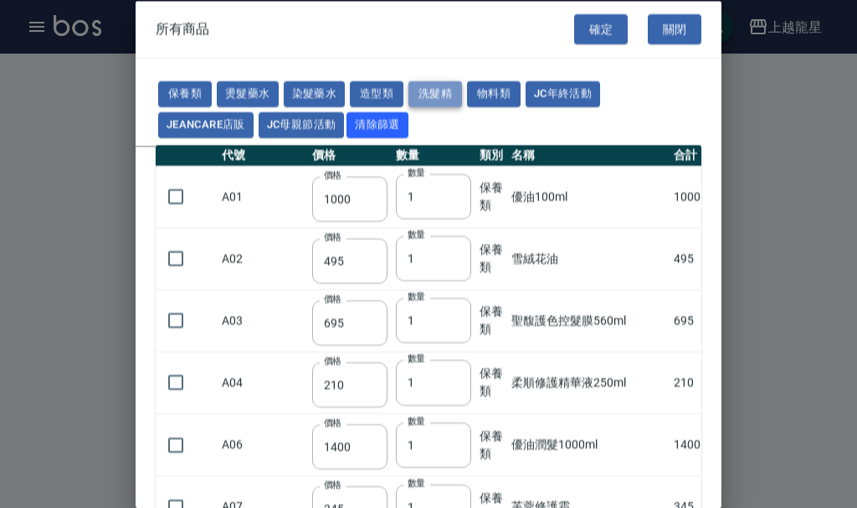
type input "500"
type input "275"
type input "400"
type input "273"
type input "600"
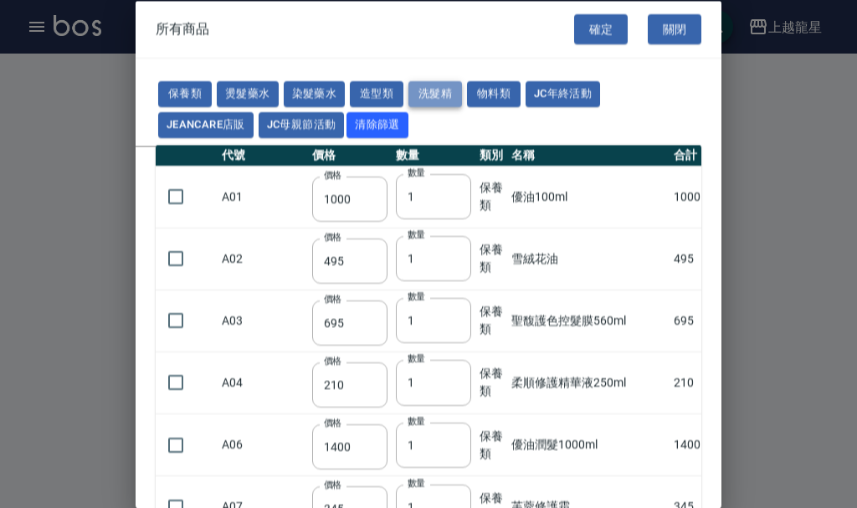
type input "300"
type input "1200"
type input "740"
type input "1300"
type input "200"
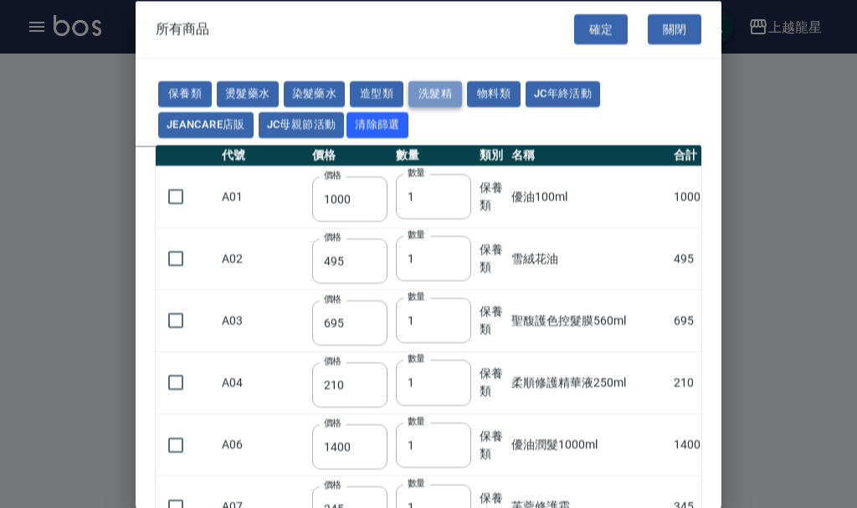
type input "160"
type input "1330"
type input "225"
type input "900"
type input "460"
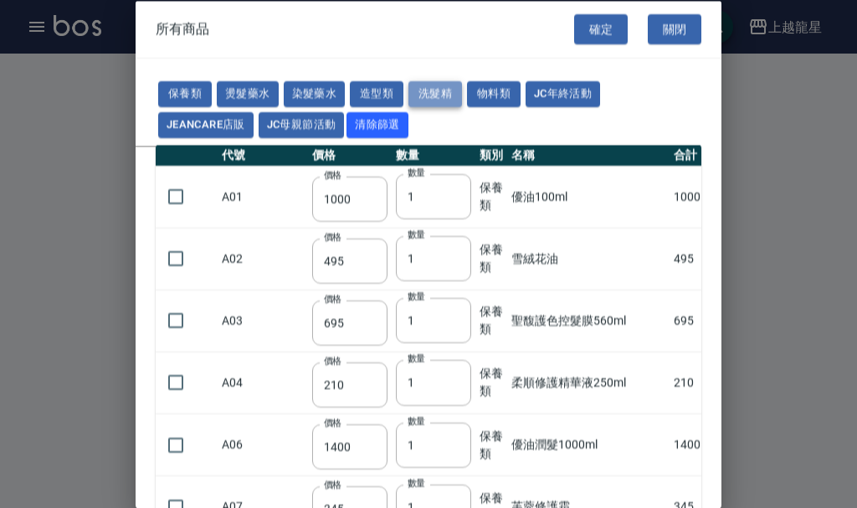
type input "490"
type input "2050"
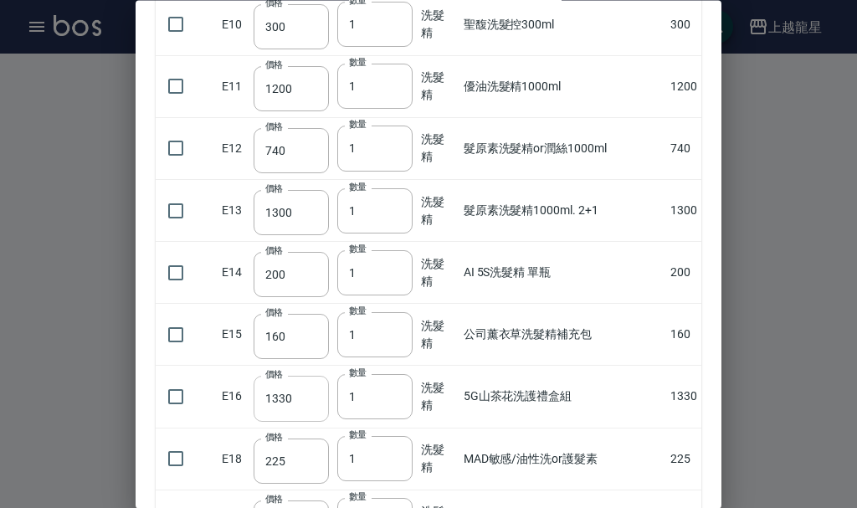
scroll to position [479, 0]
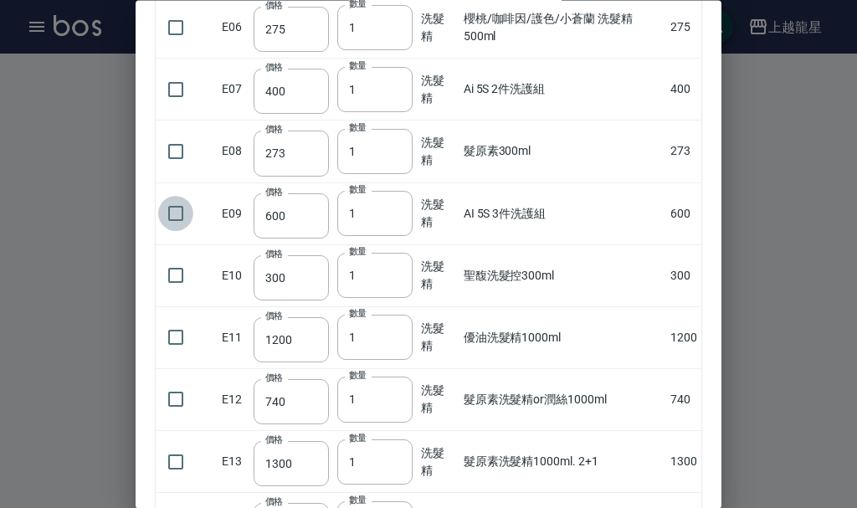
click at [170, 208] on input "checkbox" at bounding box center [175, 214] width 35 height 35
checkbox input "true"
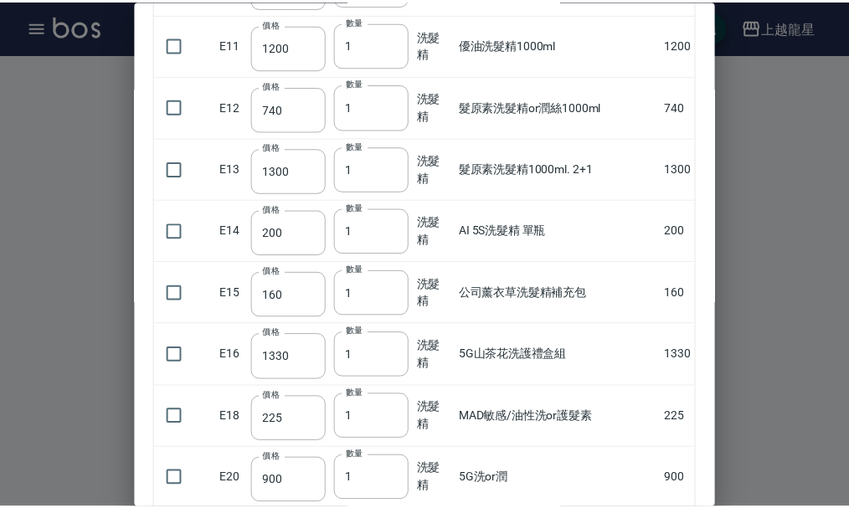
scroll to position [1065, 0]
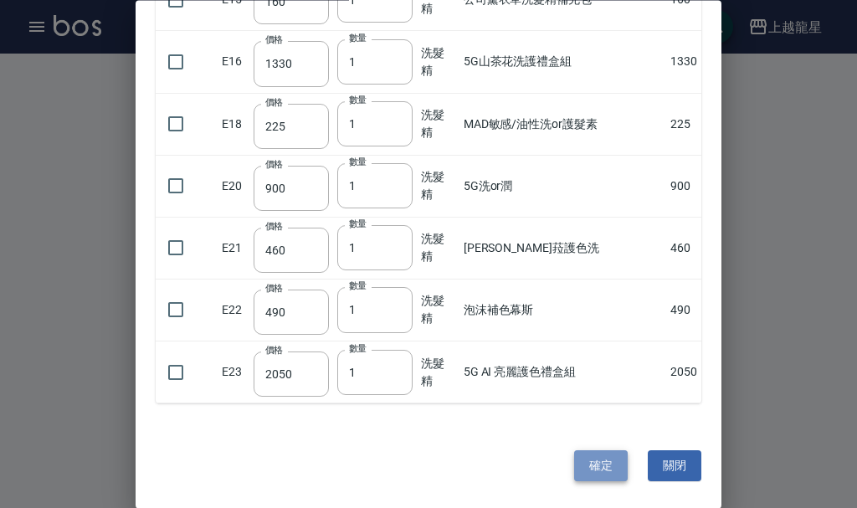
click at [589, 480] on button "確定" at bounding box center [601, 466] width 54 height 31
type input "AI 5S 3件洗護組"
type input "600"
type input "1"
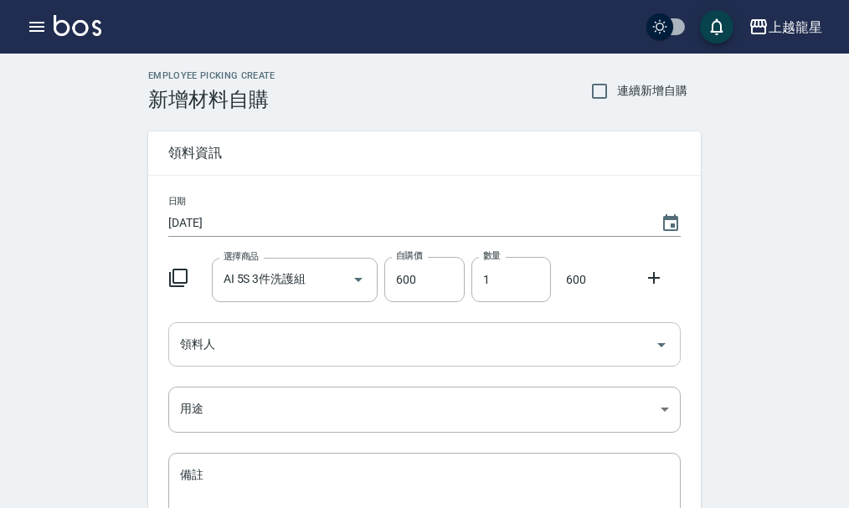
click at [670, 344] on icon "Open" at bounding box center [661, 345] width 20 height 20
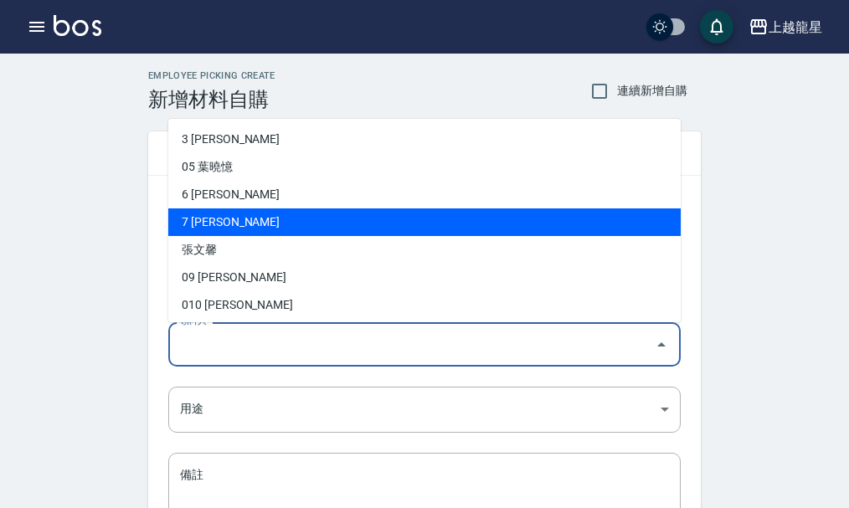
click at [216, 226] on li "7 [PERSON_NAME]" at bounding box center [424, 222] width 512 height 28
type input "曾雅君"
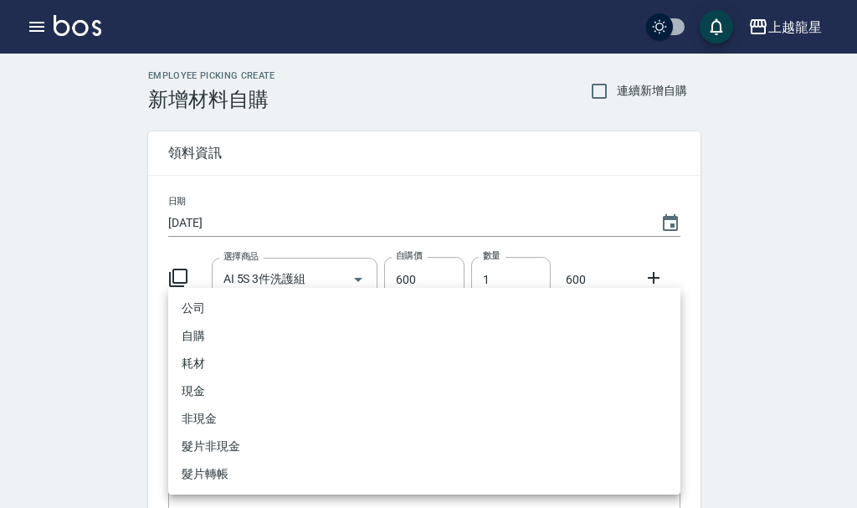
click at [667, 405] on body "上越龍星 登出 櫃檯作業 打帳單 帳單列表 現金收支登錄 高階收支登錄 材料自購登錄 每日結帳 現場電腦打卡 預約管理 預約管理 單日預約紀錄 單週預約紀錄 …" at bounding box center [428, 345] width 857 height 690
click at [203, 334] on li "自購" at bounding box center [424, 336] width 512 height 28
type input "自購"
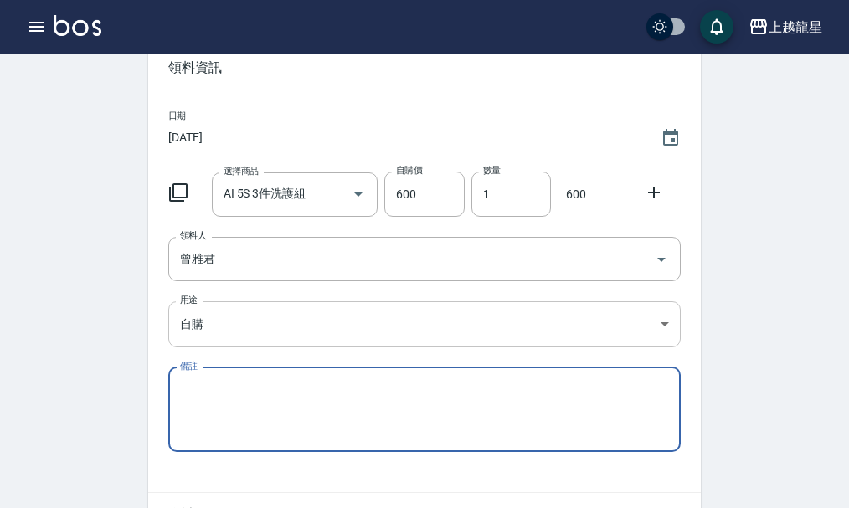
scroll to position [184, 0]
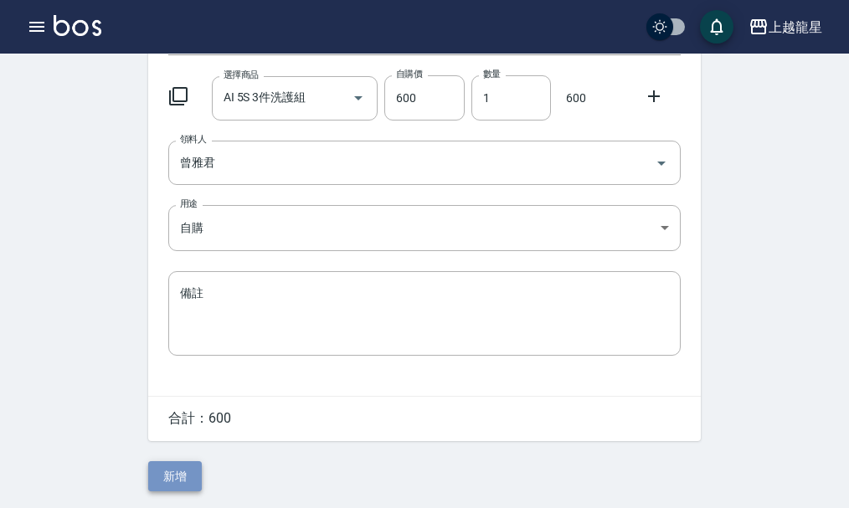
click at [165, 469] on button "新增" at bounding box center [175, 476] width 54 height 31
